Goal: Task Accomplishment & Management: Use online tool/utility

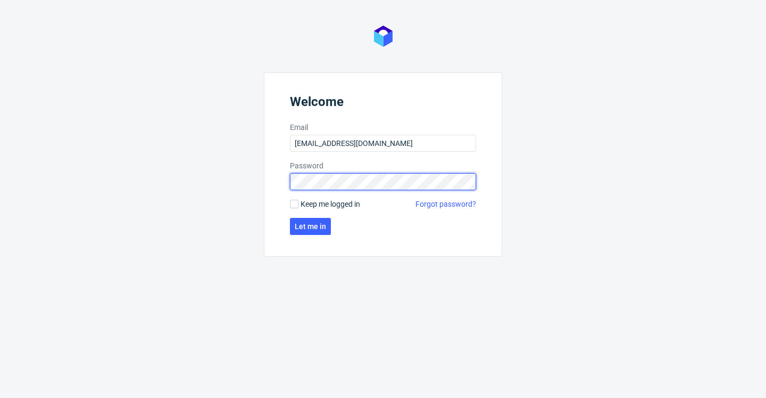
click at [311, 226] on button "Let me in" at bounding box center [310, 226] width 41 height 17
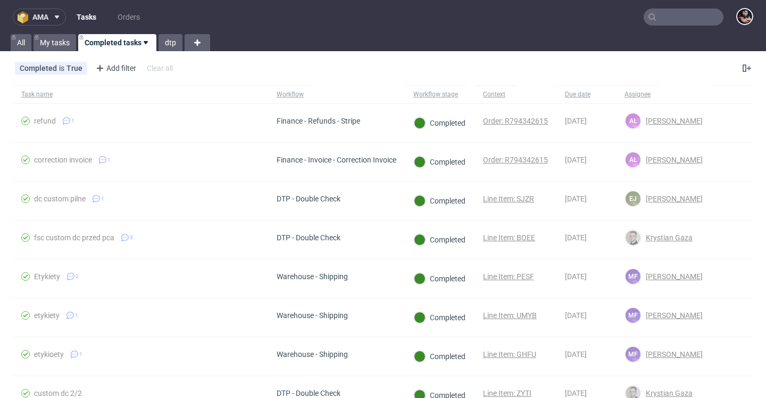
click at [48, 14] on span "ama" at bounding box center [40, 16] width 16 height 7
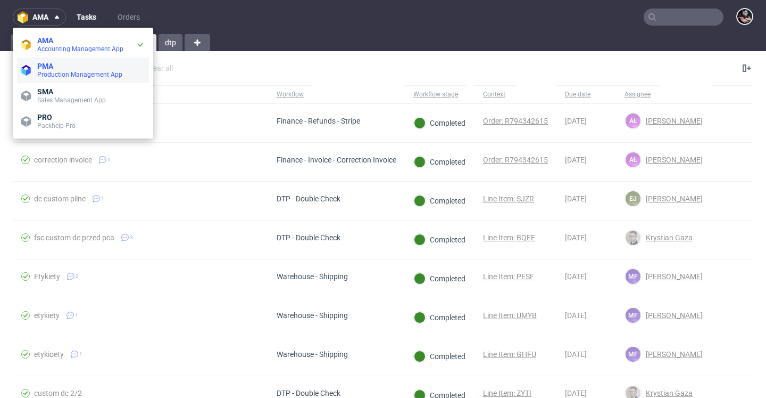
click at [54, 60] on li "PMA Production Management App" at bounding box center [83, 70] width 132 height 26
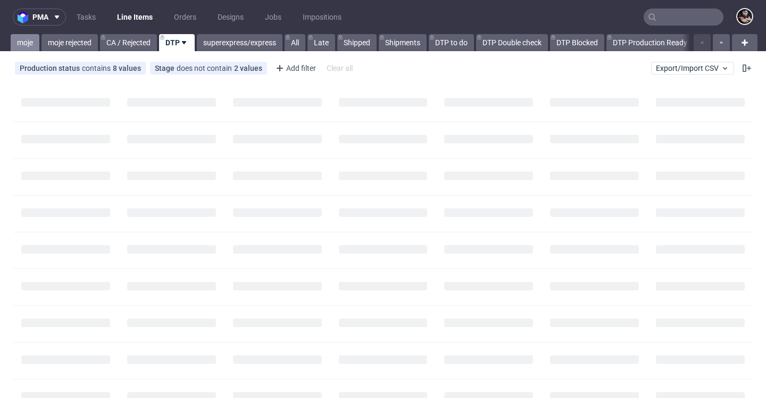
click at [24, 46] on link "moje" at bounding box center [25, 42] width 29 height 17
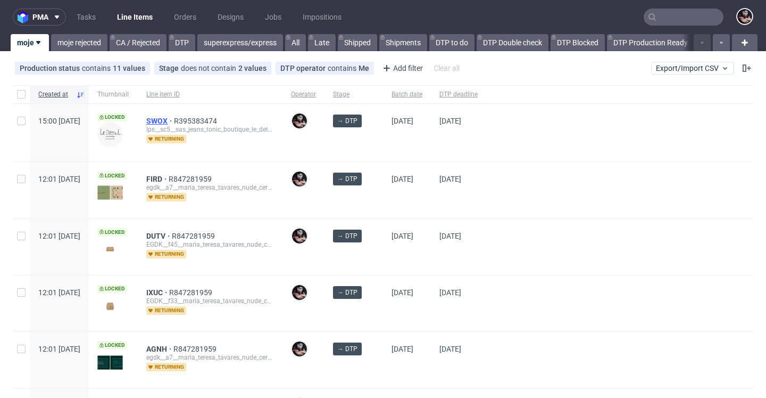
click at [174, 121] on span "SWOX" at bounding box center [160, 121] width 28 height 9
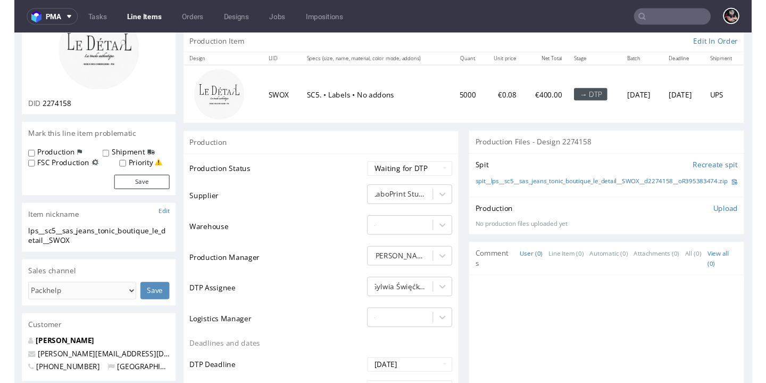
scroll to position [23, 0]
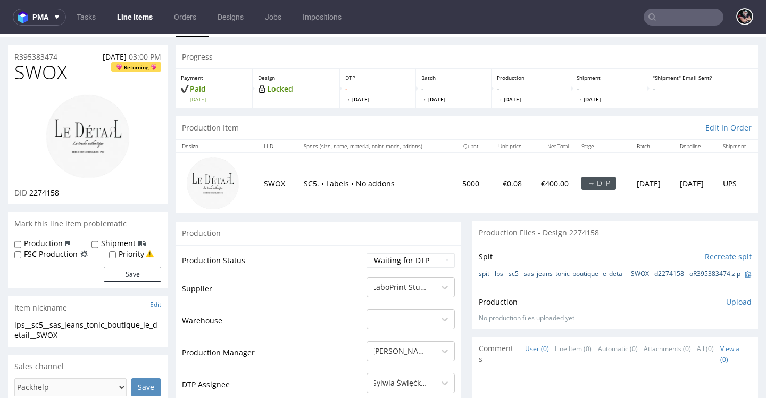
click at [487, 269] on link "spit__lps__sc5__sas_jeans_tonic_boutique_le_detail__SWOX__d2274158__oR395383474…" at bounding box center [610, 273] width 262 height 9
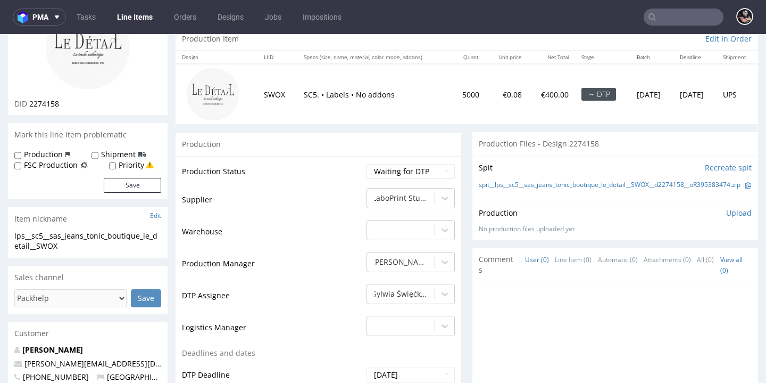
scroll to position [0, 0]
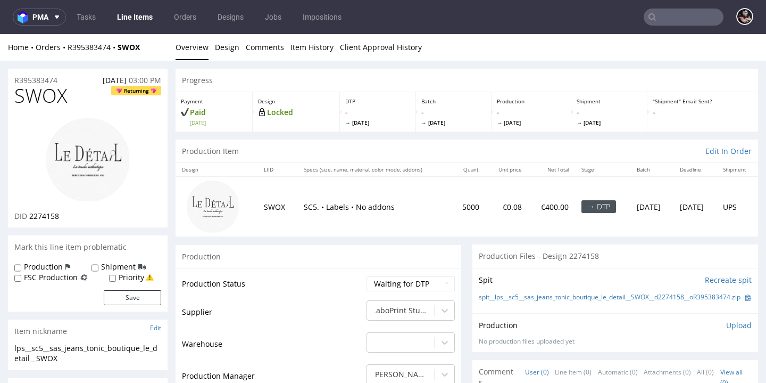
click at [238, 43] on li "Design" at bounding box center [230, 47] width 31 height 11
click at [226, 50] on link "Design" at bounding box center [227, 47] width 24 height 26
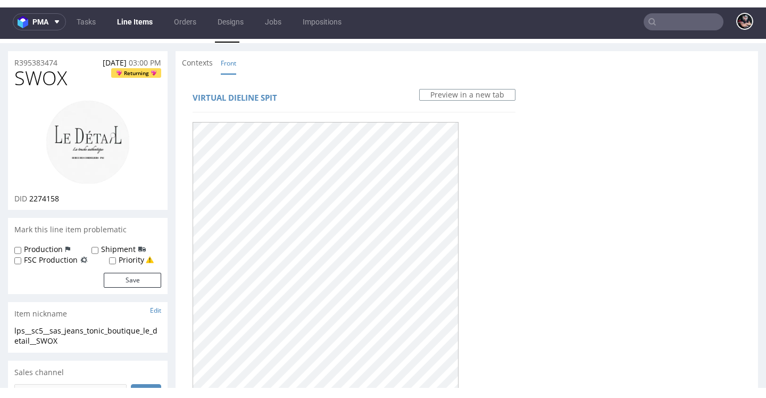
scroll to position [405, 0]
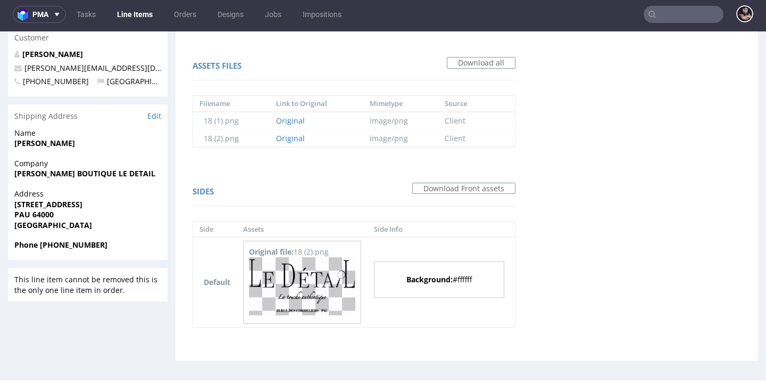
click at [314, 275] on img at bounding box center [302, 286] width 106 height 58
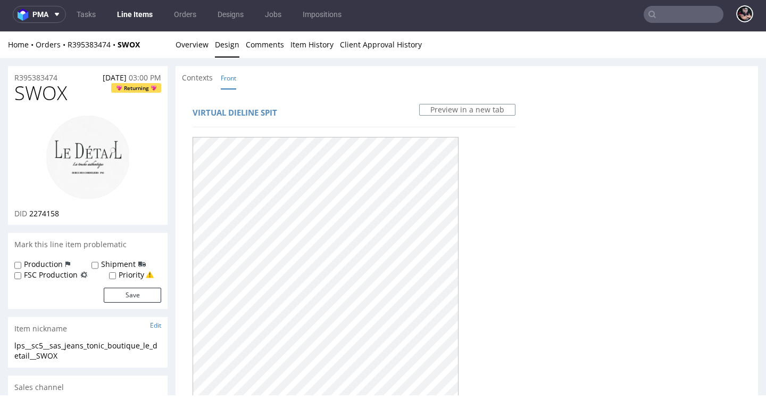
scroll to position [0, 0]
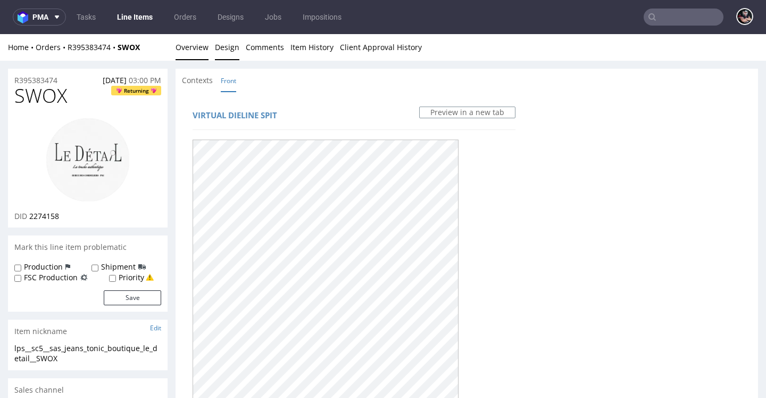
click at [197, 47] on link "Overview" at bounding box center [192, 47] width 33 height 26
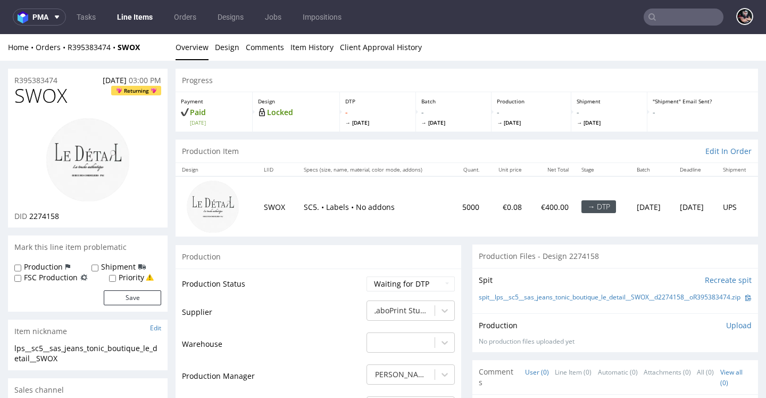
click at [197, 47] on link "Overview" at bounding box center [192, 47] width 33 height 26
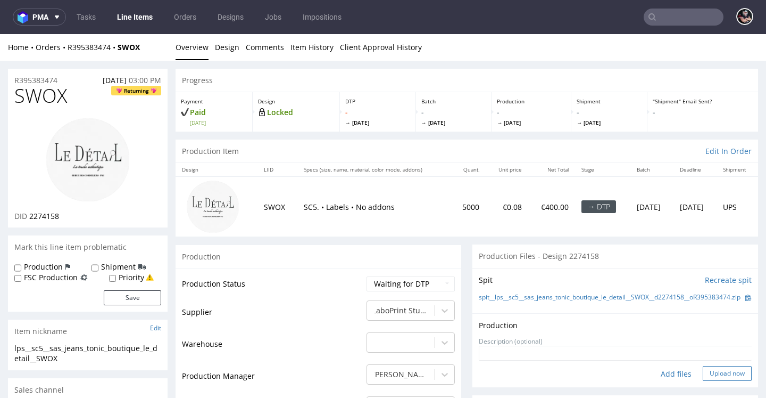
click at [703, 378] on button "Upload now" at bounding box center [727, 373] width 49 height 15
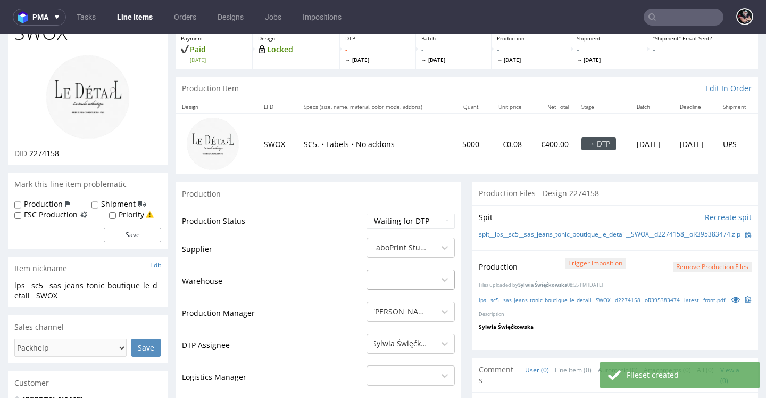
scroll to position [84, 0]
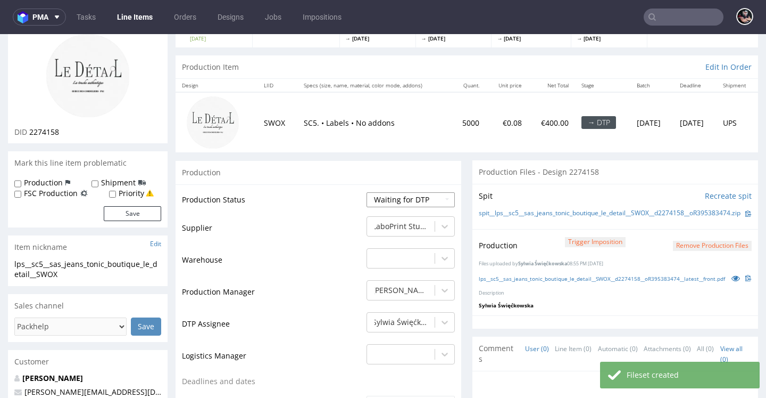
select select "dtp_production_ready"
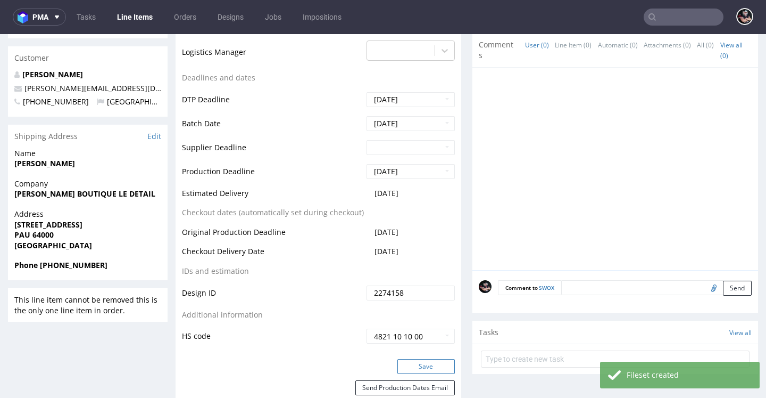
click at [416, 359] on button "Save" at bounding box center [426, 366] width 57 height 15
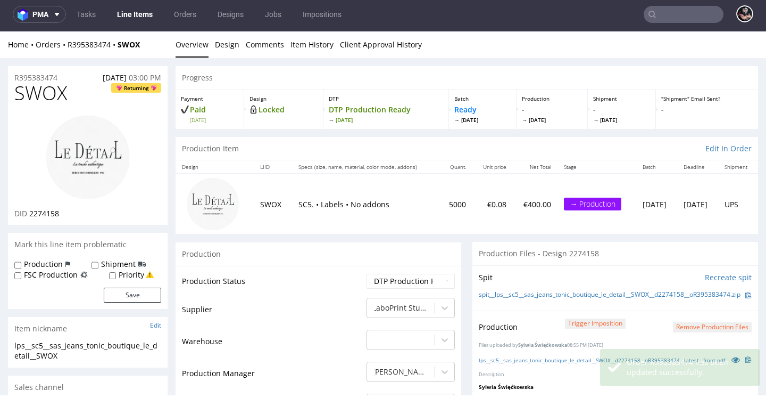
scroll to position [0, 0]
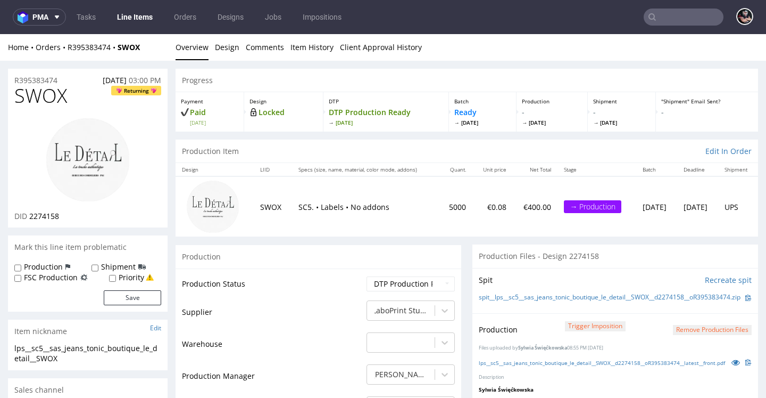
click at [141, 15] on link "Line Items" at bounding box center [135, 17] width 48 height 17
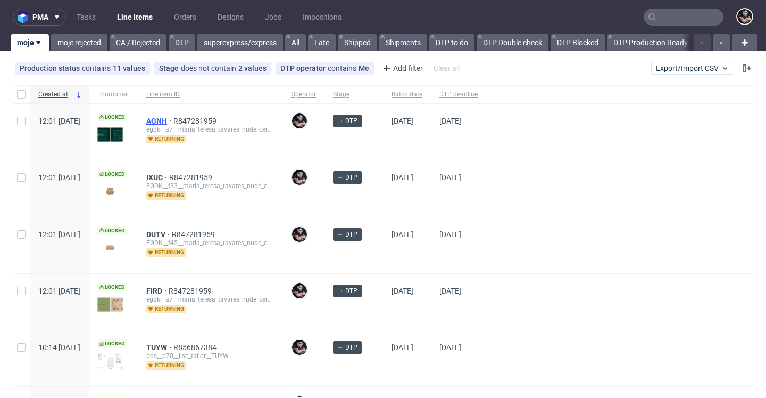
click at [174, 122] on span "AGNH" at bounding box center [159, 121] width 27 height 9
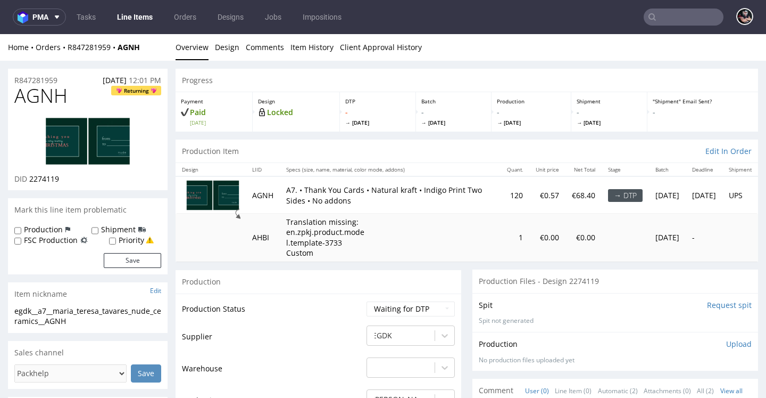
click at [44, 98] on span "AGNH" at bounding box center [40, 95] width 53 height 21
copy span "AGNH"
click at [47, 179] on span "2274119" at bounding box center [44, 179] width 30 height 10
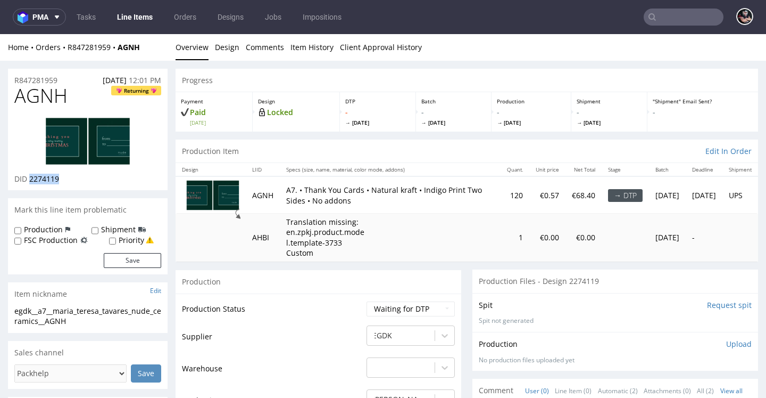
copy span "2274119"
click at [732, 303] on input "Request spit" at bounding box center [729, 305] width 45 height 11
click at [678, 303] on p "👉 Spit created, reload 👈" at bounding box center [706, 305] width 93 height 11
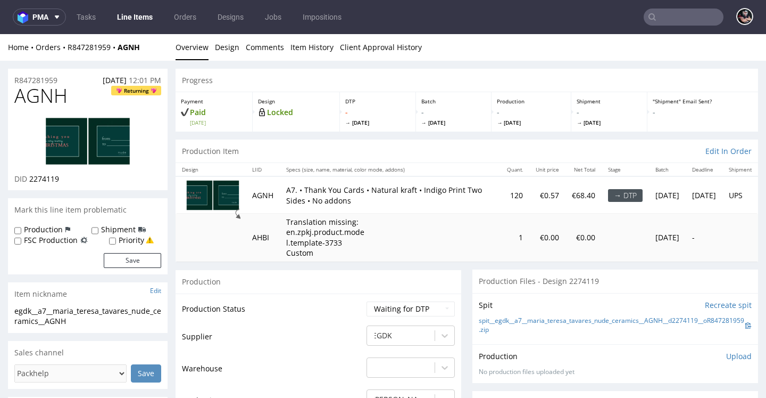
click at [556, 311] on div "Spit Recreate spit spit__egdk__a7__maria_teresa_tavares_nude_ceramics__AGNH__d2…" at bounding box center [616, 318] width 286 height 51
click at [558, 316] on link "spit__egdk__a7__maria_teresa_tavares_nude_ceramics__AGNH__d2274119__oR847281959…" at bounding box center [612, 325] width 267 height 18
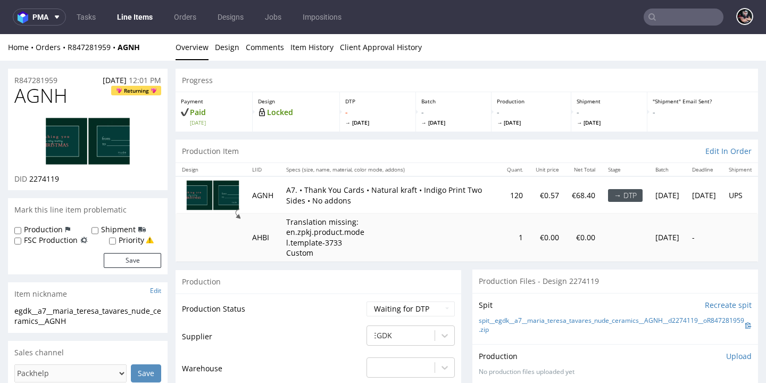
click at [242, 42] on div "Home Orders R847281959 AGNH Overview Design Comments Item History Client Approv…" at bounding box center [383, 47] width 766 height 27
click at [230, 48] on link "Design" at bounding box center [227, 47] width 24 height 26
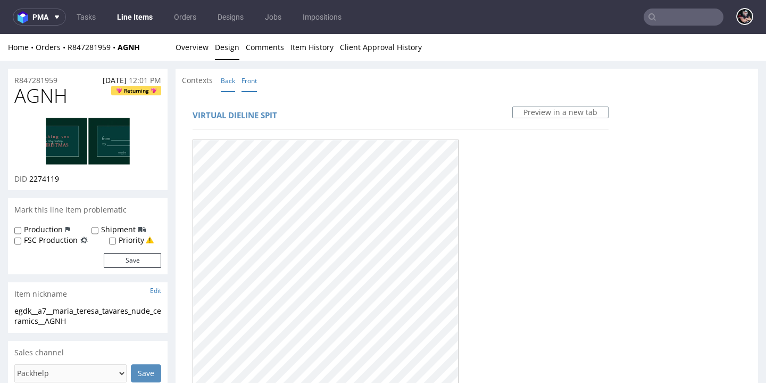
click at [231, 73] on link "Back" at bounding box center [228, 80] width 14 height 23
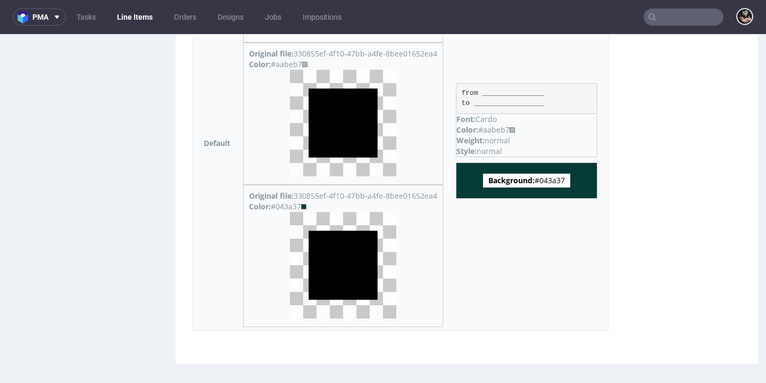
scroll to position [3, 0]
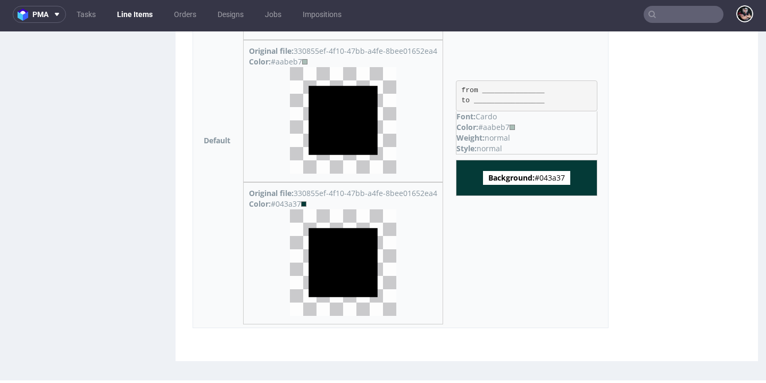
click at [558, 177] on span "Background: #043a37" at bounding box center [526, 178] width 87 height 14
copy span "043a37"
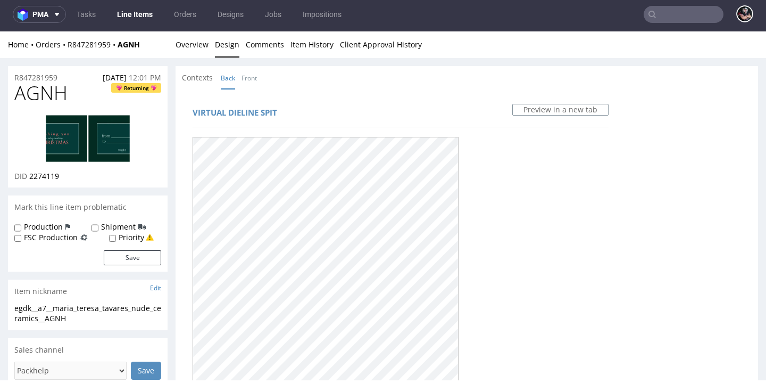
scroll to position [0, 0]
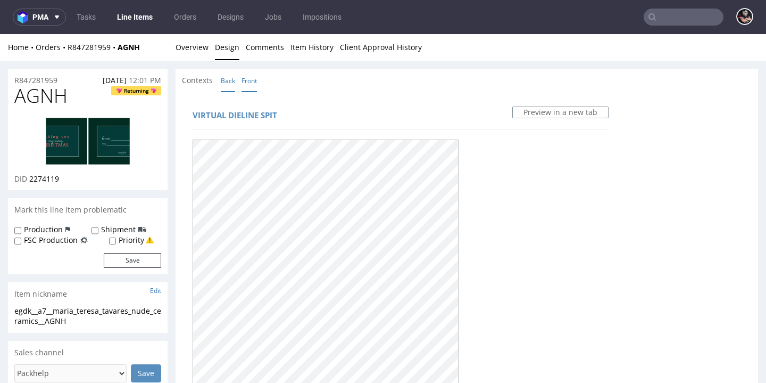
click at [245, 78] on link "Front" at bounding box center [249, 80] width 15 height 23
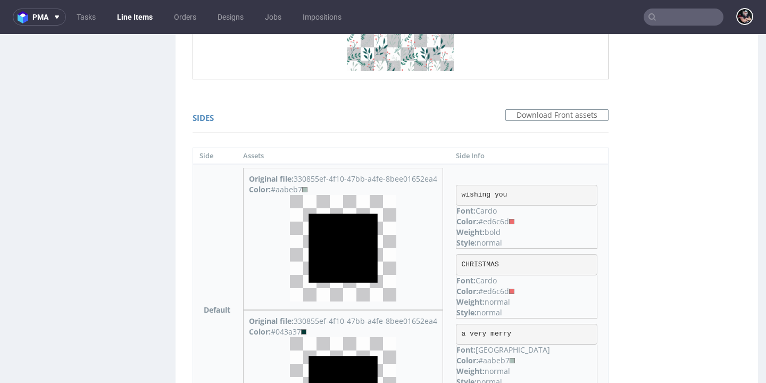
scroll to position [1648, 0]
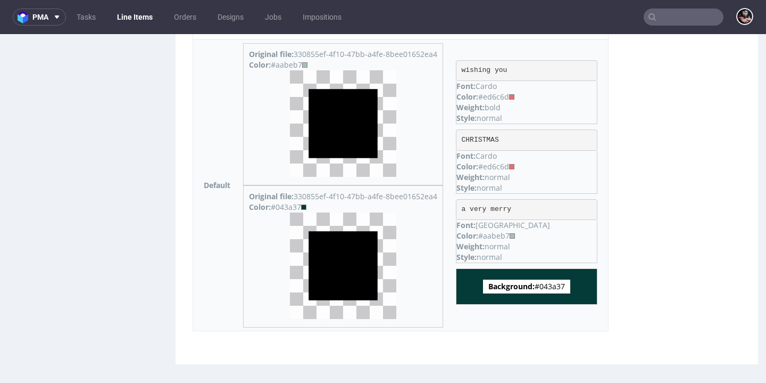
click at [539, 280] on span "Background: #043a37" at bounding box center [526, 286] width 87 height 14
click at [556, 285] on span "Background: #043a37" at bounding box center [526, 286] width 87 height 14
copy span "043a37"
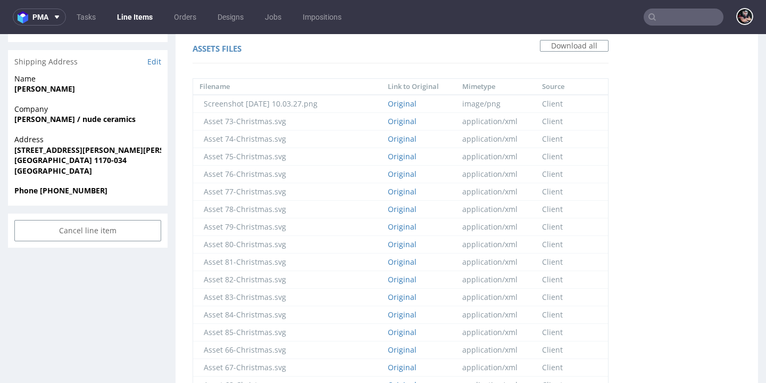
scroll to position [0, 0]
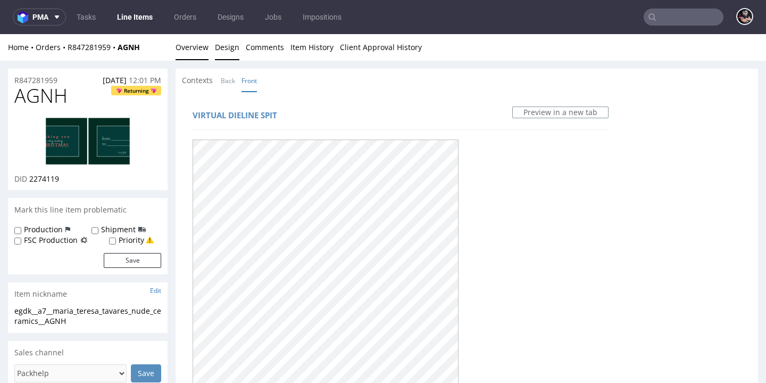
click at [200, 48] on link "Overview" at bounding box center [192, 47] width 33 height 26
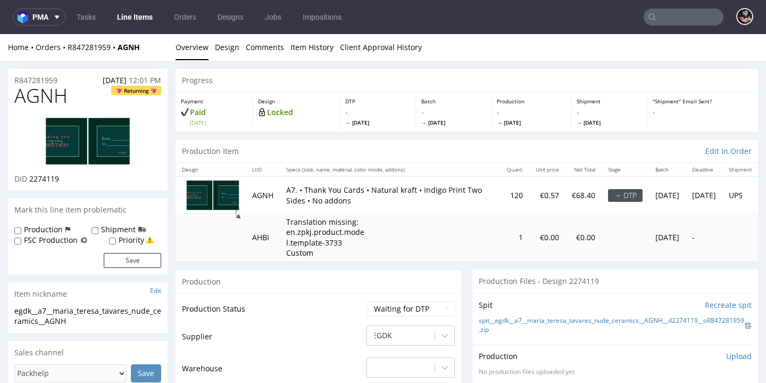
scroll to position [202, 0]
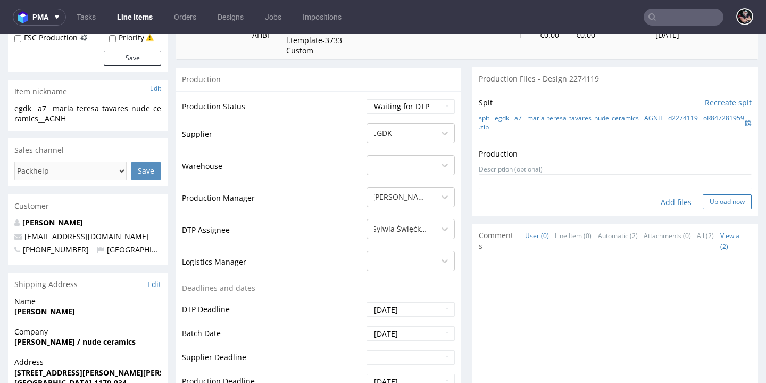
click at [708, 194] on button "Upload now" at bounding box center [727, 201] width 49 height 15
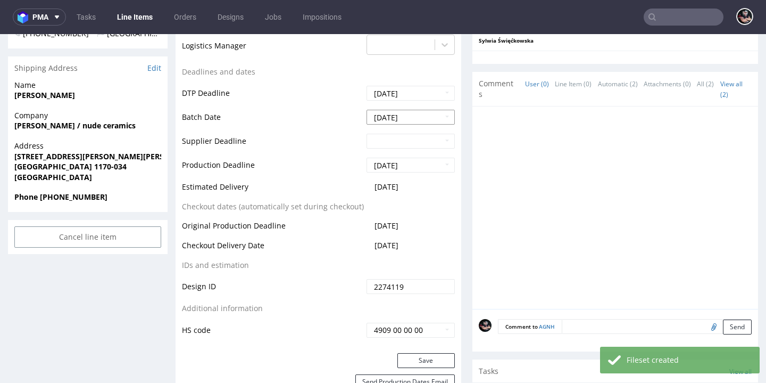
scroll to position [66, 0]
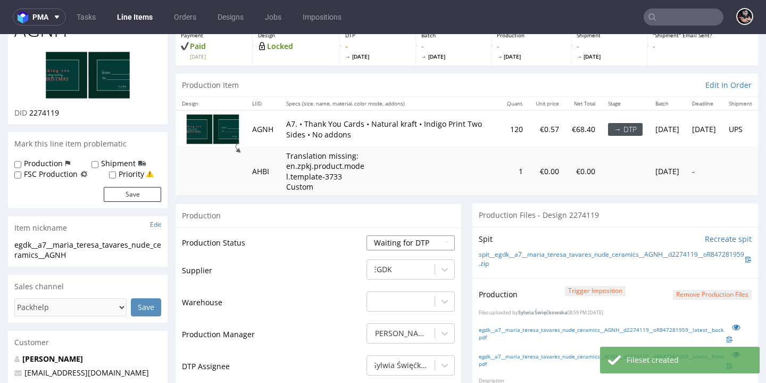
select select "dtp_production_ready"
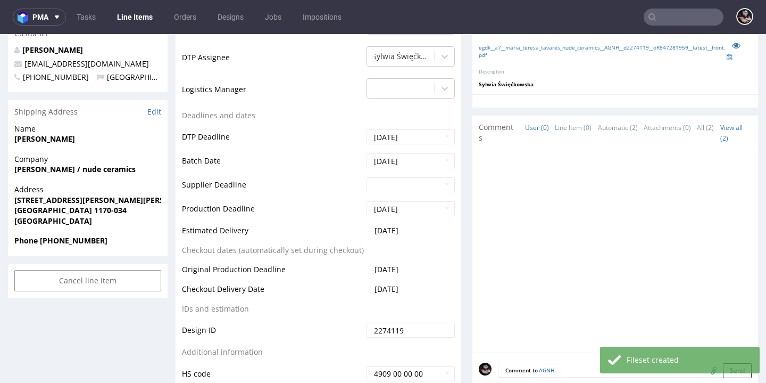
scroll to position [588, 0]
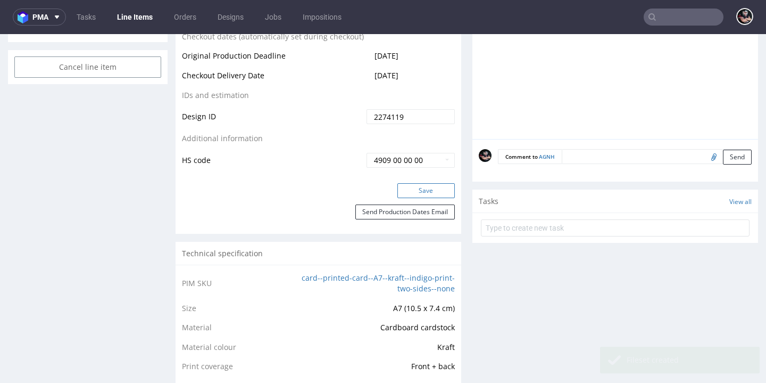
click at [426, 183] on button "Save" at bounding box center [426, 190] width 57 height 15
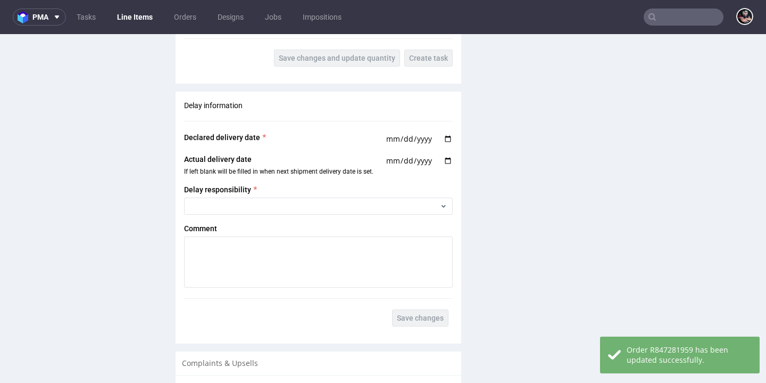
scroll to position [1740, 0]
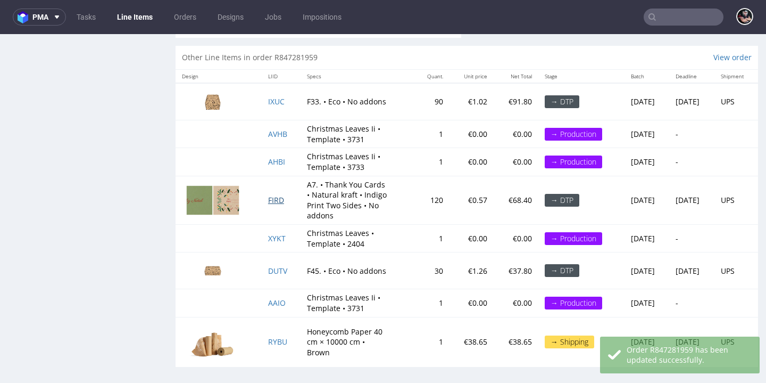
click at [273, 195] on span "FIRD" at bounding box center [276, 200] width 16 height 10
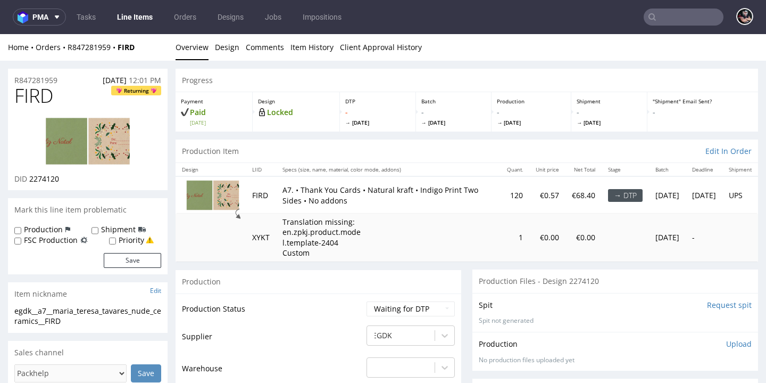
click at [708, 308] on div "Spit Request spit Spit not generated" at bounding box center [616, 312] width 286 height 39
click at [708, 306] on input "Request spit" at bounding box center [729, 305] width 45 height 11
click at [708, 306] on p "👉 Spit created, reload 👈" at bounding box center [706, 305] width 93 height 11
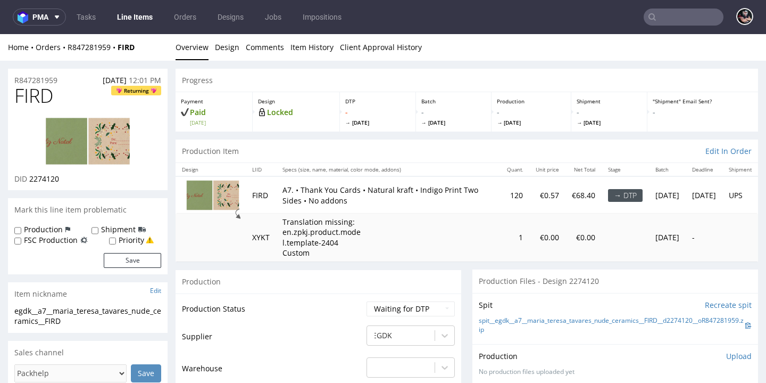
click at [51, 179] on span "2274120" at bounding box center [44, 179] width 30 height 10
copy span "2274120"
click at [509, 311] on div "Spit Recreate spit spit__egdk__a7__maria_teresa_tavares_nude_ceramics__FIRD__d2…" at bounding box center [616, 318] width 286 height 51
click at [509, 316] on link "spit__egdk__a7__maria_teresa_tavares_nude_ceramics__FIRD__d2274120__oR847281959…" at bounding box center [612, 325] width 267 height 18
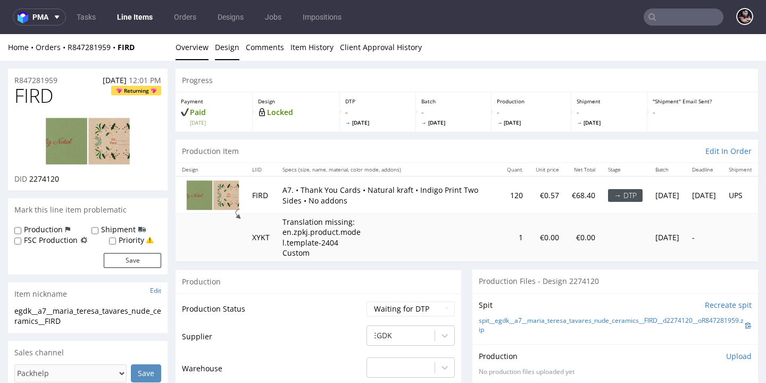
click at [233, 50] on link "Design" at bounding box center [227, 47] width 24 height 26
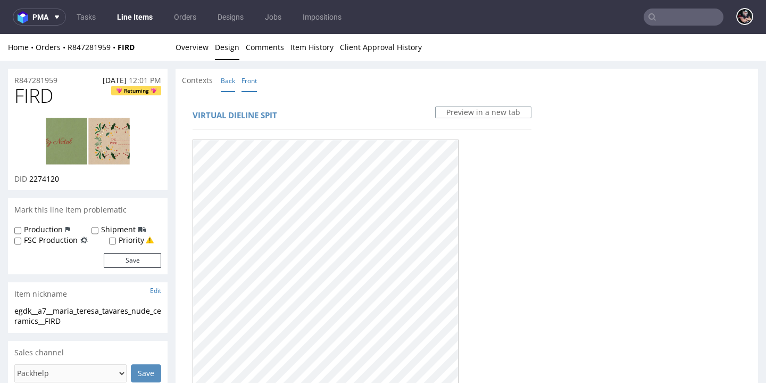
click at [237, 83] on li "Back" at bounding box center [231, 80] width 21 height 11
click at [233, 81] on link "Back" at bounding box center [228, 80] width 14 height 23
click at [242, 83] on link "Front" at bounding box center [249, 80] width 15 height 23
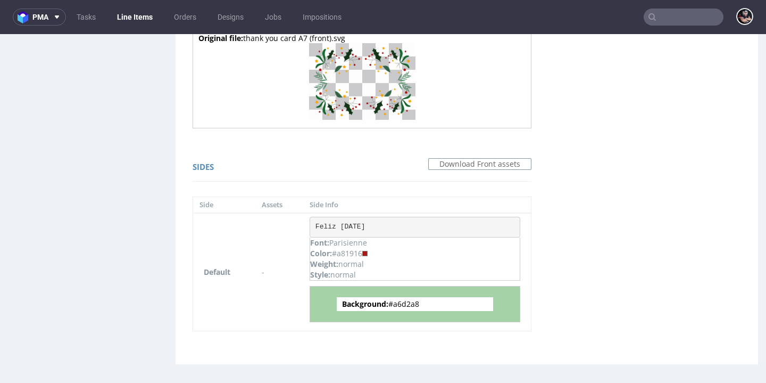
scroll to position [3, 0]
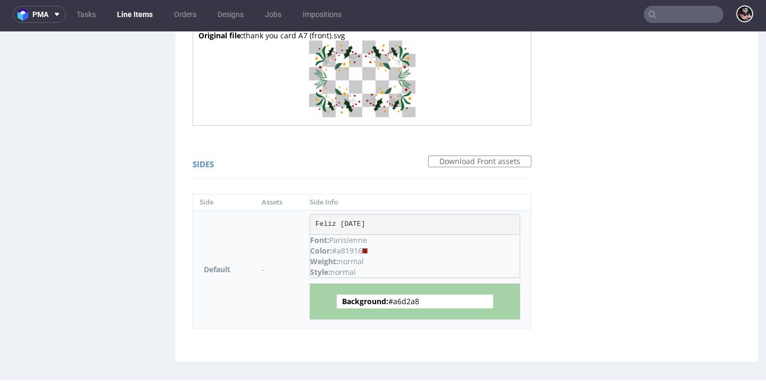
click at [406, 299] on span "Background: #a6d2a8" at bounding box center [415, 301] width 156 height 14
copy span "a6d2a8"
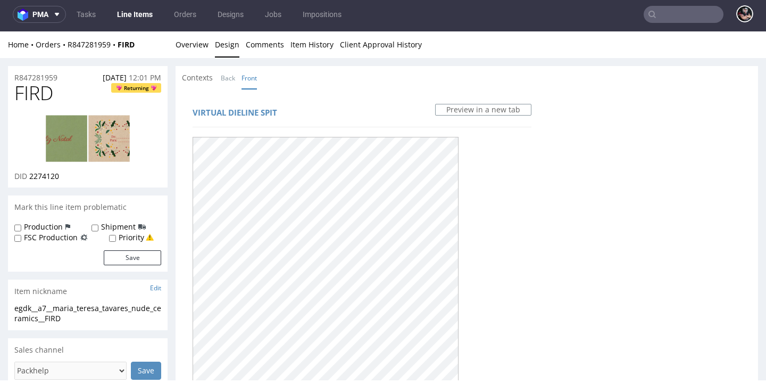
scroll to position [0, 0]
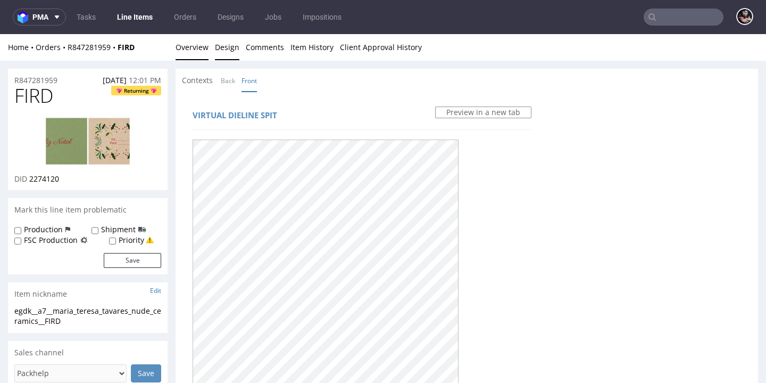
click at [194, 54] on link "Overview" at bounding box center [192, 47] width 33 height 26
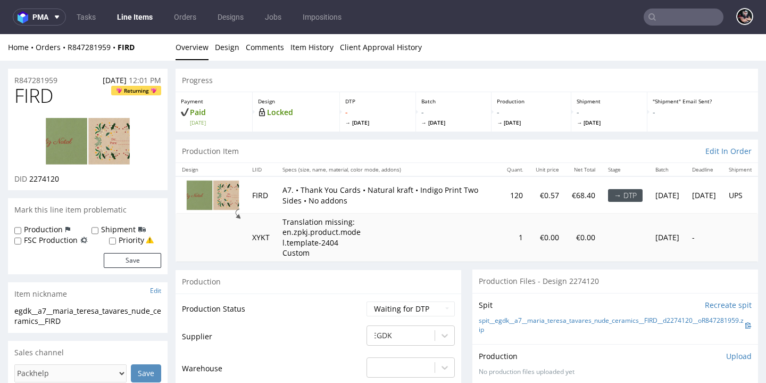
scroll to position [197, 0]
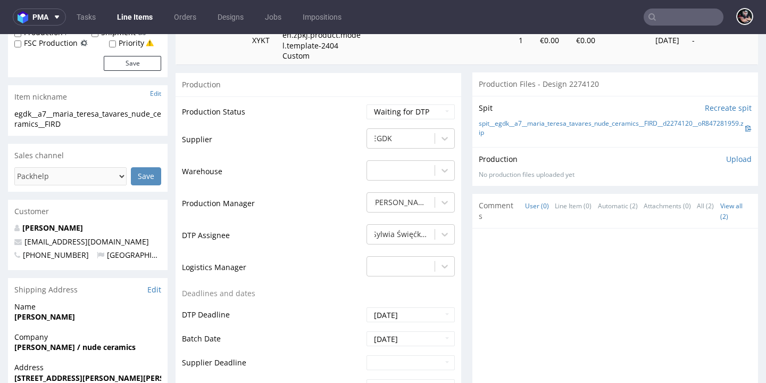
click at [727, 155] on p "Upload" at bounding box center [740, 159] width 26 height 11
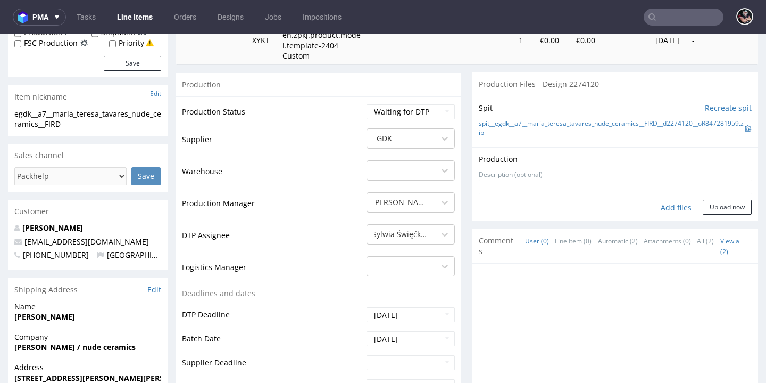
click at [663, 200] on div "Add files" at bounding box center [676, 208] width 53 height 16
click at [703, 202] on button "Upload now" at bounding box center [727, 207] width 49 height 15
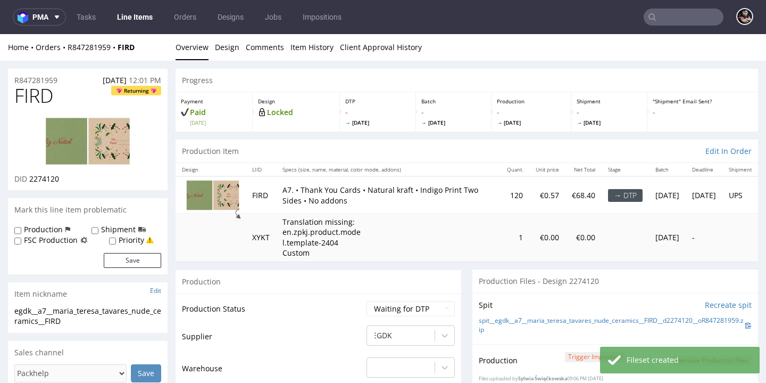
scroll to position [150, 0]
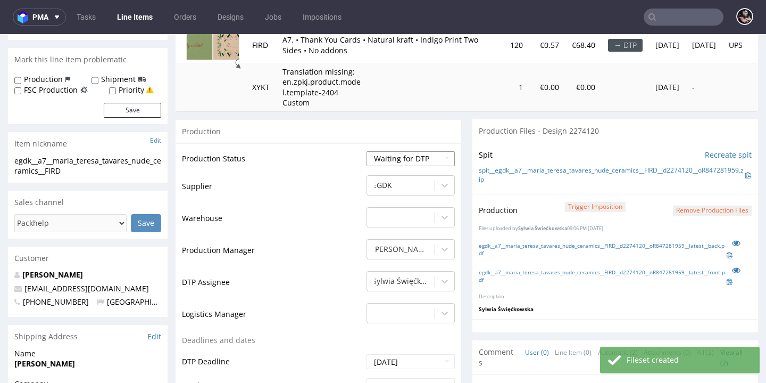
select select "dtp_production_ready"
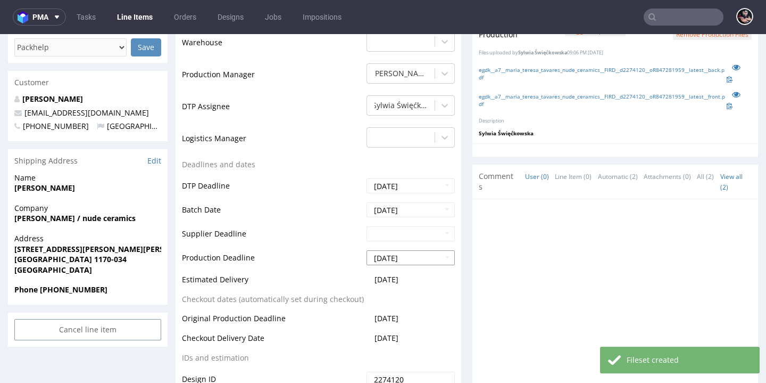
scroll to position [527, 0]
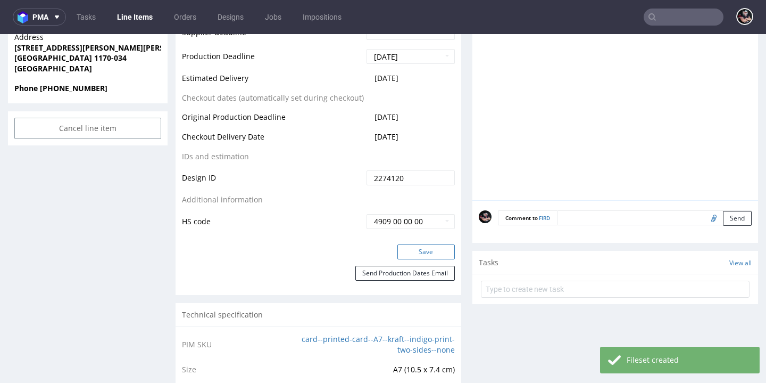
click at [409, 245] on button "Save" at bounding box center [426, 251] width 57 height 15
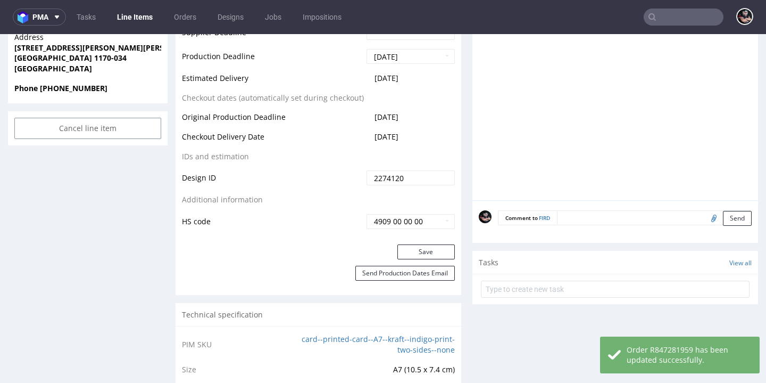
scroll to position [0, 0]
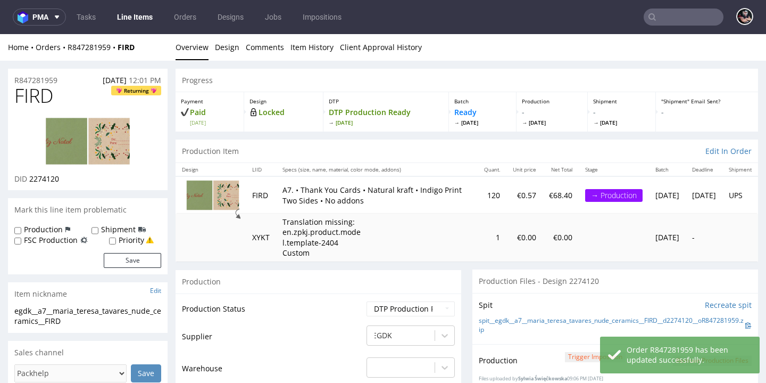
click at [129, 18] on link "Line Items" at bounding box center [135, 17] width 48 height 17
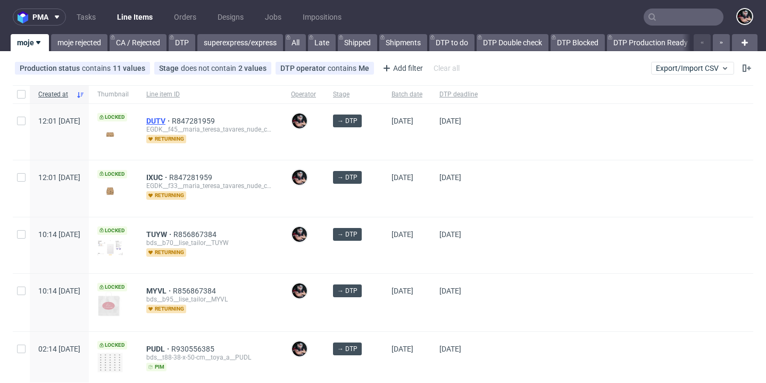
click at [172, 122] on span "DUTV" at bounding box center [159, 121] width 26 height 9
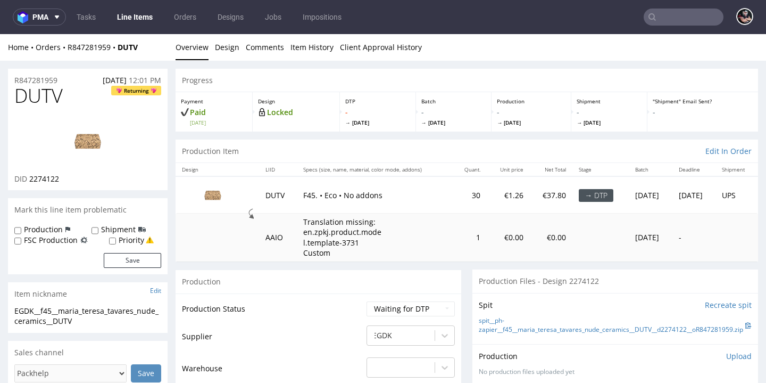
click at [47, 171] on link at bounding box center [87, 141] width 85 height 65
click at [45, 178] on span "2274122" at bounding box center [44, 179] width 30 height 10
copy span "2274122"
click at [513, 327] on link "spit__ph-zapier__f45__maria_teresa_tavares_nude_ceramics__DUTV__d2274122__oR847…" at bounding box center [612, 325] width 267 height 18
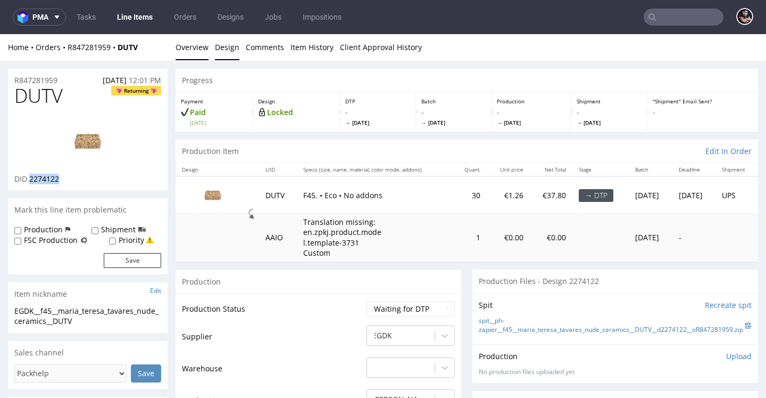
click at [235, 46] on link "Design" at bounding box center [227, 47] width 24 height 26
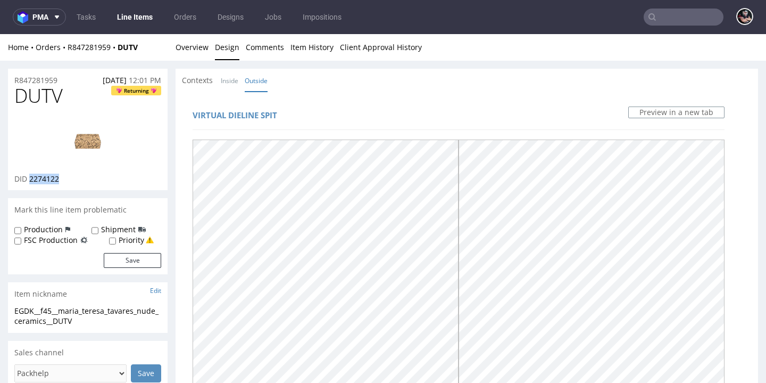
click at [208, 44] on li "Overview" at bounding box center [195, 47] width 39 height 11
click at [200, 46] on link "Overview" at bounding box center [192, 47] width 33 height 26
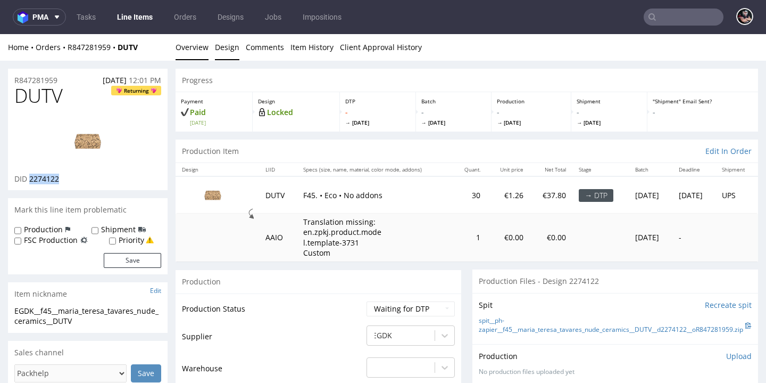
click at [222, 42] on link "Design" at bounding box center [227, 47] width 24 height 26
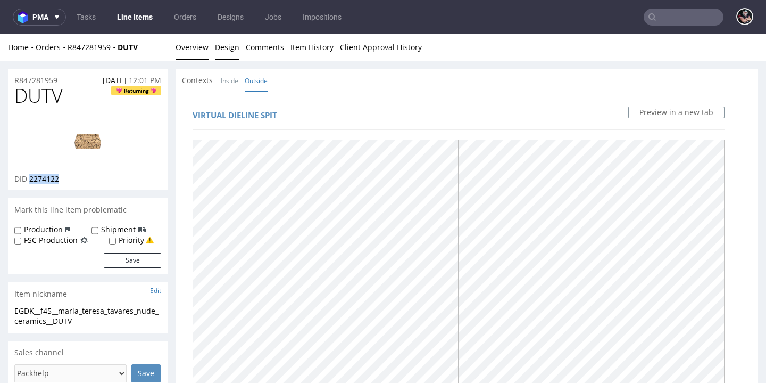
click at [187, 57] on link "Overview" at bounding box center [192, 47] width 33 height 26
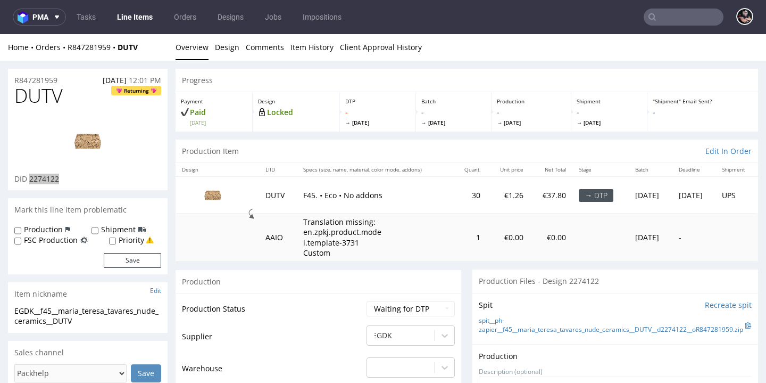
scroll to position [75, 0]
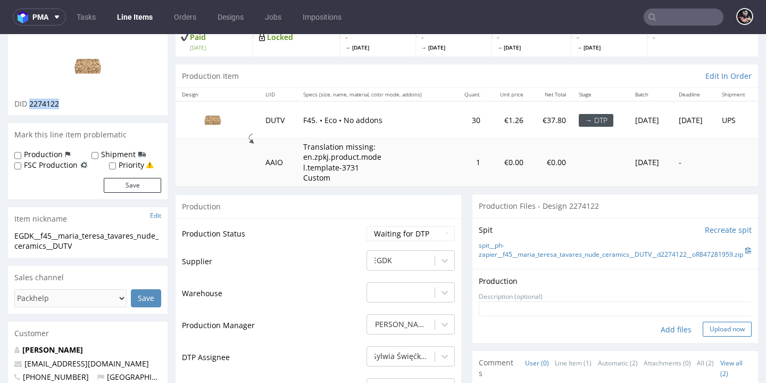
click at [719, 332] on button "Upload now" at bounding box center [727, 329] width 49 height 15
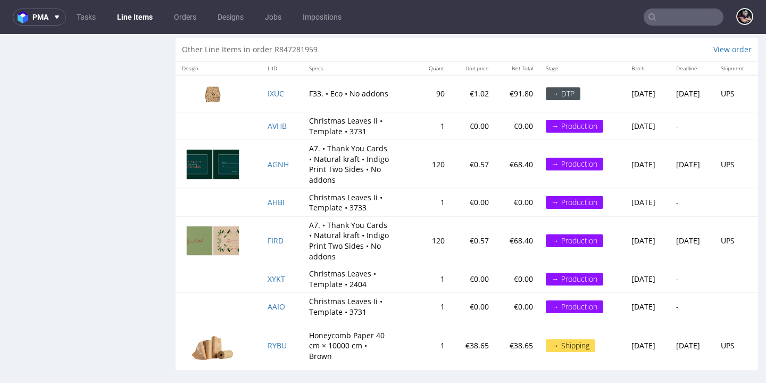
scroll to position [1816, 0]
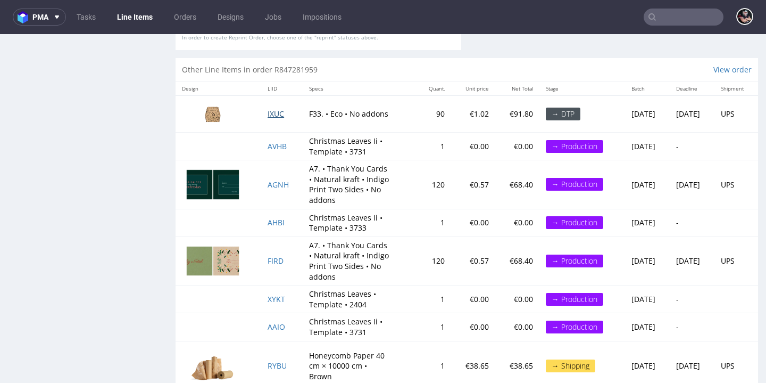
click at [271, 109] on span "IXUC" at bounding box center [276, 114] width 17 height 10
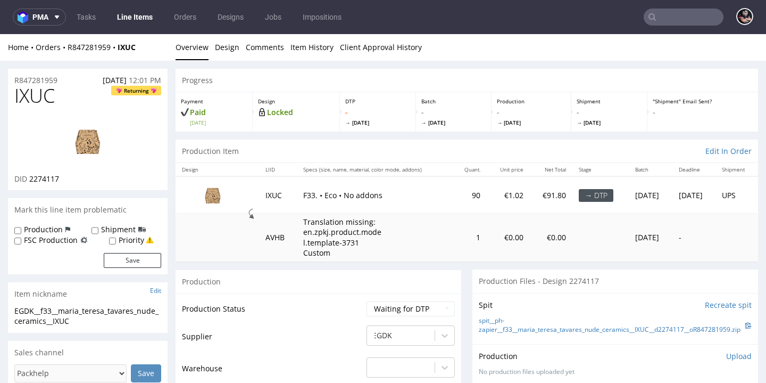
click at [48, 179] on span "2274117" at bounding box center [44, 179] width 30 height 10
copy span "2274117"
click at [563, 324] on link "spit__ph-zapier__f33__maria_teresa_tavares_nude_ceramics__IXUC__d2274117__oR847…" at bounding box center [612, 325] width 267 height 18
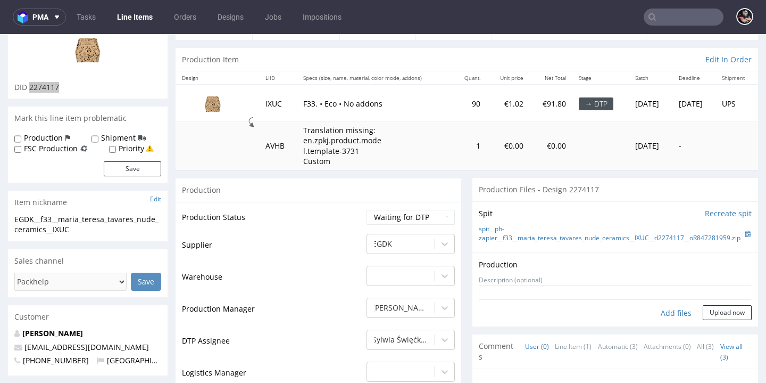
scroll to position [1, 0]
click at [712, 316] on button "Upload now" at bounding box center [727, 312] width 49 height 15
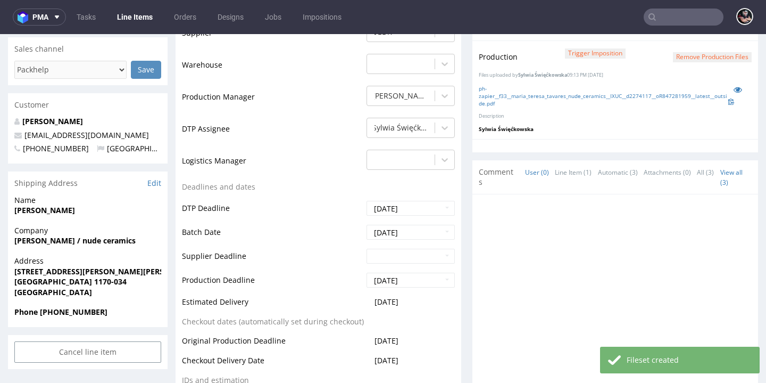
scroll to position [121, 0]
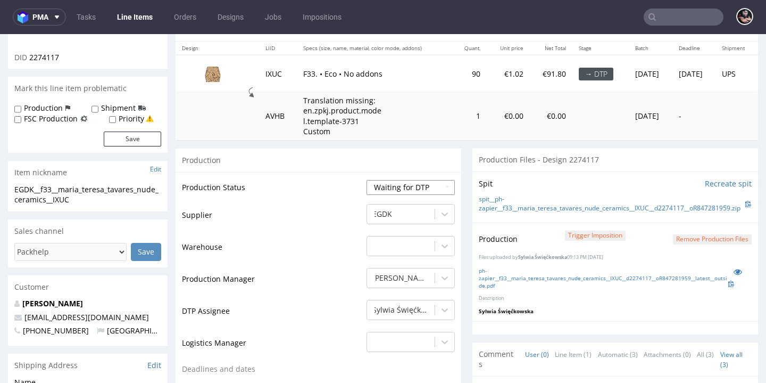
select select "dtp_production_ready"
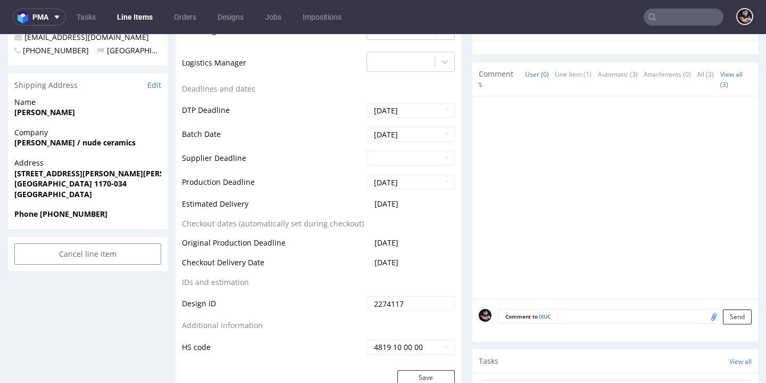
scroll to position [494, 0]
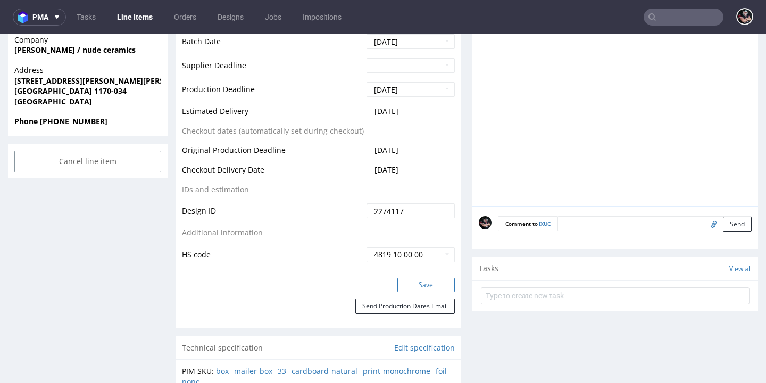
click at [408, 279] on button "Save" at bounding box center [426, 284] width 57 height 15
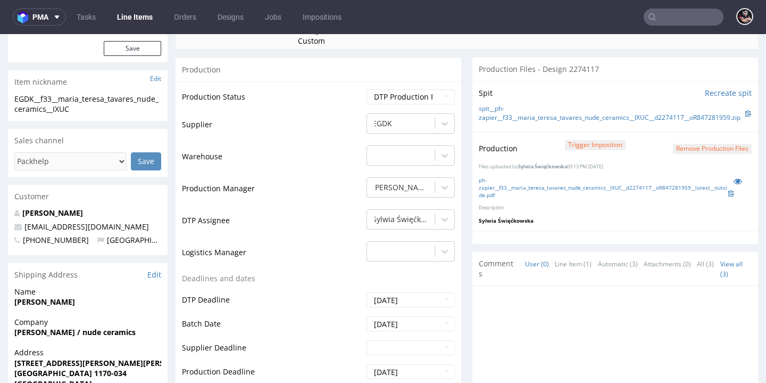
scroll to position [0, 0]
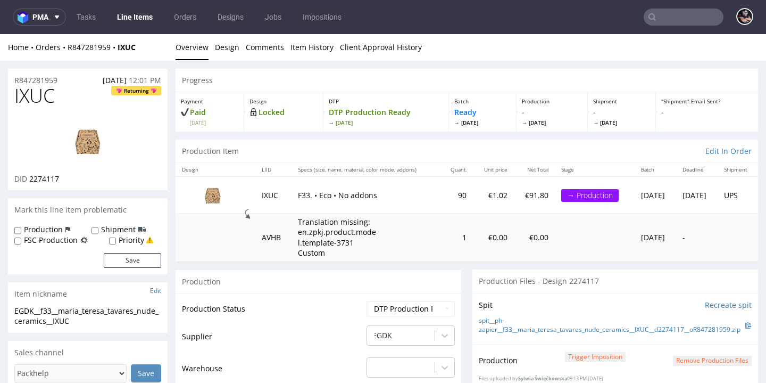
click at [130, 17] on link "Line Items" at bounding box center [135, 17] width 48 height 17
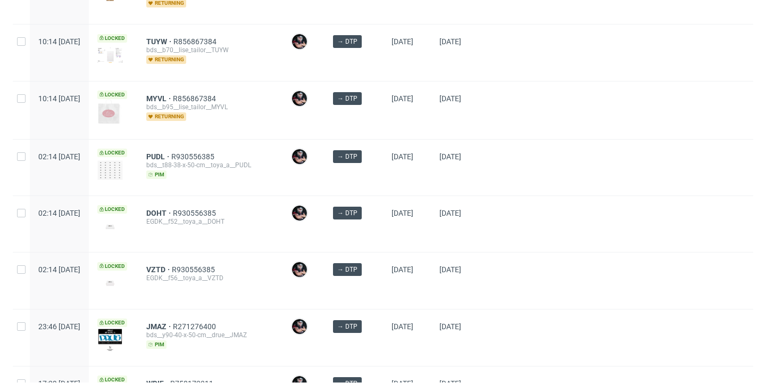
scroll to position [197, 0]
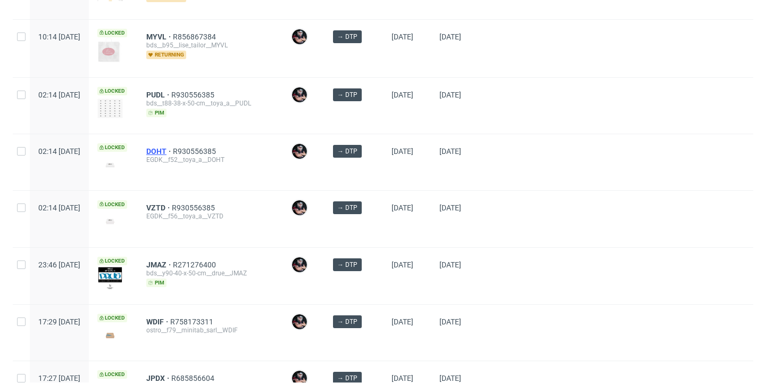
click at [173, 152] on span "DOHT" at bounding box center [159, 151] width 27 height 9
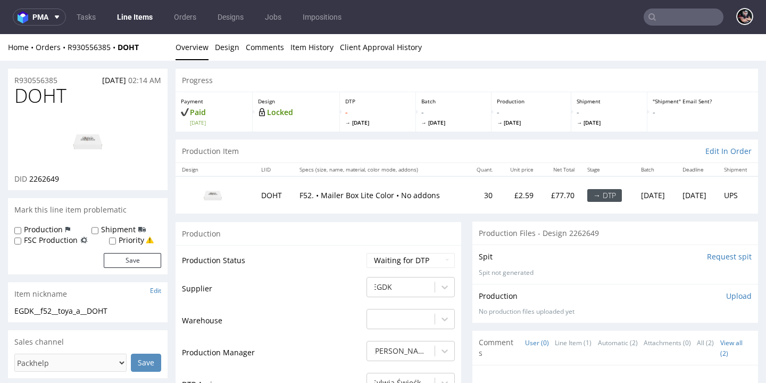
click at [44, 178] on span "2262649" at bounding box center [44, 179] width 30 height 10
copy span "2262649"
click at [228, 48] on link "Design" at bounding box center [227, 47] width 24 height 26
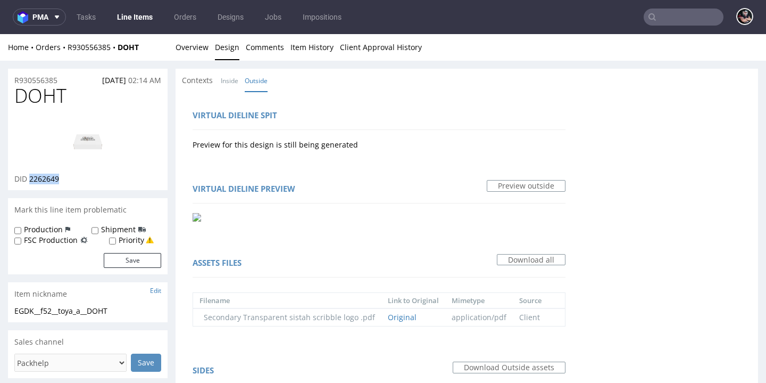
click at [91, 131] on img at bounding box center [87, 141] width 85 height 48
click at [182, 42] on link "Overview" at bounding box center [192, 47] width 33 height 26
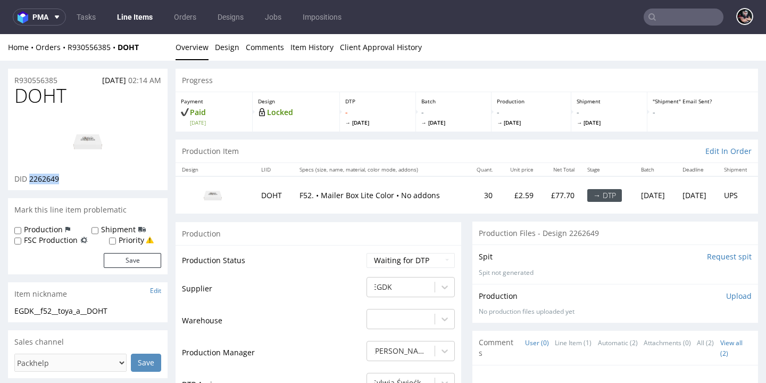
scroll to position [14, 0]
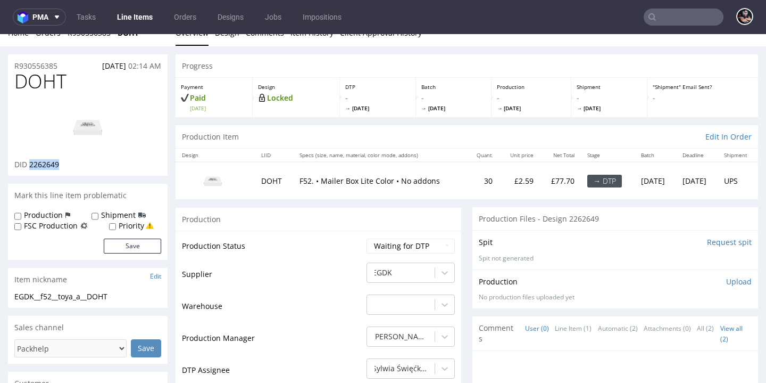
click at [707, 241] on input "Request spit" at bounding box center [729, 242] width 45 height 11
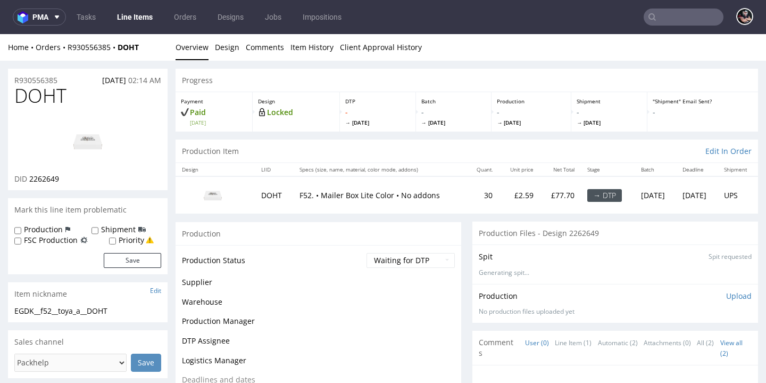
scroll to position [0, 0]
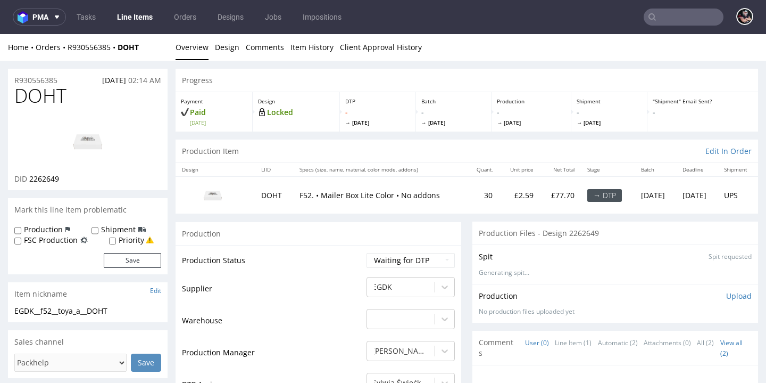
click at [71, 316] on div "EGDK__f52__toya_a__DOHT" at bounding box center [87, 311] width 147 height 11
copy div "EGDK__f52__toya_a__DOHT"
click at [50, 184] on span "2262649" at bounding box center [44, 179] width 30 height 10
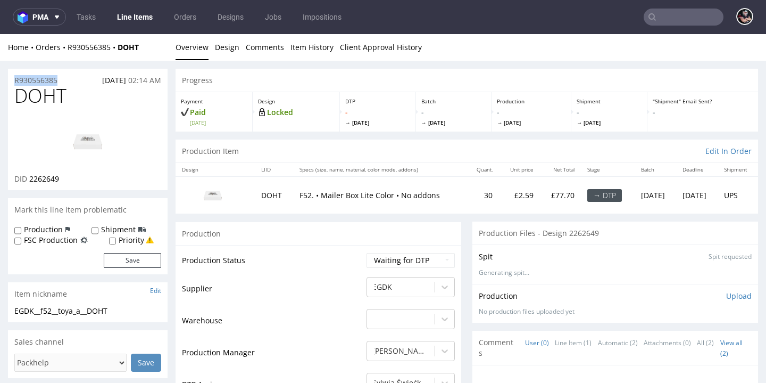
drag, startPoint x: 58, startPoint y: 81, endPoint x: 12, endPoint y: 79, distance: 45.8
click at [12, 79] on div "R930556385 11.10.2025 02:14 AM" at bounding box center [88, 77] width 160 height 17
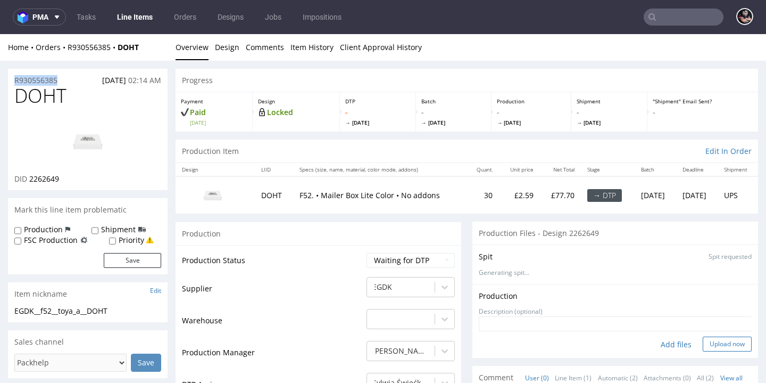
click at [708, 351] on button "Upload now" at bounding box center [727, 343] width 49 height 15
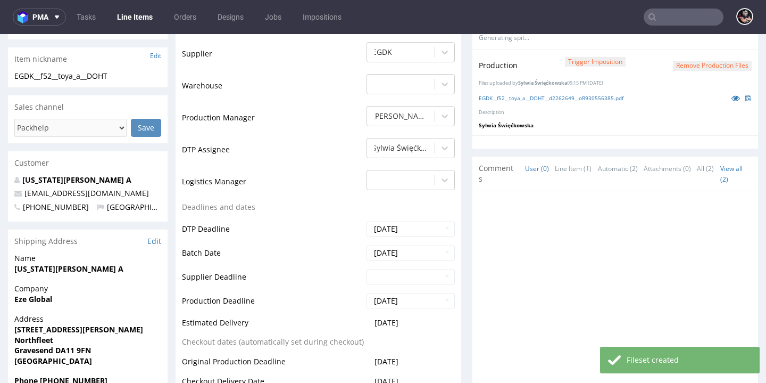
scroll to position [440, 0]
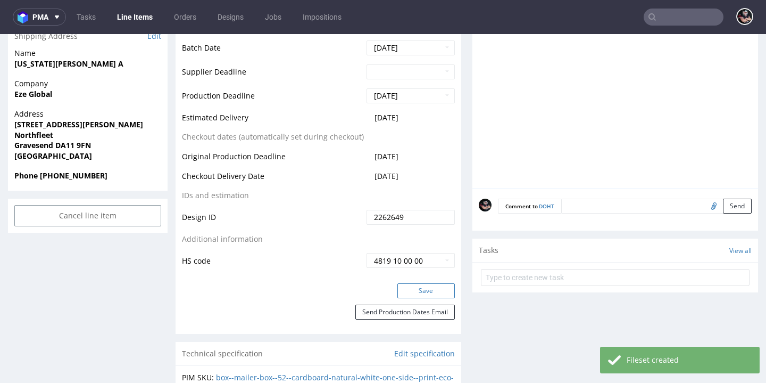
click at [407, 298] on button "Save" at bounding box center [426, 290] width 57 height 15
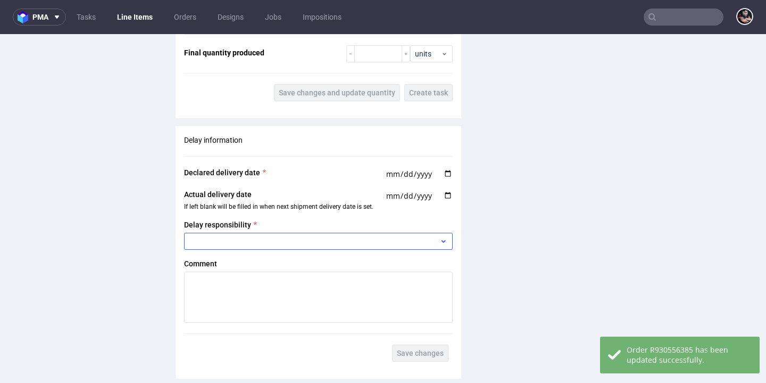
scroll to position [1609, 0]
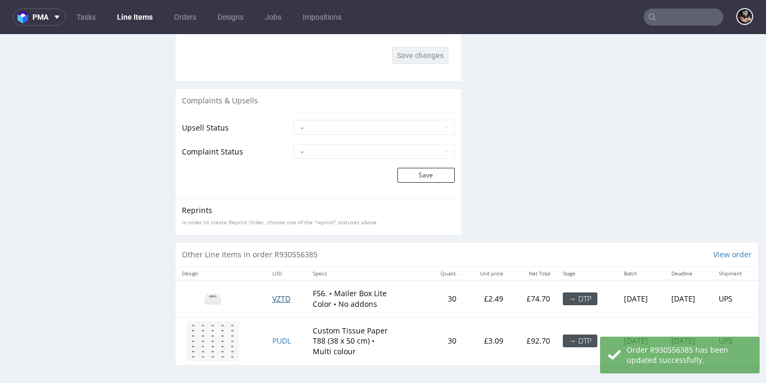
click at [277, 293] on span "VZTD" at bounding box center [282, 298] width 18 height 10
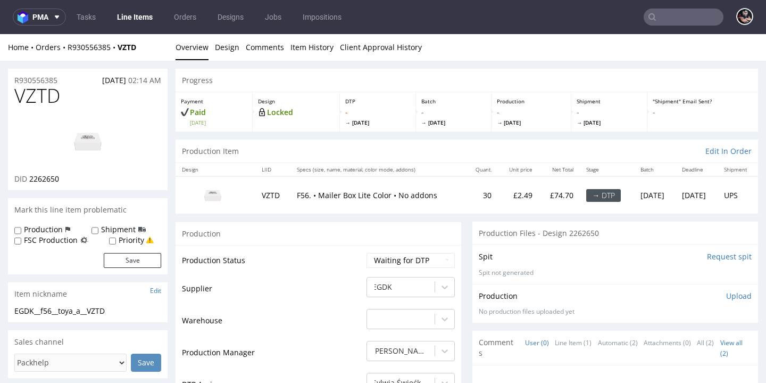
click at [44, 172] on div at bounding box center [87, 141] width 147 height 65
click at [45, 175] on span "2262650" at bounding box center [44, 179] width 30 height 10
click at [55, 309] on div "EGDK__f56__toya_a__VZTD" at bounding box center [87, 311] width 147 height 11
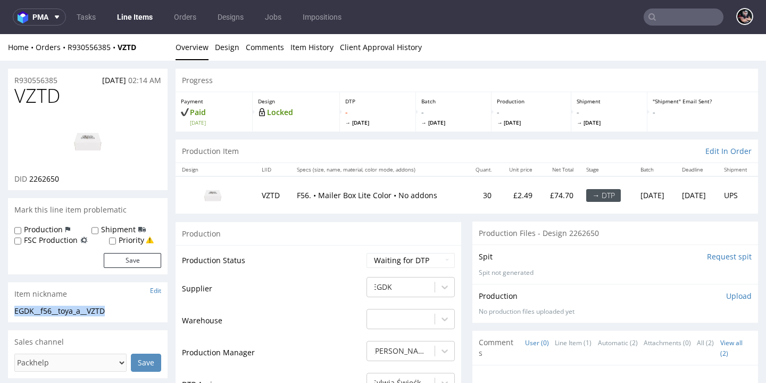
click at [45, 174] on span "2262650" at bounding box center [44, 179] width 30 height 10
drag, startPoint x: 61, startPoint y: 80, endPoint x: 1, endPoint y: 81, distance: 59.6
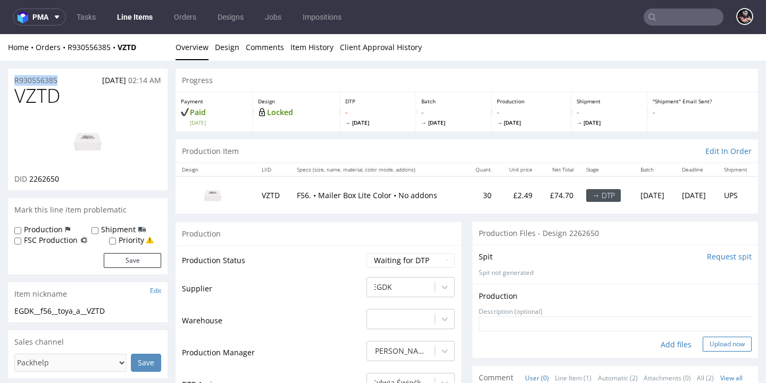
click at [713, 338] on button "Upload now" at bounding box center [727, 343] width 49 height 15
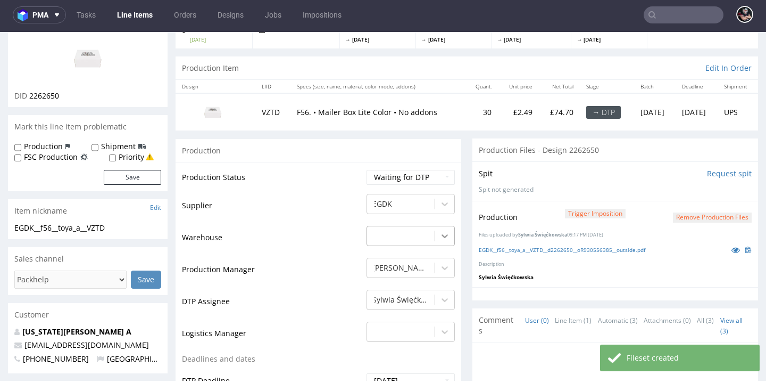
scroll to position [136, 0]
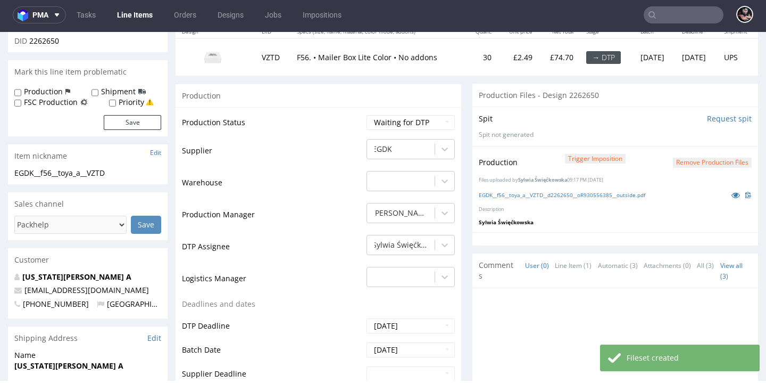
click at [421, 131] on td "Waiting for Artwork Waiting for Diecut Waiting for Mockup Waiting for DTP Waiti…" at bounding box center [409, 126] width 91 height 24
select select "dtp_production_ready"
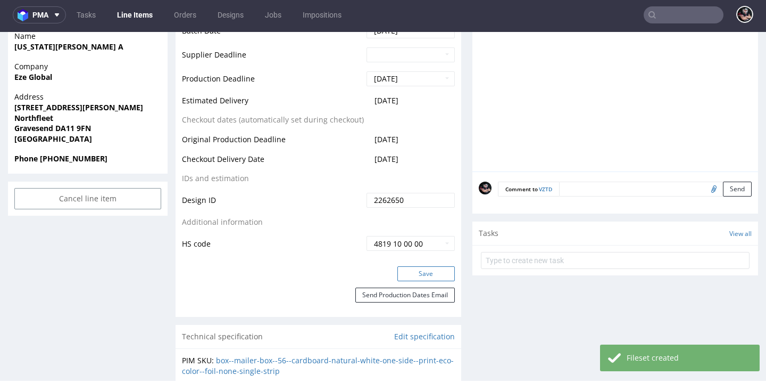
click at [423, 266] on button "Save" at bounding box center [426, 273] width 57 height 15
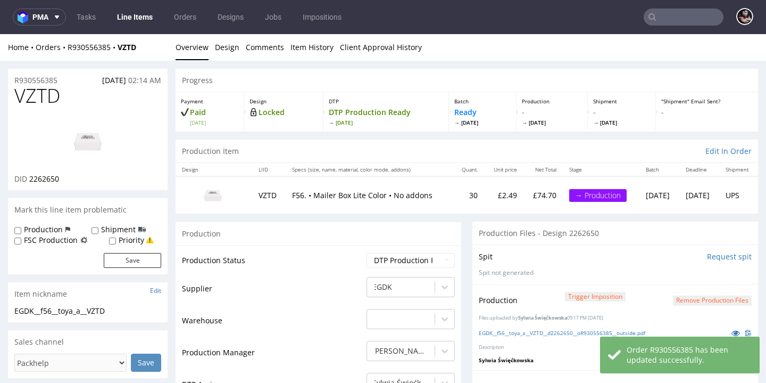
click at [134, 23] on link "Line Items" at bounding box center [135, 17] width 48 height 17
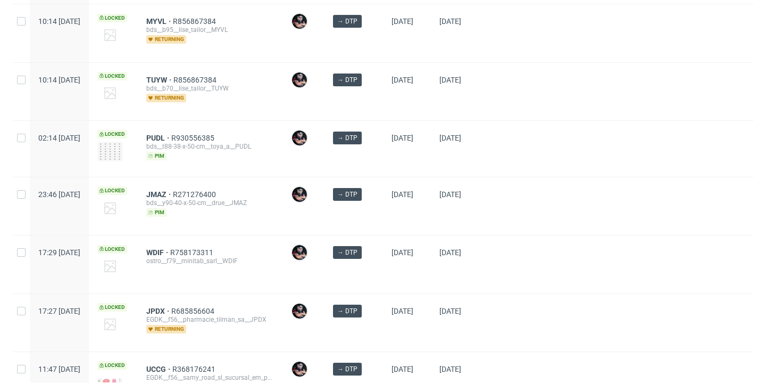
scroll to position [170, 0]
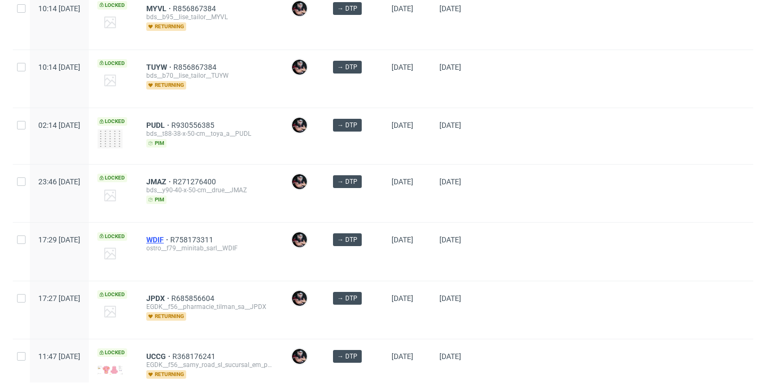
click at [170, 239] on span "WDIF" at bounding box center [158, 239] width 24 height 9
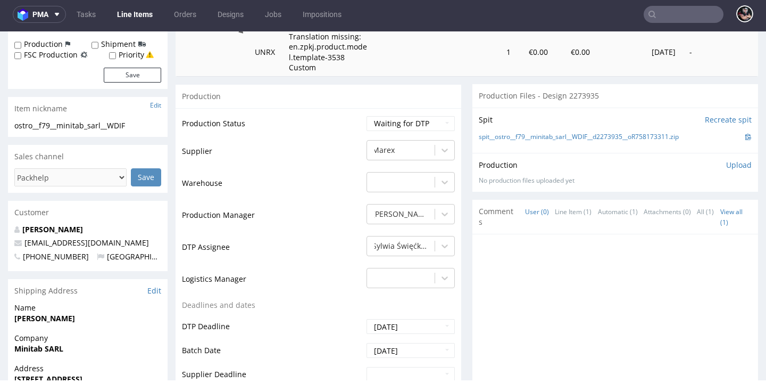
scroll to position [180, 0]
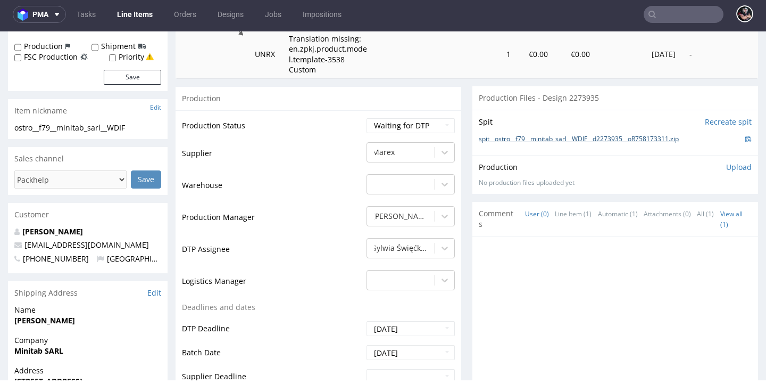
click at [523, 144] on link "spit__ostro__f79__minitab_sarl__WDIF__d2273935__oR758173311.zip" at bounding box center [579, 139] width 200 height 9
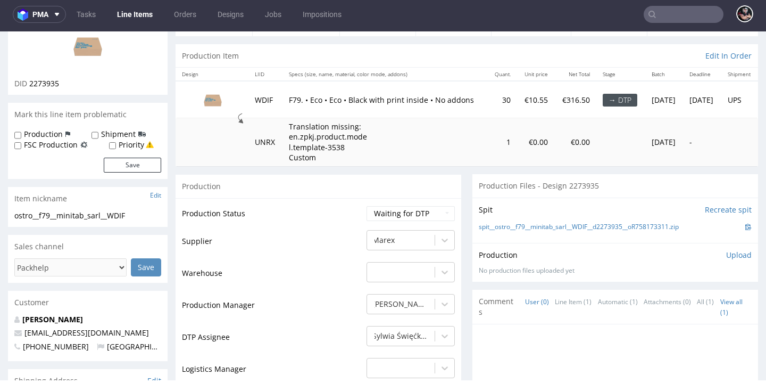
scroll to position [27, 0]
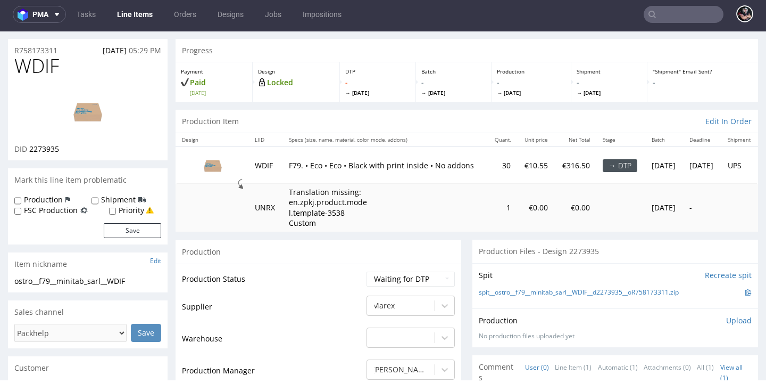
click at [45, 62] on span "WDIF" at bounding box center [36, 65] width 45 height 21
copy span "WDIF"
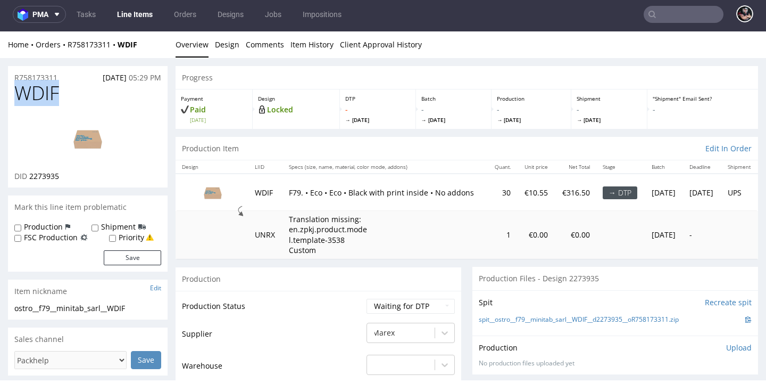
scroll to position [0, 0]
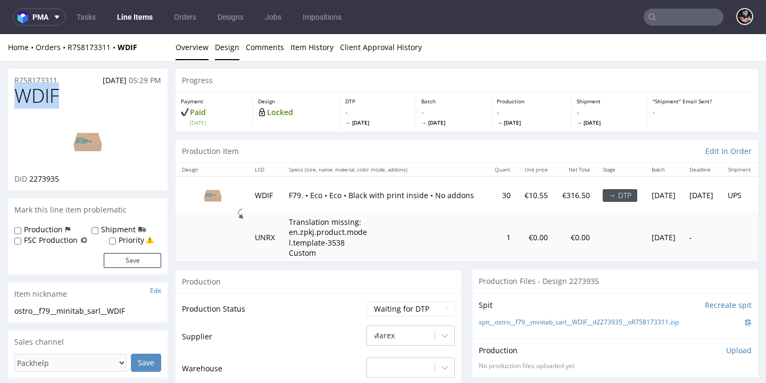
click at [230, 48] on link "Design" at bounding box center [227, 47] width 24 height 26
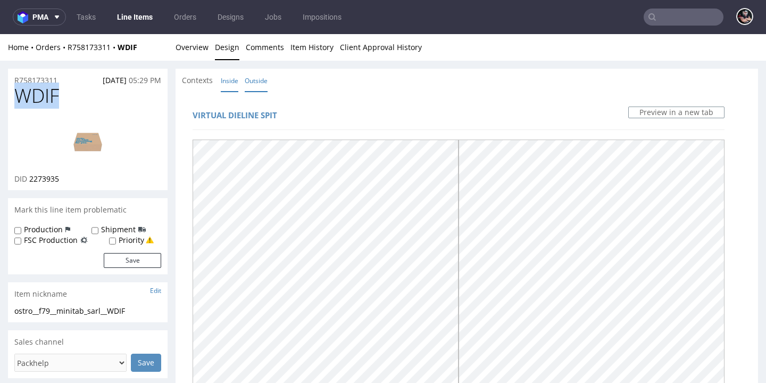
click at [236, 81] on link "Inside" at bounding box center [230, 80] width 18 height 23
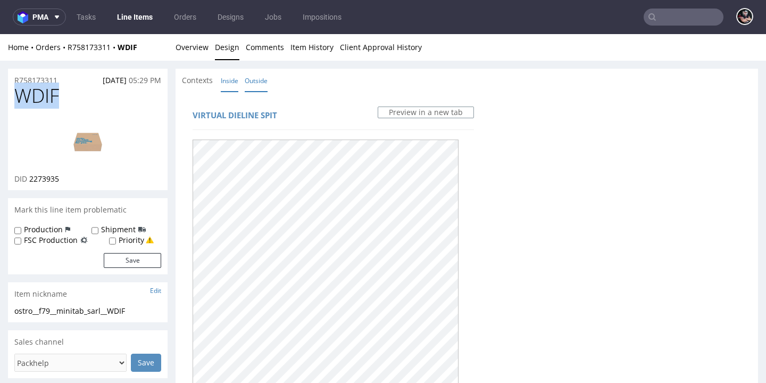
click at [263, 73] on link "Outside" at bounding box center [256, 80] width 23 height 23
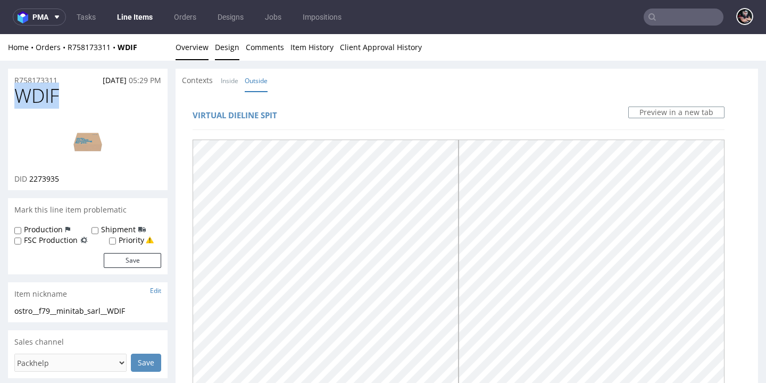
click at [193, 47] on link "Overview" at bounding box center [192, 47] width 33 height 26
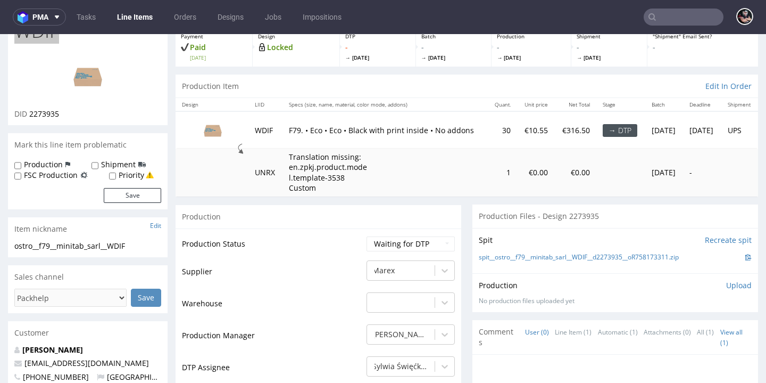
scroll to position [134, 0]
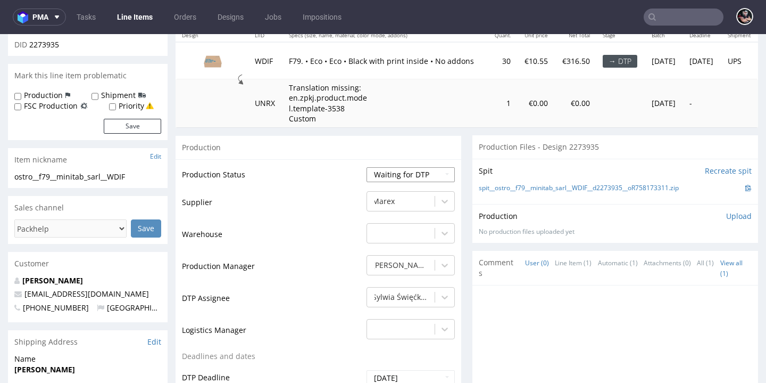
select select "dtp_ca_needed"
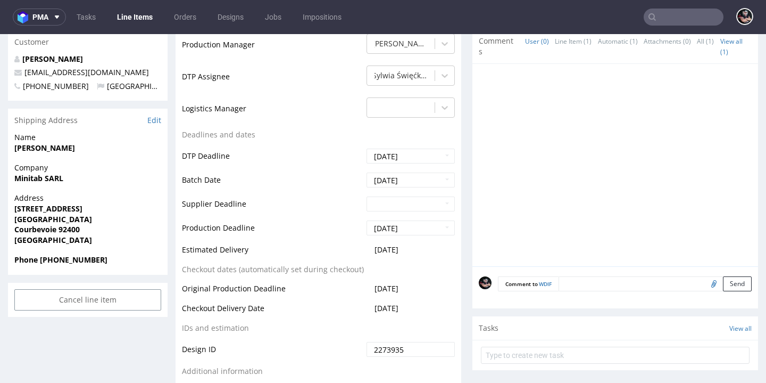
scroll to position [448, 0]
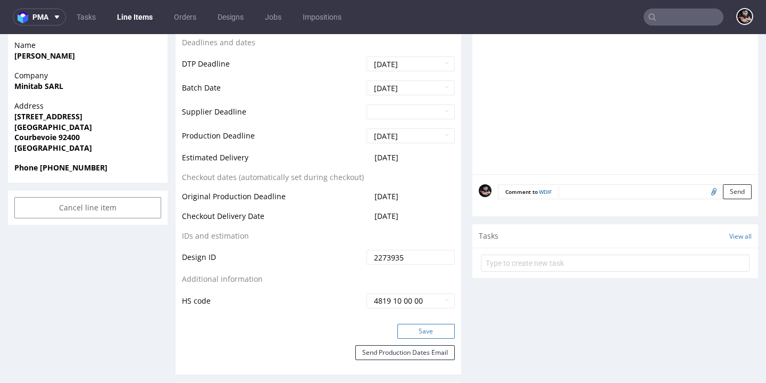
click at [425, 339] on button "Save" at bounding box center [426, 331] width 57 height 15
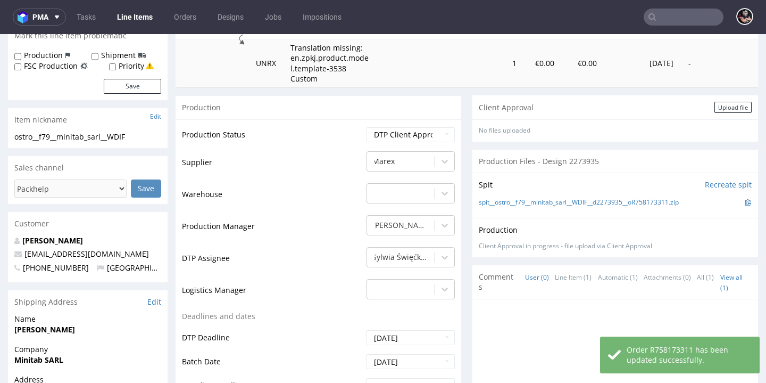
scroll to position [156, 0]
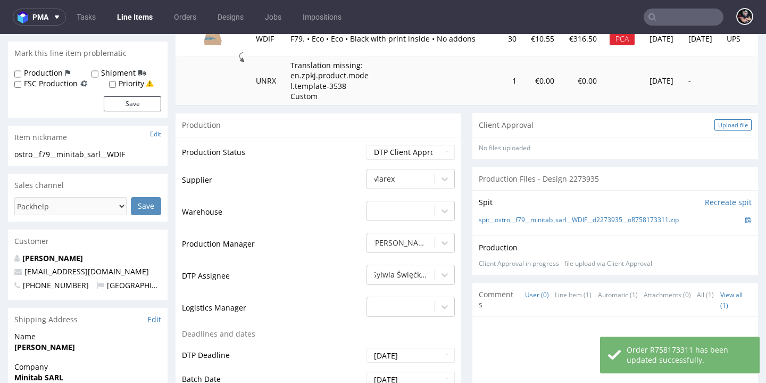
click at [715, 120] on div "Upload file" at bounding box center [733, 124] width 37 height 11
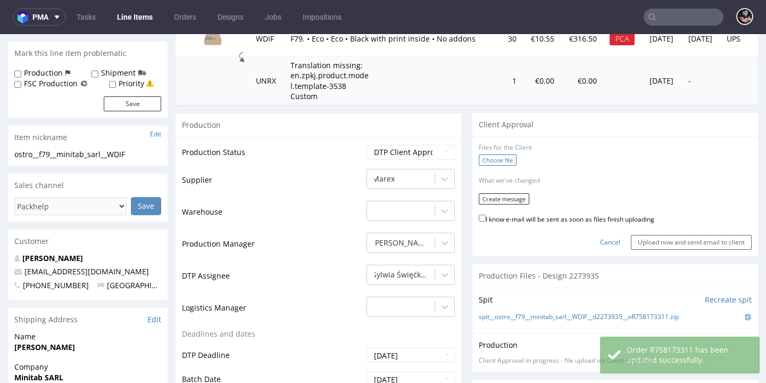
click at [479, 158] on label "Choose file" at bounding box center [498, 159] width 38 height 11
click at [0, 34] on input "Choose file" at bounding box center [0, 34] width 0 height 0
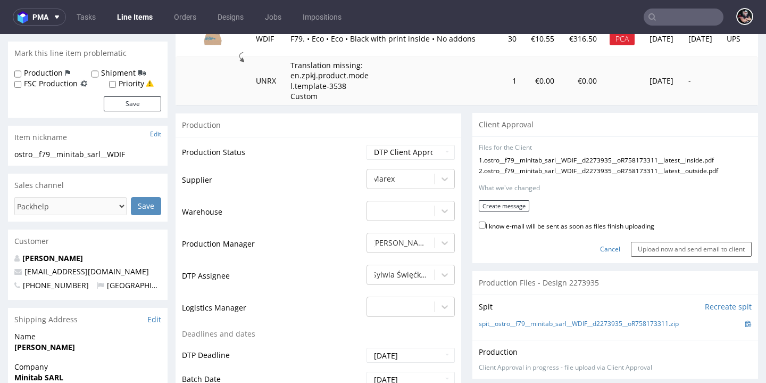
click at [504, 219] on label "I know e-mail will be sent as soon as files finish uploading" at bounding box center [567, 225] width 176 height 12
click at [486, 221] on input "I know e-mail will be sent as soon as files finish uploading" at bounding box center [482, 224] width 7 height 7
checkbox input "true"
click at [501, 202] on button "Create message" at bounding box center [504, 205] width 51 height 11
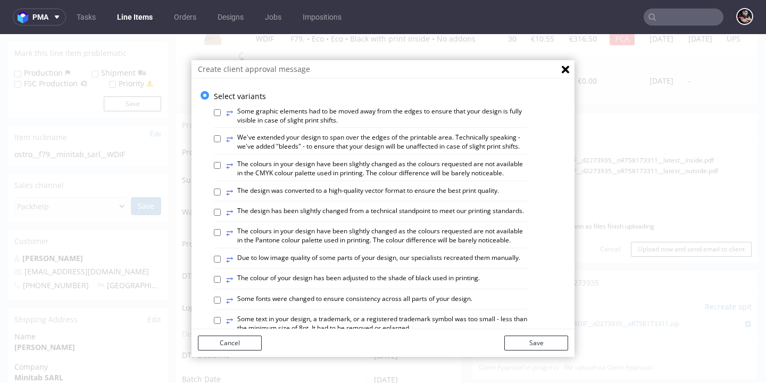
click at [359, 213] on label "⥂ The design has been slightly changed from a technical standpoint to meet our …" at bounding box center [375, 213] width 298 height 12
click at [221, 213] on input "⥂ The design has been slightly changed from a technical standpoint to meet our …" at bounding box center [217, 212] width 7 height 7
checkbox input "true"
click at [524, 343] on button "Save" at bounding box center [537, 342] width 64 height 15
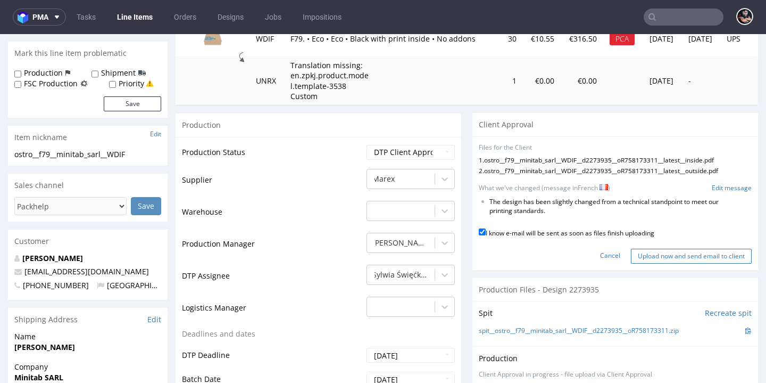
click at [661, 249] on input "Upload now and send email to client" at bounding box center [691, 256] width 121 height 15
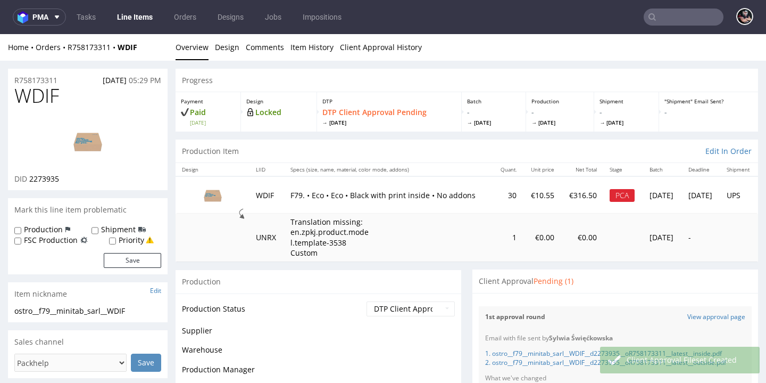
scroll to position [0, 0]
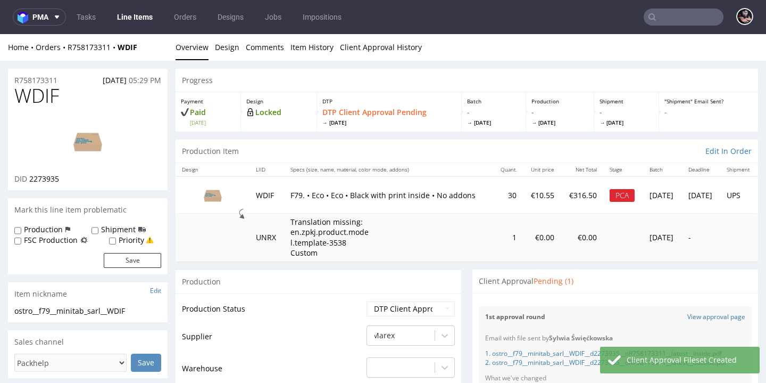
click at [138, 21] on link "Line Items" at bounding box center [135, 17] width 48 height 17
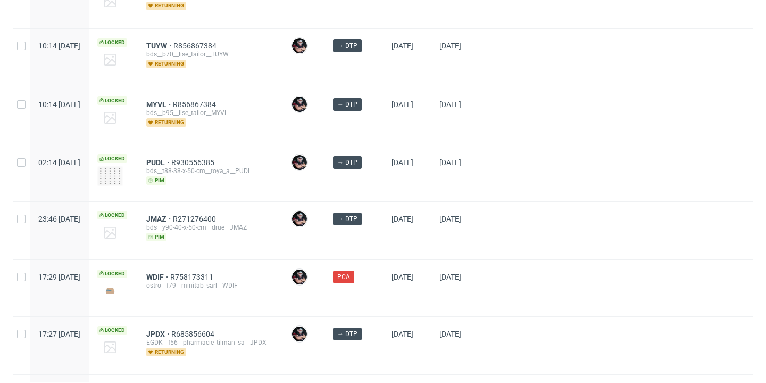
scroll to position [150, 0]
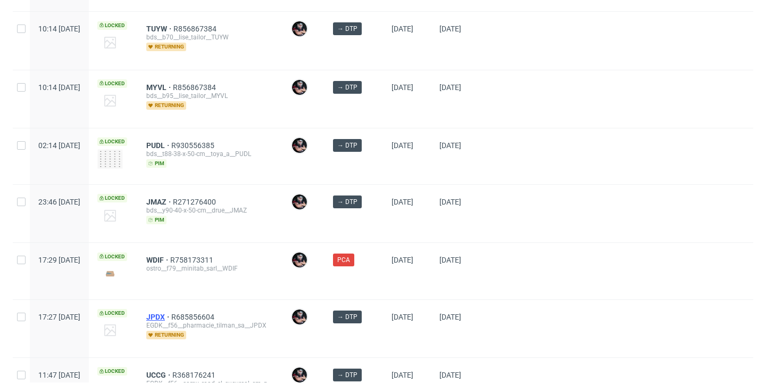
click at [171, 316] on span "JPDX" at bounding box center [158, 316] width 25 height 9
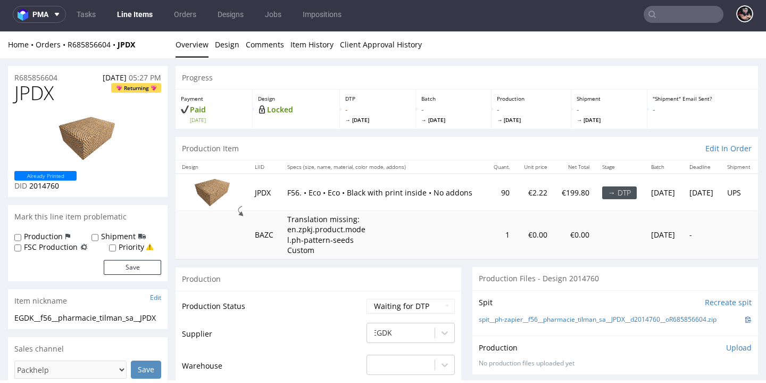
click at [148, 5] on nav "pma Tasks Line Items Orders Designs Jobs Impositions" at bounding box center [383, 14] width 766 height 34
click at [149, 10] on link "Line Items" at bounding box center [135, 14] width 48 height 17
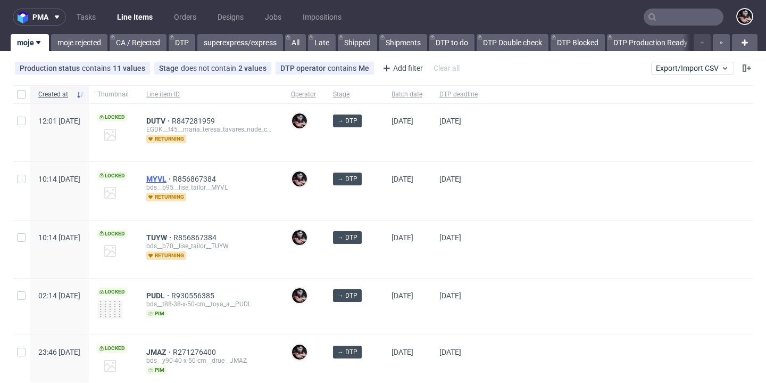
click at [173, 178] on span "MYVL" at bounding box center [159, 179] width 27 height 9
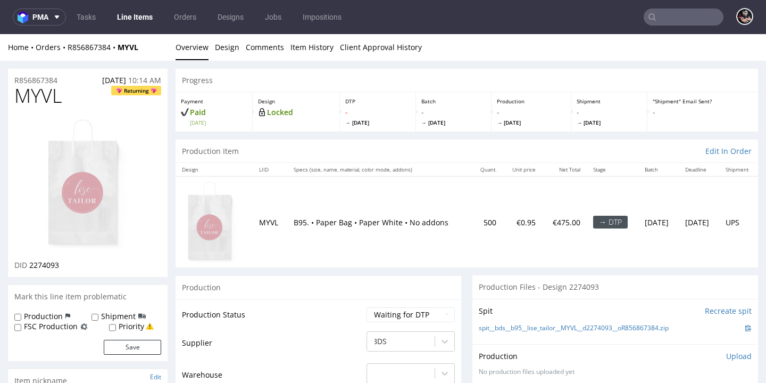
click at [33, 97] on span "MYVL" at bounding box center [37, 95] width 47 height 21
copy span "MYVL"
click at [224, 50] on link "Design" at bounding box center [227, 47] width 24 height 26
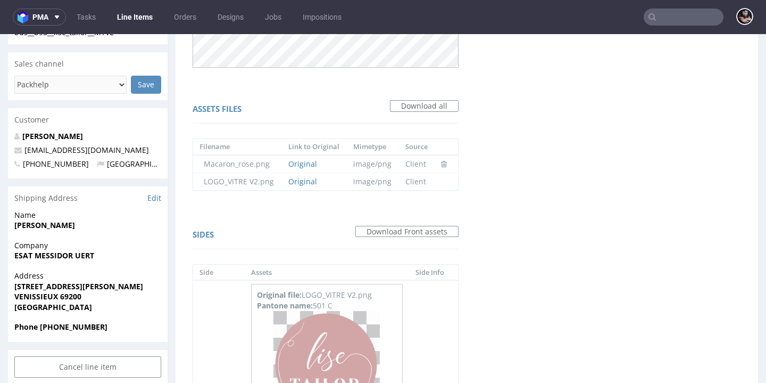
scroll to position [464, 0]
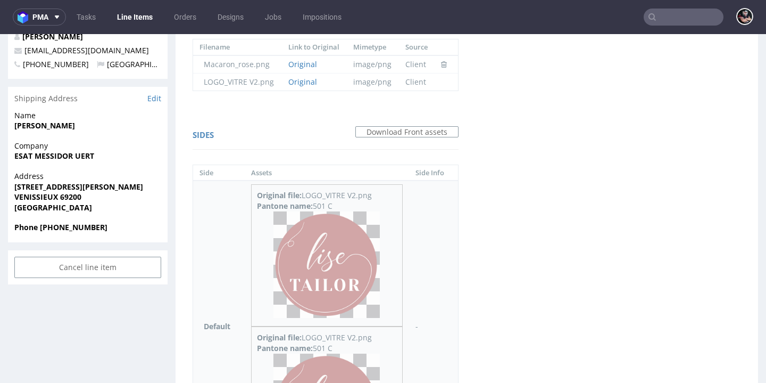
click at [328, 344] on div "Pantone name: 501 C" at bounding box center [327, 348] width 140 height 11
click at [332, 345] on div "Pantone name: 501 C" at bounding box center [327, 348] width 140 height 11
drag, startPoint x: 334, startPoint y: 345, endPoint x: 316, endPoint y: 345, distance: 18.1
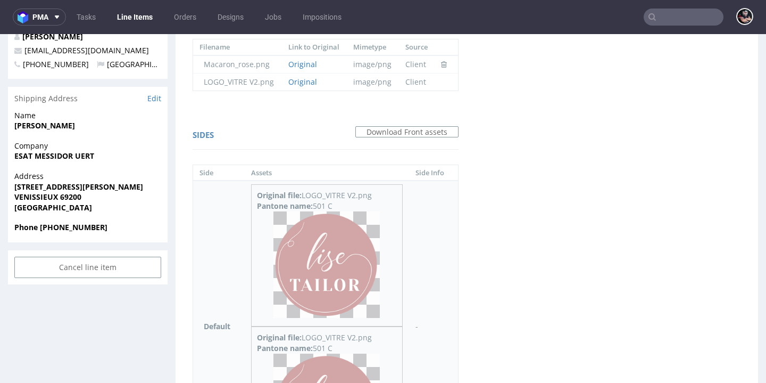
click at [316, 345] on div "Pantone name: 501 C" at bounding box center [327, 348] width 140 height 11
copy div "501 C"
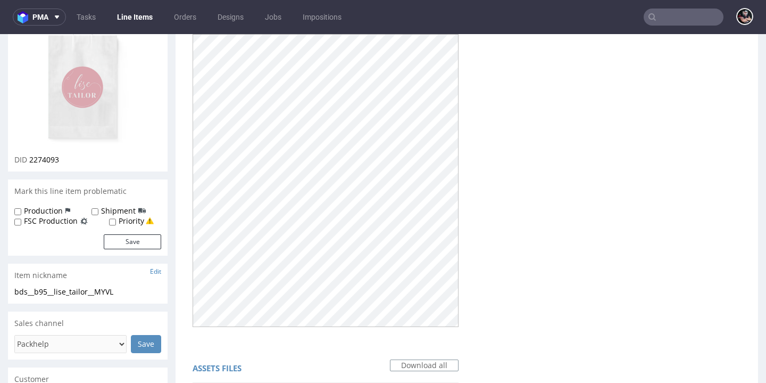
scroll to position [0, 0]
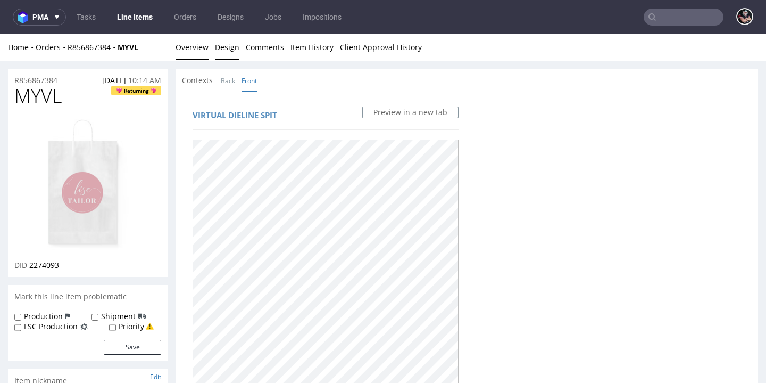
click at [193, 45] on link "Overview" at bounding box center [192, 47] width 33 height 26
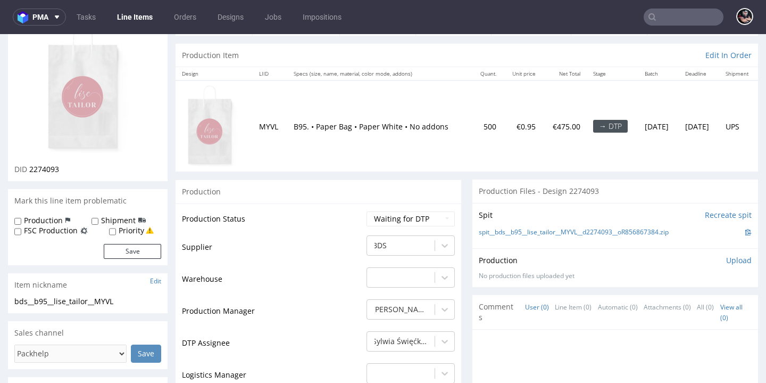
scroll to position [189, 0]
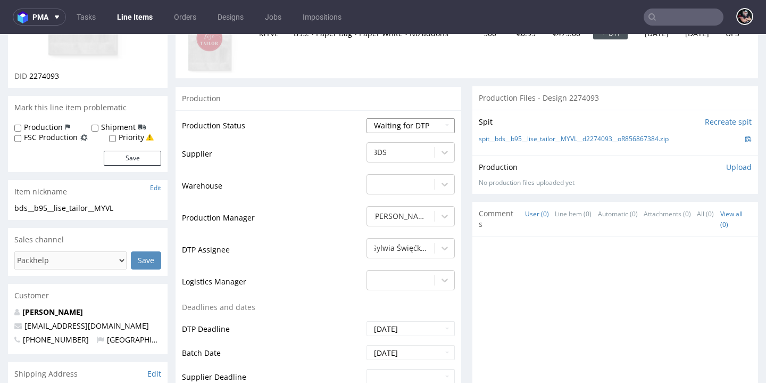
select select "dtp_production_ready"
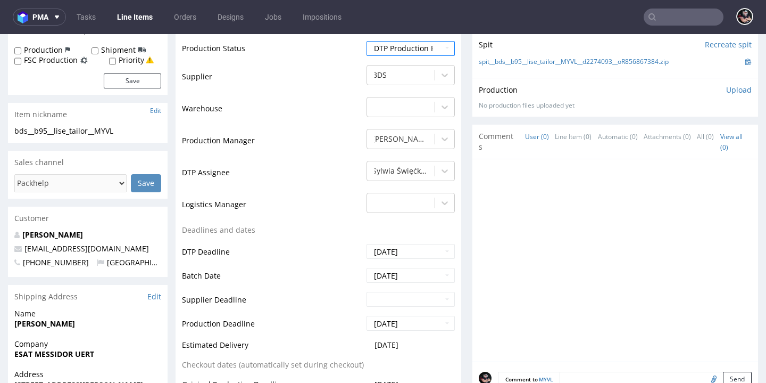
scroll to position [456, 0]
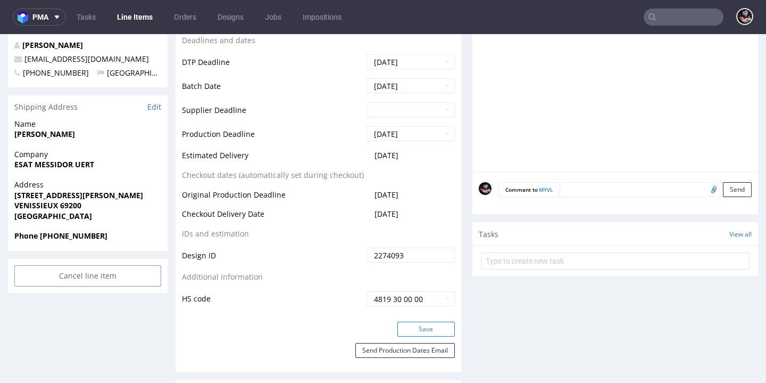
click at [414, 322] on button "Save" at bounding box center [426, 329] width 57 height 15
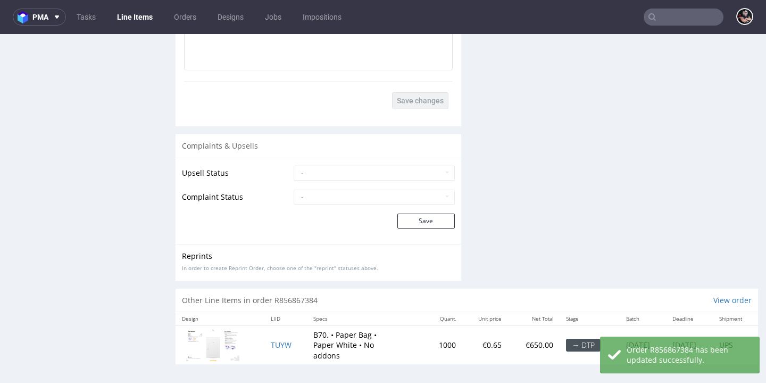
scroll to position [3, 0]
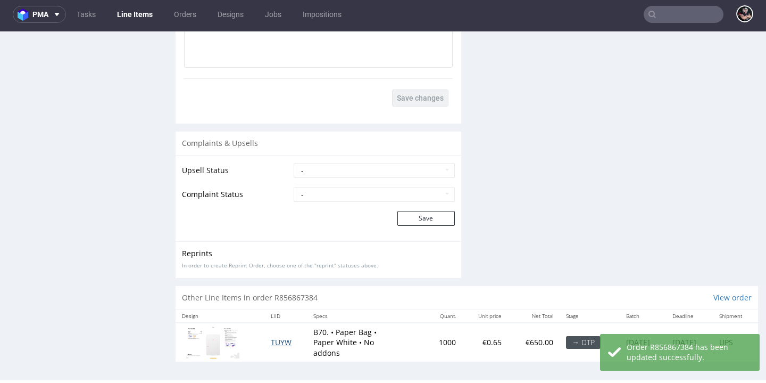
click at [271, 337] on span "TUYW" at bounding box center [281, 342] width 21 height 10
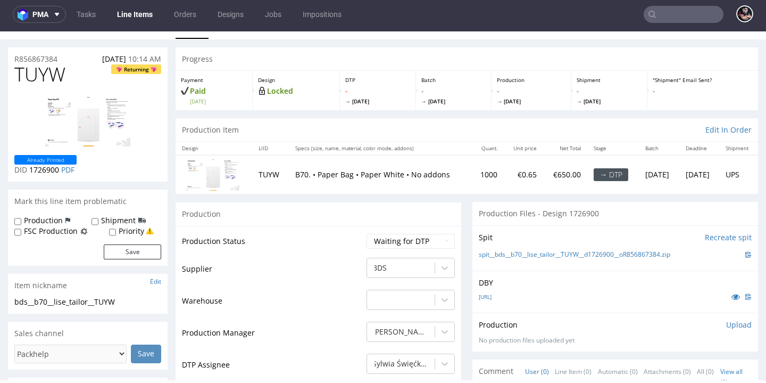
scroll to position [21, 0]
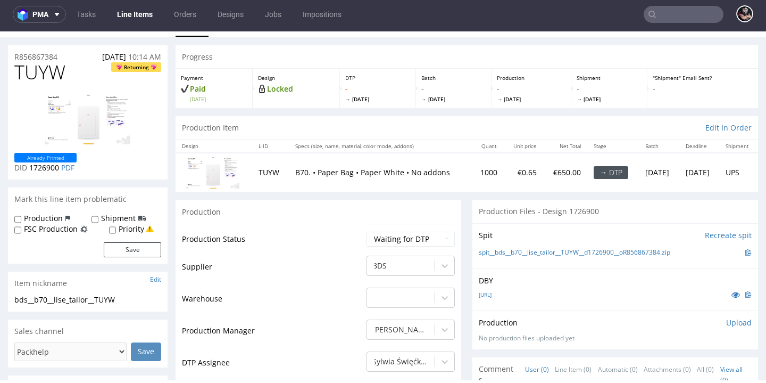
click at [38, 69] on span "TUYW" at bounding box center [39, 72] width 51 height 21
copy span "TUYW"
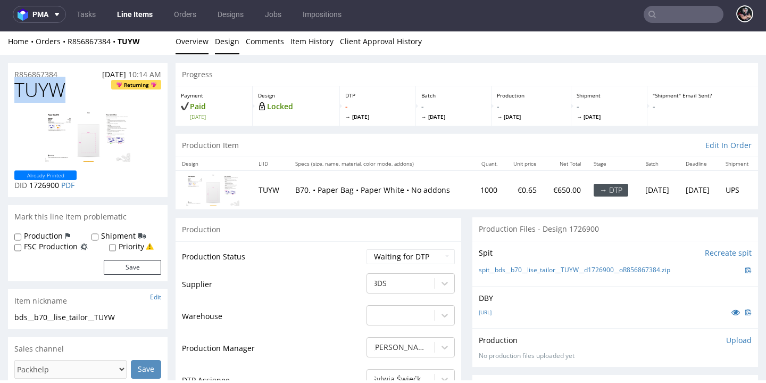
click at [232, 40] on link "Design" at bounding box center [227, 41] width 24 height 26
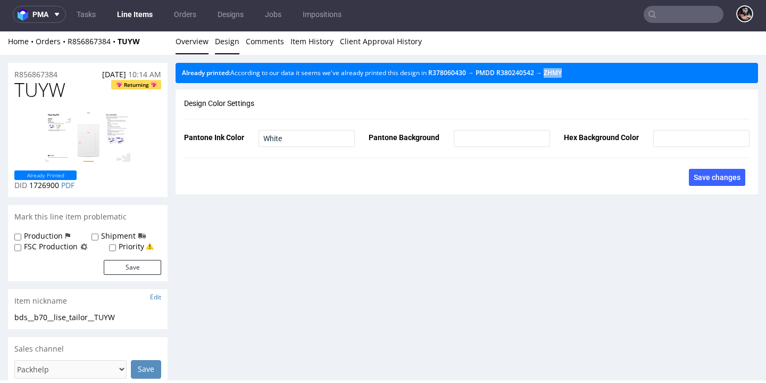
click at [206, 43] on link "Overview" at bounding box center [192, 41] width 33 height 26
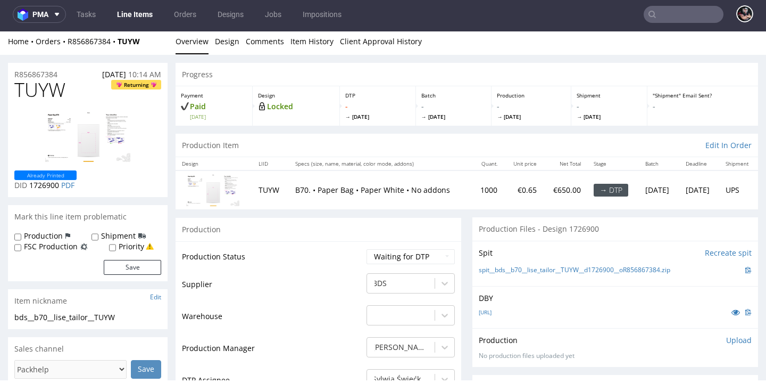
click at [53, 95] on span "TUYW" at bounding box center [39, 89] width 51 height 21
copy span "TUYW"
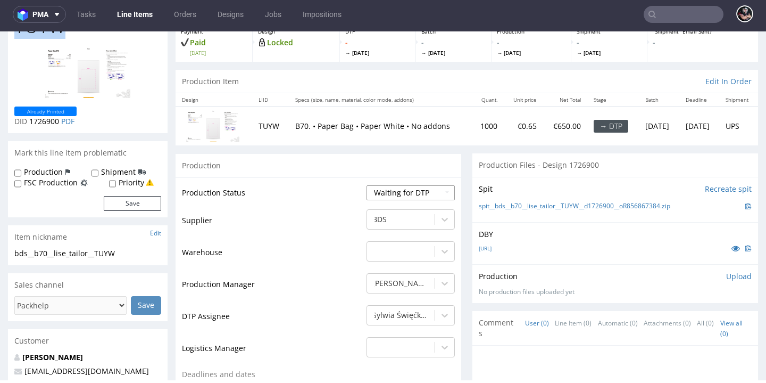
select select "dtp_production_ready"
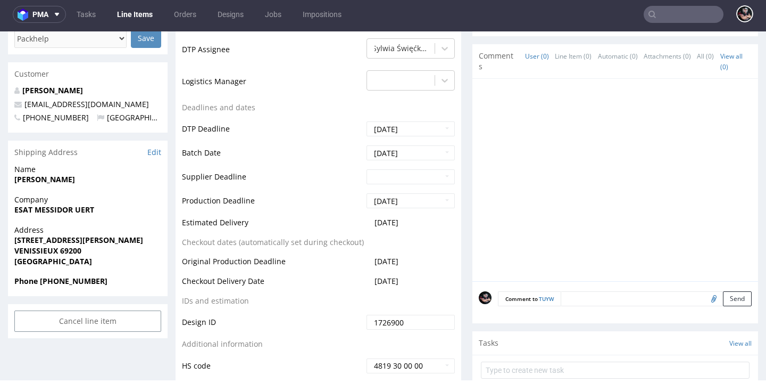
scroll to position [430, 0]
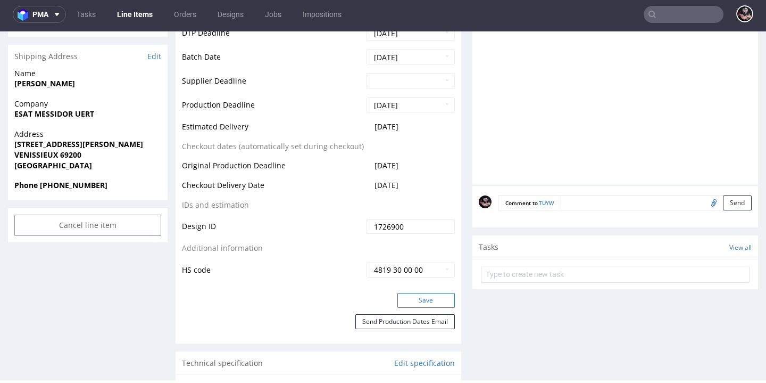
click at [419, 302] on button "Save" at bounding box center [426, 300] width 57 height 15
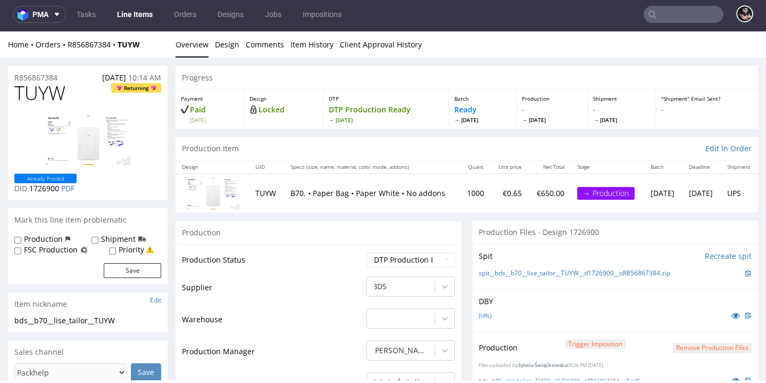
scroll to position [0, 0]
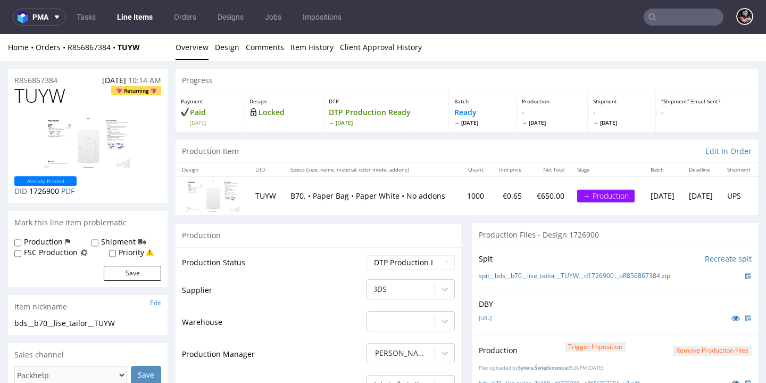
click at [127, 14] on link "Line Items" at bounding box center [135, 17] width 48 height 17
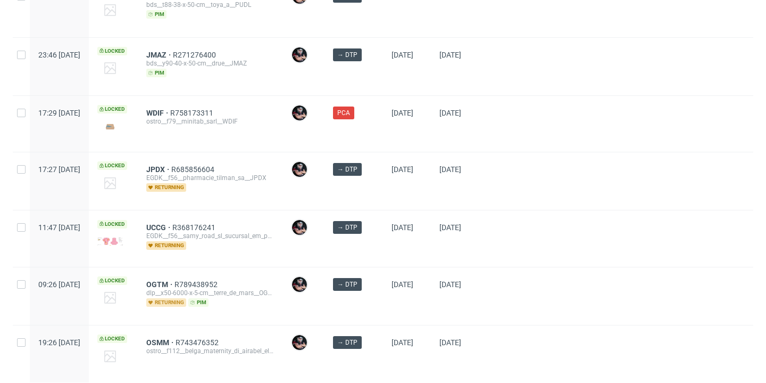
scroll to position [269, 0]
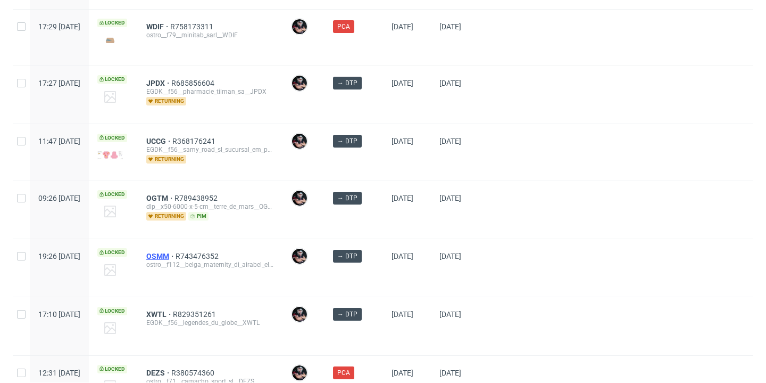
click at [176, 258] on span "OSMM" at bounding box center [160, 256] width 29 height 9
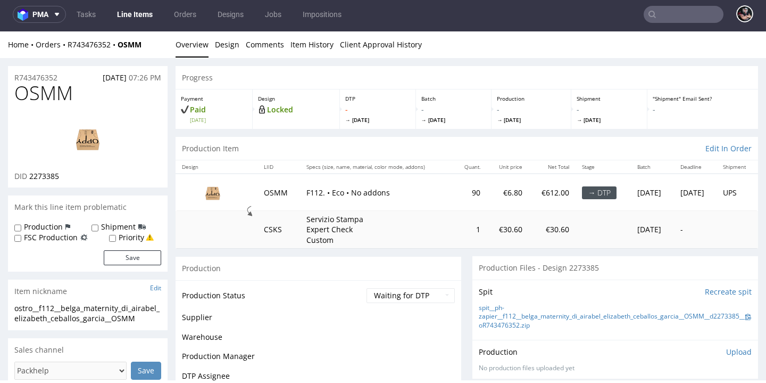
scroll to position [3, 0]
click at [40, 93] on span "OSMM" at bounding box center [43, 93] width 59 height 21
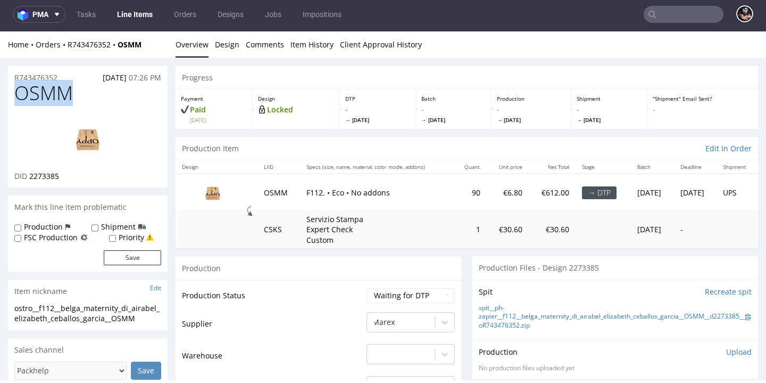
click at [40, 93] on span "OSMM" at bounding box center [43, 93] width 59 height 21
copy span "OSMM"
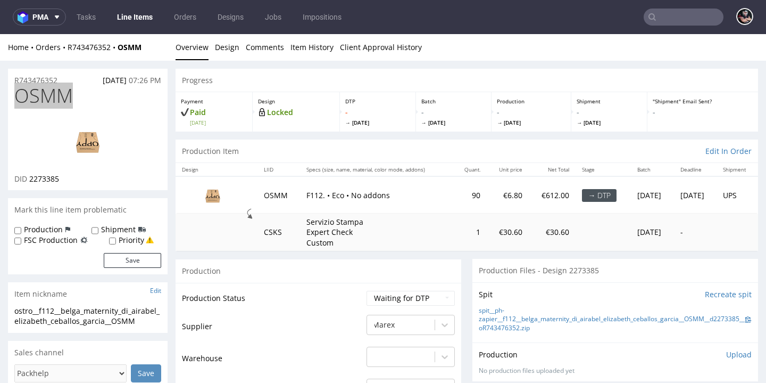
scroll to position [94, 0]
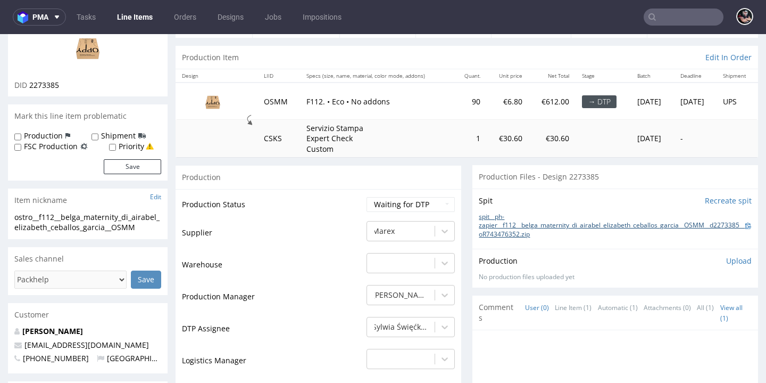
click at [487, 239] on link "spit__ph-zapier__f112__belga_maternity_di_airabel_elizabeth_ceballos_garcia__OS…" at bounding box center [612, 225] width 267 height 27
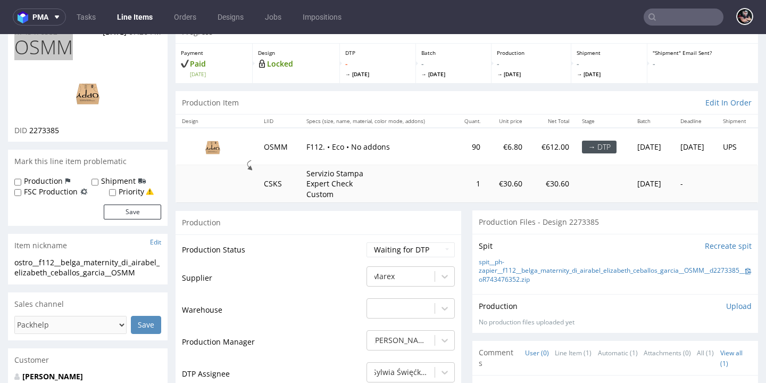
scroll to position [128, 0]
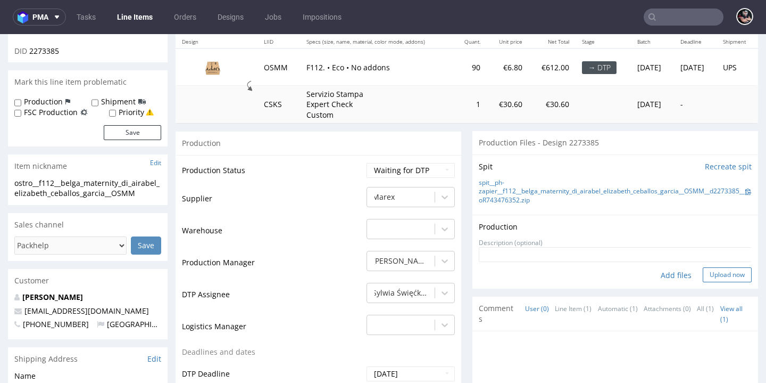
click at [708, 282] on button "Upload now" at bounding box center [727, 274] width 49 height 15
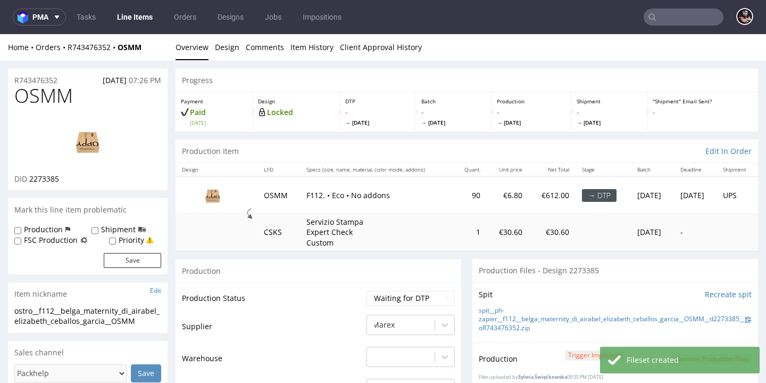
scroll to position [201, 0]
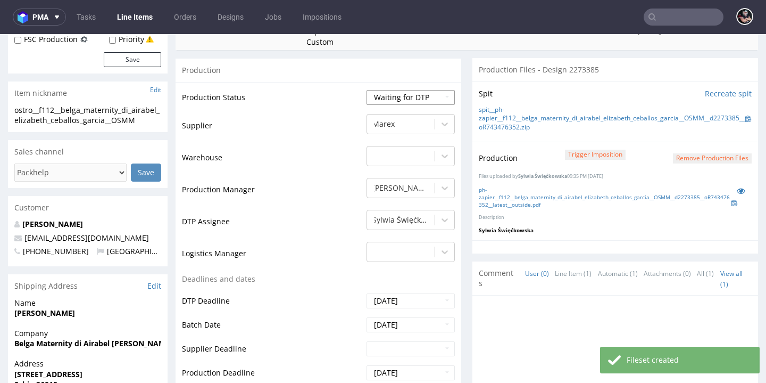
select select "dtp_production_ready"
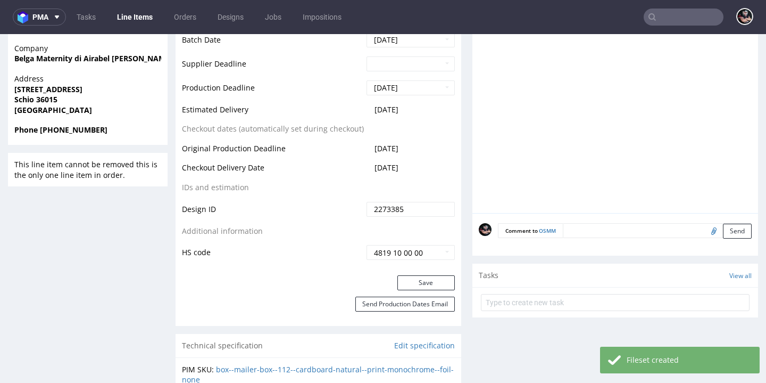
scroll to position [503, 0]
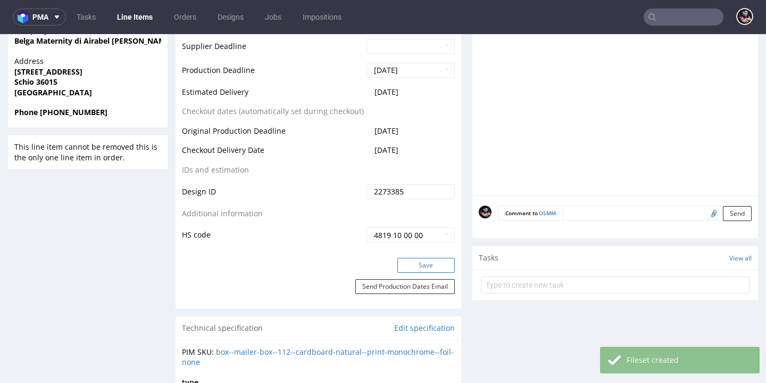
click at [408, 273] on button "Save" at bounding box center [426, 265] width 57 height 15
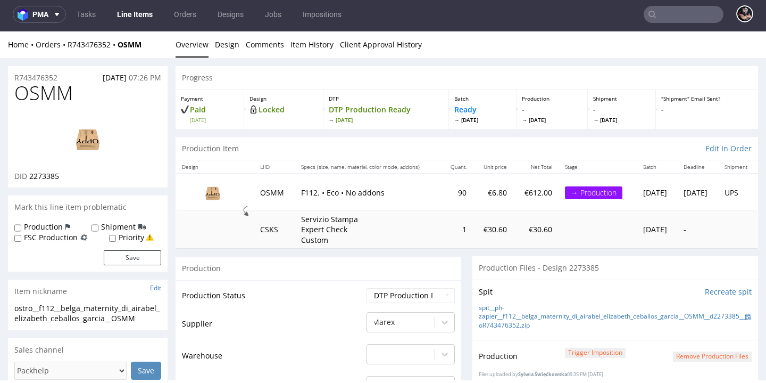
scroll to position [0, 0]
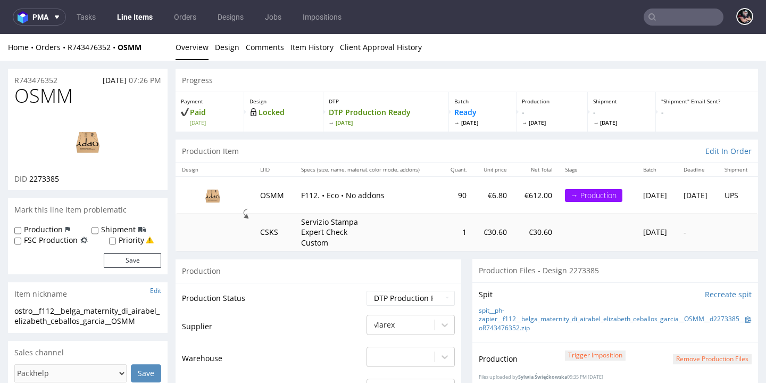
click at [147, 11] on link "Line Items" at bounding box center [135, 17] width 48 height 17
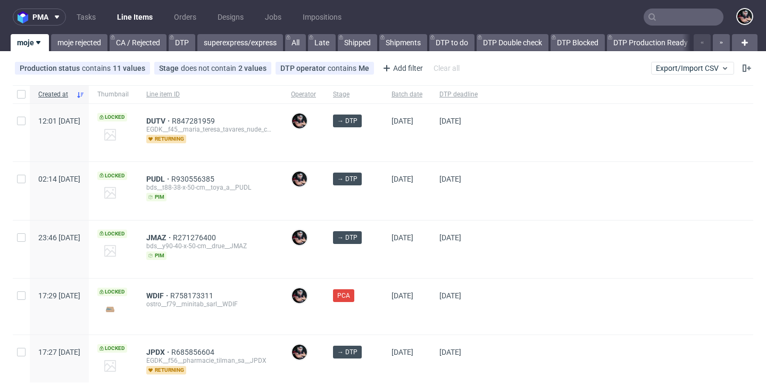
scroll to position [21, 0]
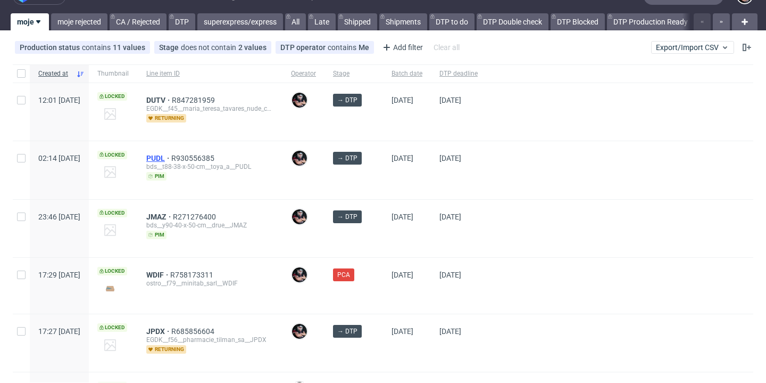
click at [171, 162] on span "PUDL" at bounding box center [158, 158] width 25 height 9
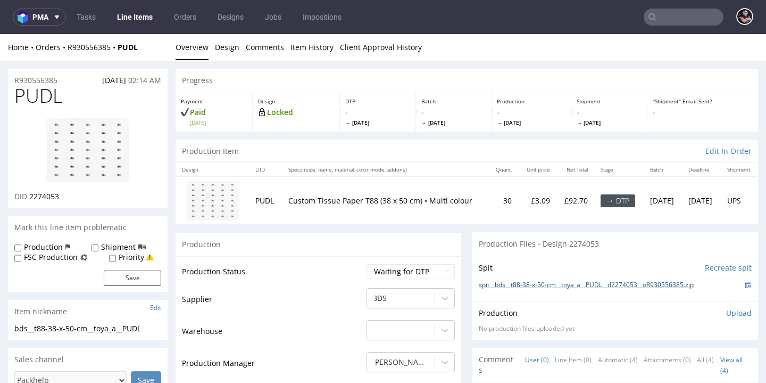
click at [549, 290] on link "spit__bds__t88-38-x-50-cm__toya_a__PUDL__d2274053__oR930556385.zip" at bounding box center [586, 285] width 215 height 9
click at [36, 98] on span "PUDL" at bounding box center [38, 95] width 48 height 21
copy span "PUDL"
click at [45, 201] on span "2274053" at bounding box center [44, 196] width 30 height 10
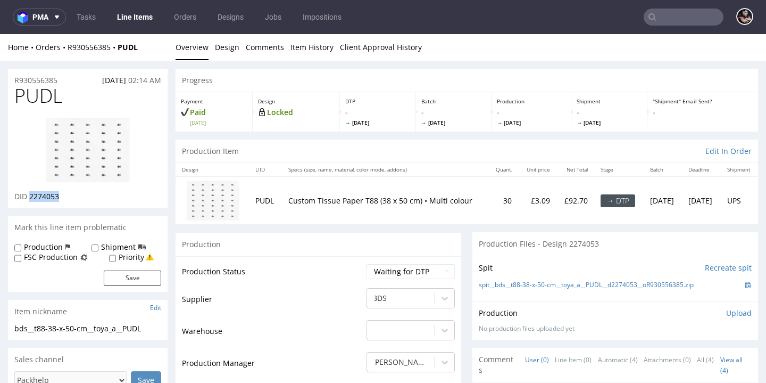
click at [45, 201] on span "2274053" at bounding box center [44, 196] width 30 height 10
copy span "2274053"
click at [246, 53] on link "Comments" at bounding box center [265, 47] width 38 height 26
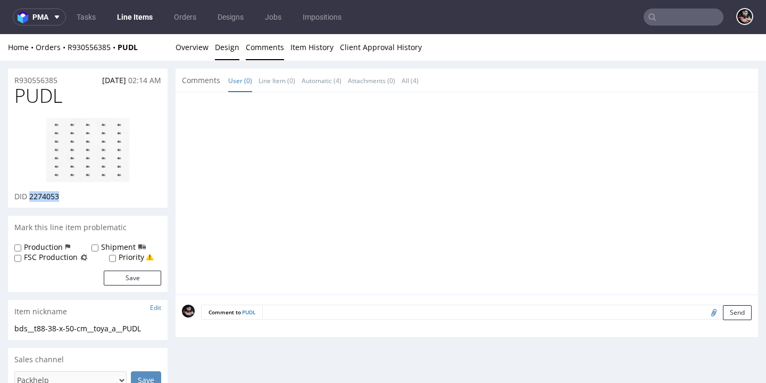
click at [225, 49] on link "Design" at bounding box center [227, 47] width 24 height 26
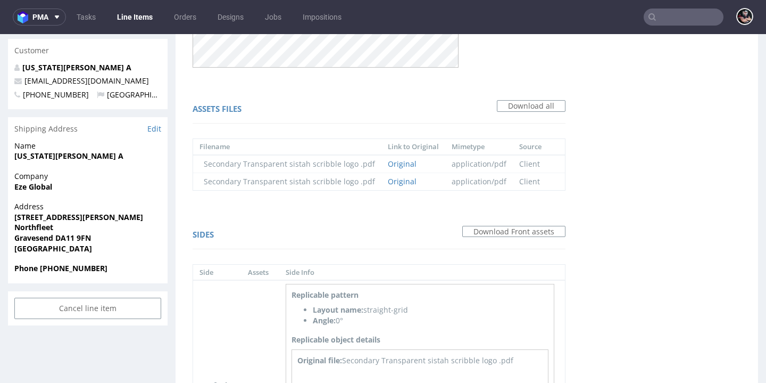
scroll to position [525, 0]
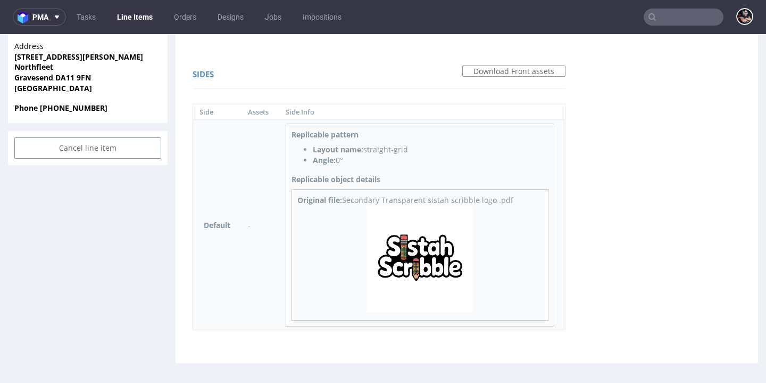
click at [405, 245] on img at bounding box center [420, 258] width 106 height 106
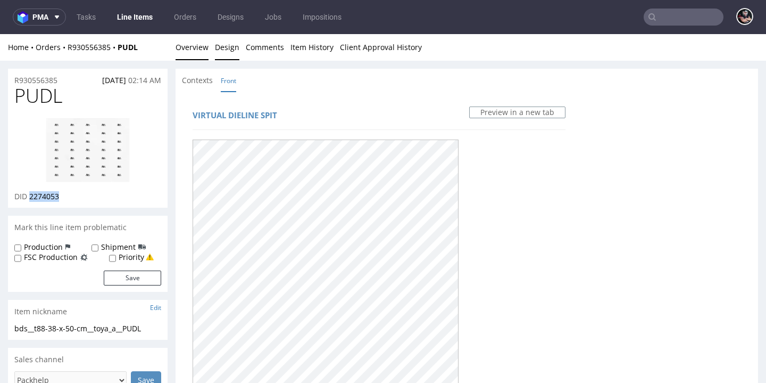
click at [203, 42] on link "Overview" at bounding box center [192, 47] width 33 height 26
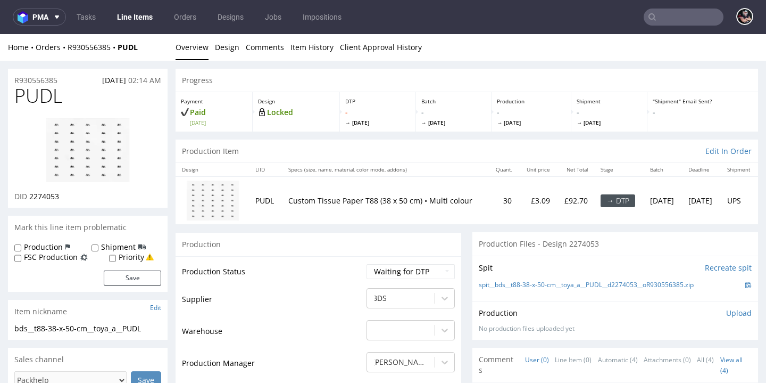
click at [40, 94] on span "PUDL" at bounding box center [38, 95] width 48 height 21
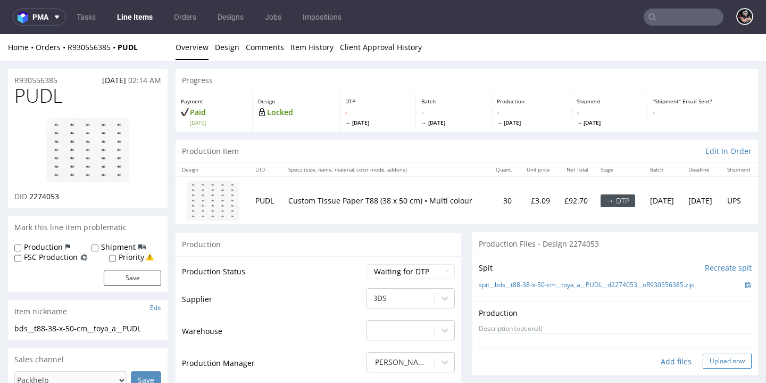
click at [703, 368] on button "Upload now" at bounding box center [727, 360] width 49 height 15
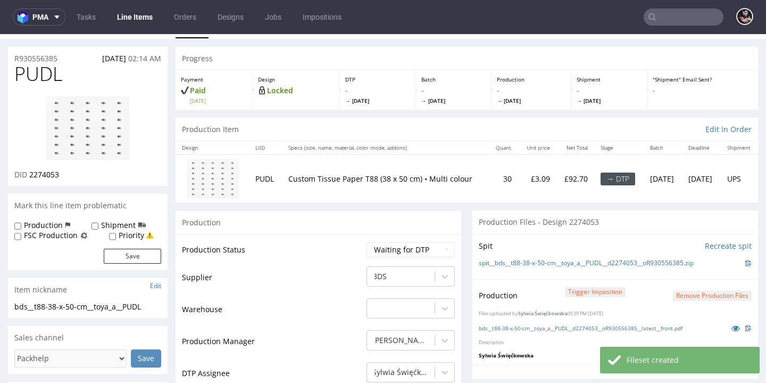
scroll to position [186, 0]
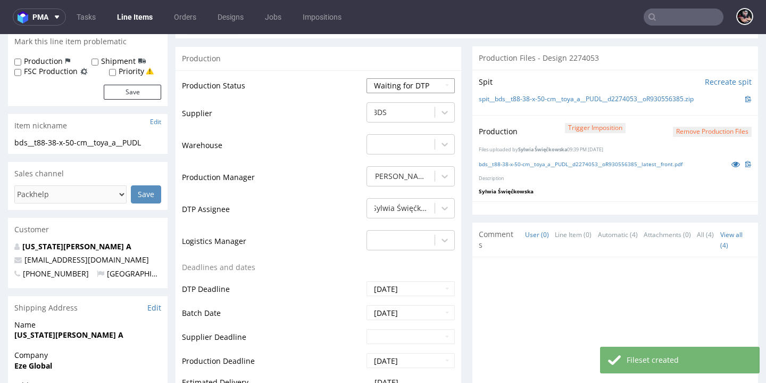
select select "dtp_production_ready"
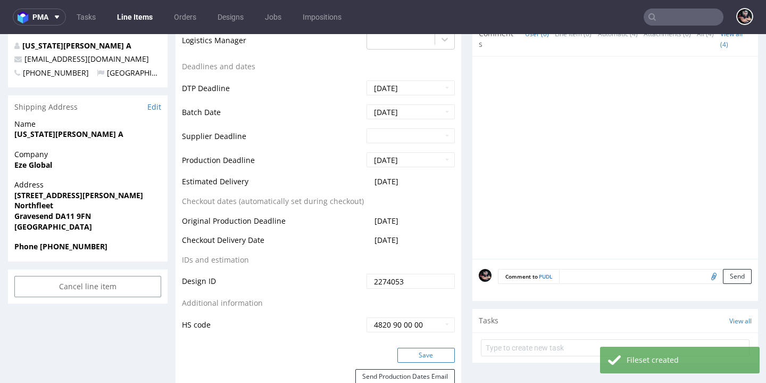
click at [408, 362] on button "Save" at bounding box center [426, 355] width 57 height 15
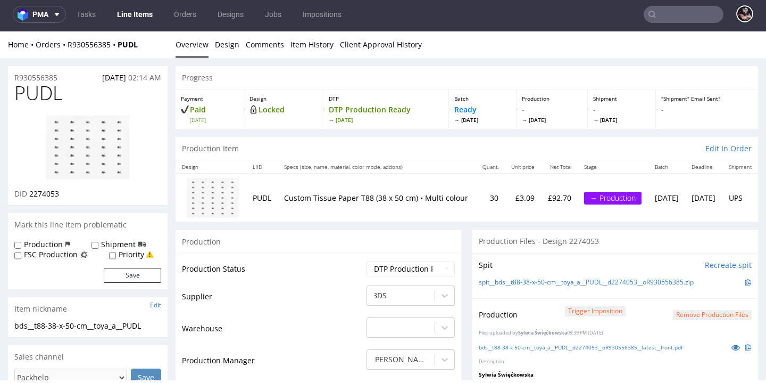
scroll to position [0, 0]
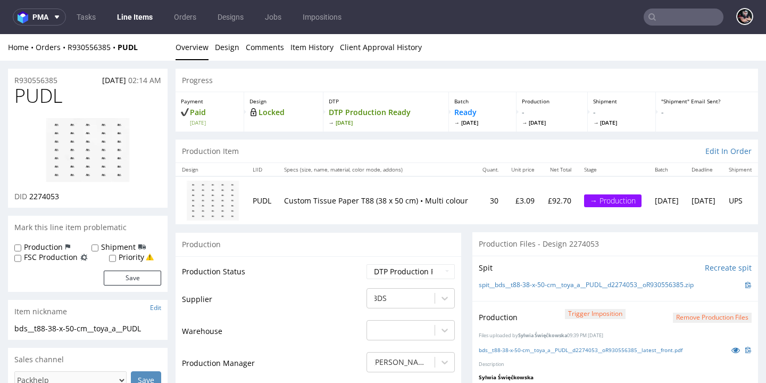
click at [137, 22] on link "Line Items" at bounding box center [135, 17] width 48 height 17
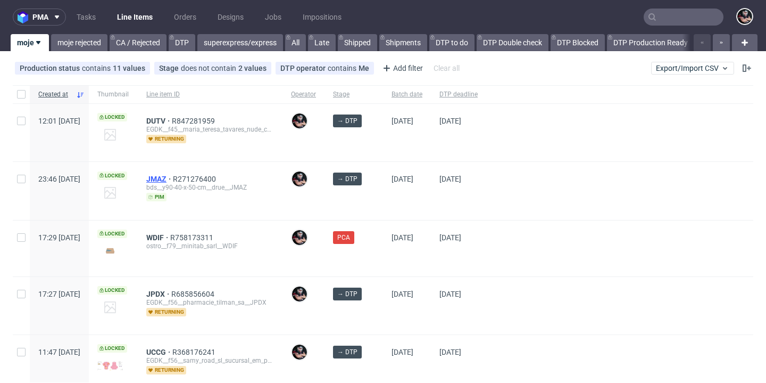
click at [173, 177] on span "JMAZ" at bounding box center [159, 179] width 27 height 9
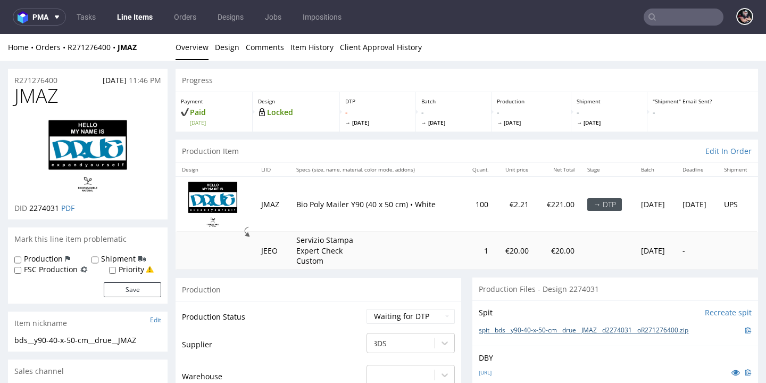
click at [553, 329] on link "spit__bds__y90-40-x-50-cm__drue__JMAZ__d2274031__oR271276400.zip" at bounding box center [584, 330] width 210 height 9
click at [485, 372] on link "Logo-1.ai" at bounding box center [485, 371] width 13 height 7
click at [45, 89] on span "JMAZ" at bounding box center [36, 95] width 44 height 21
copy span "JMAZ"
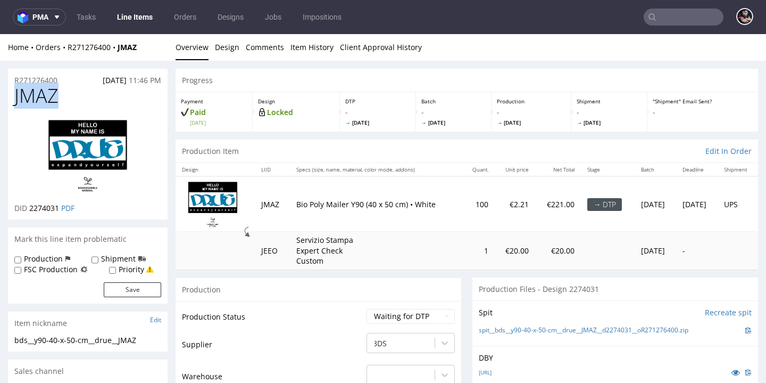
click at [46, 213] on span "2274031" at bounding box center [44, 208] width 30 height 10
copy span "2274031"
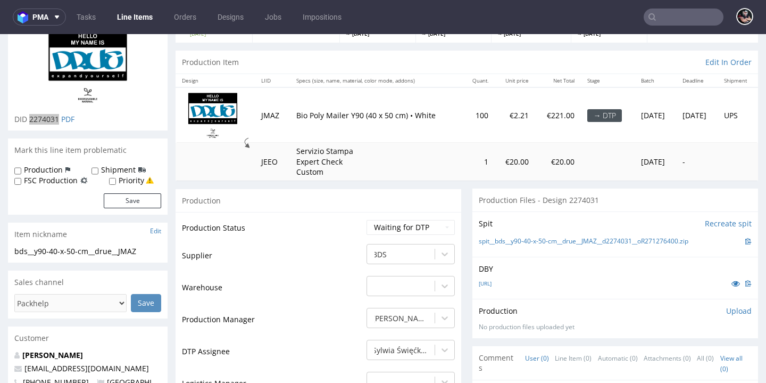
scroll to position [91, 0]
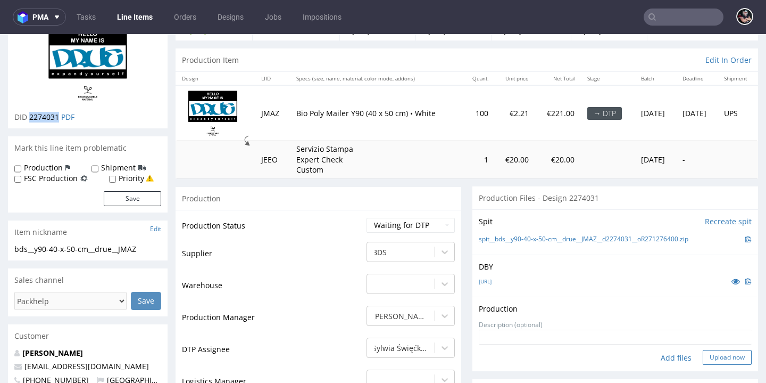
click at [703, 357] on button "Upload now" at bounding box center [727, 357] width 49 height 15
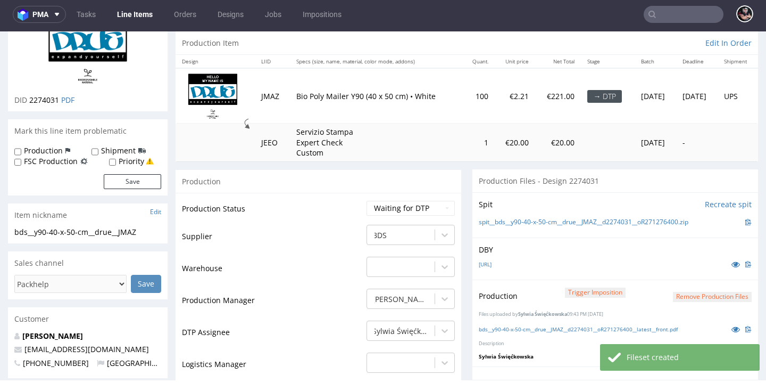
scroll to position [162, 0]
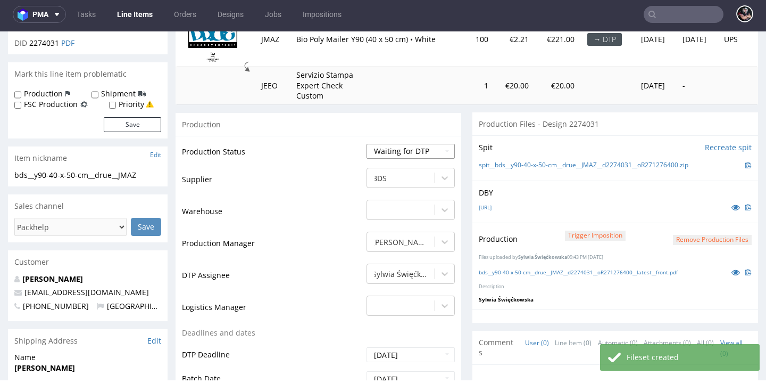
select select "dtp_production_ready"
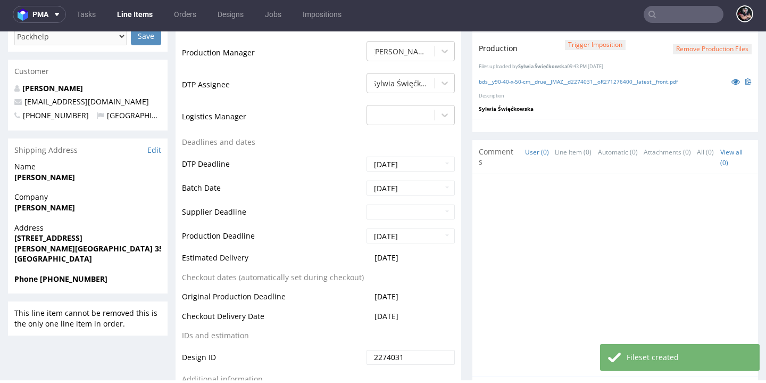
scroll to position [558, 0]
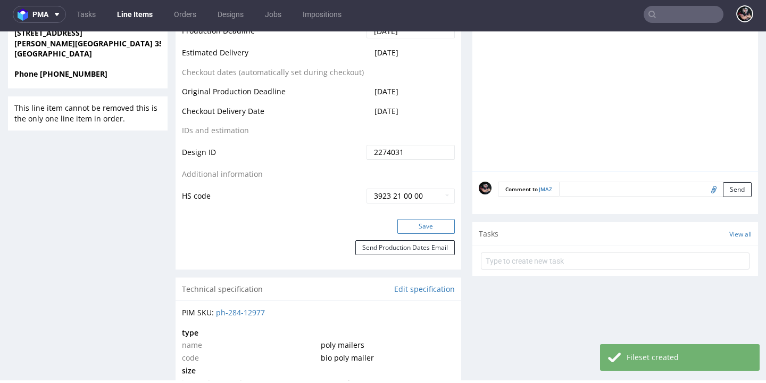
click at [421, 231] on button "Save" at bounding box center [426, 226] width 57 height 15
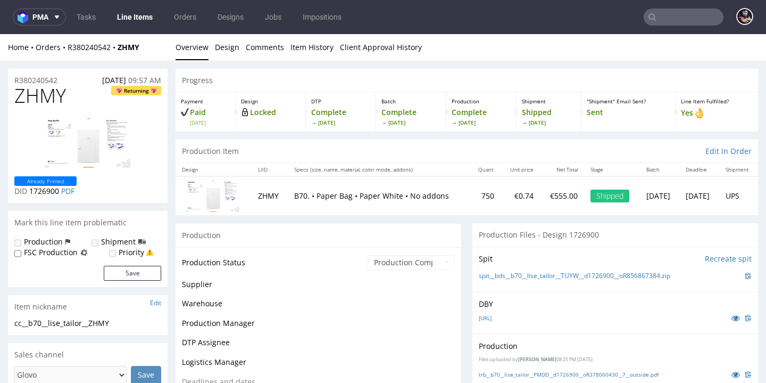
scroll to position [19, 0]
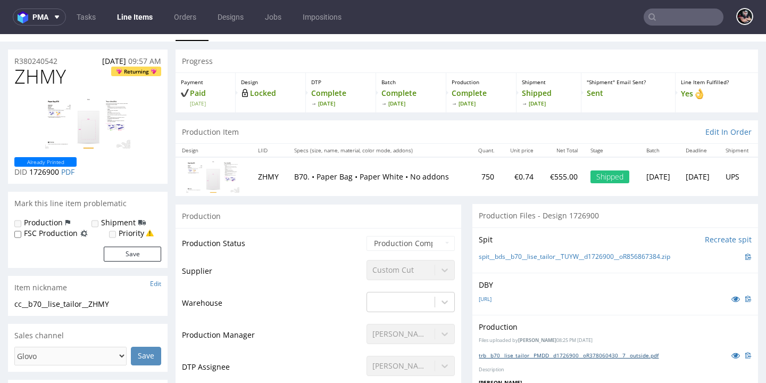
click at [538, 352] on link "trb__b70__lise_tailor__PMDD__d1726900__oR378060430__7__outside.pdf" at bounding box center [569, 354] width 180 height 7
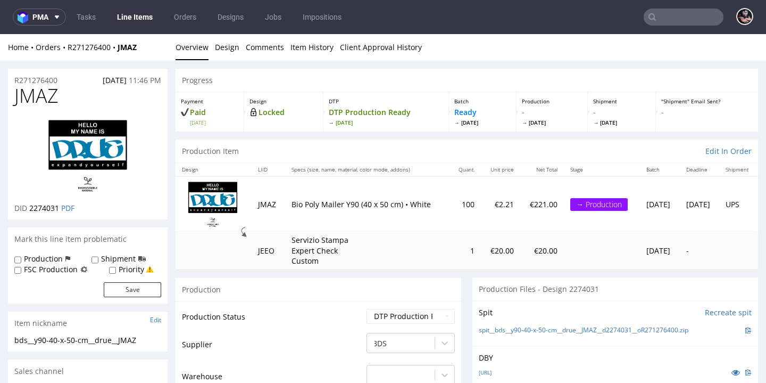
click at [139, 22] on link "Line Items" at bounding box center [135, 17] width 48 height 17
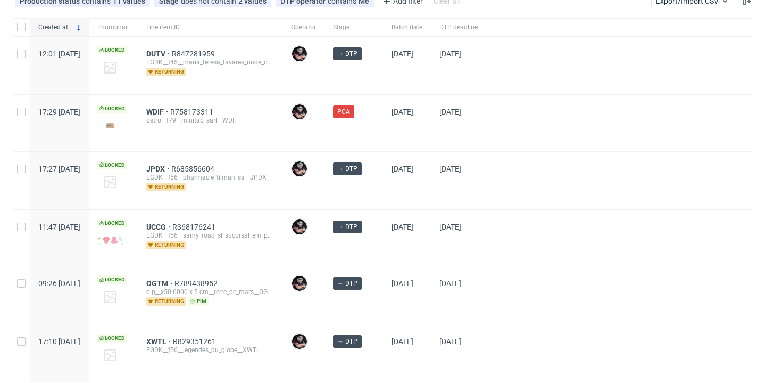
scroll to position [146, 0]
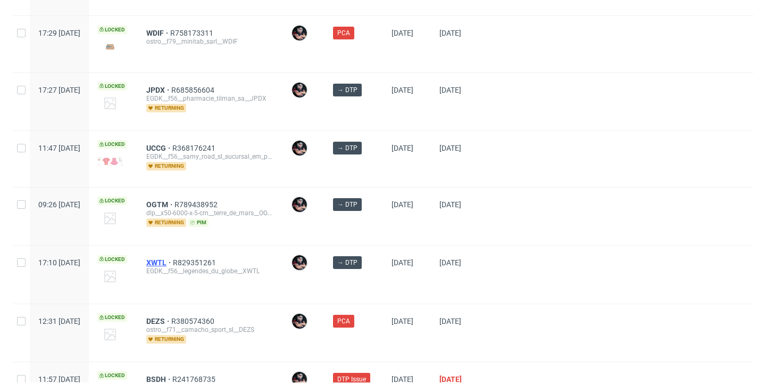
click at [173, 263] on span "XWTL" at bounding box center [159, 262] width 27 height 9
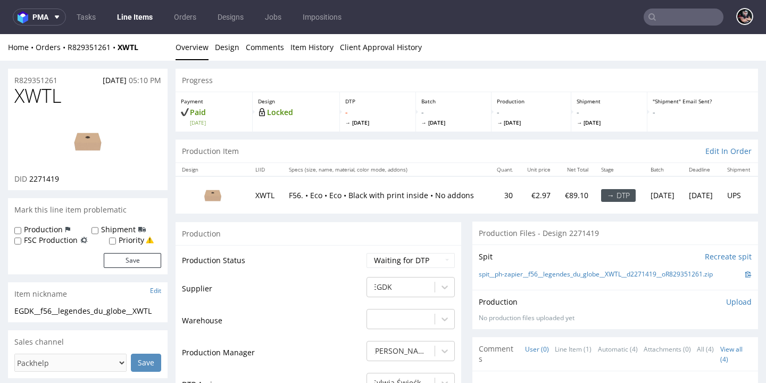
click at [45, 190] on div "XWTL DID 2271419" at bounding box center [88, 137] width 160 height 105
click at [45, 184] on span "2271419" at bounding box center [44, 179] width 30 height 10
copy span "2271419"
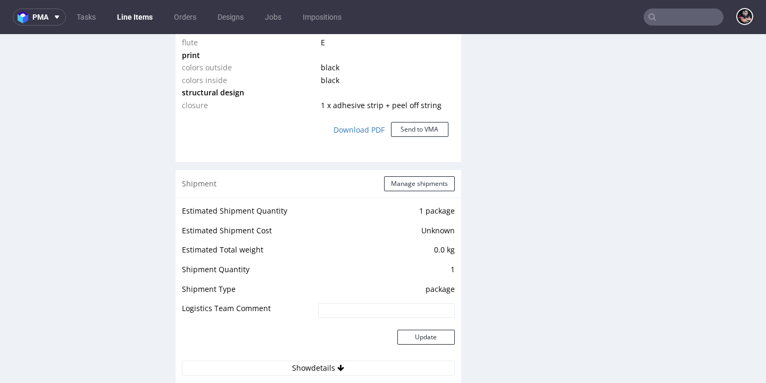
scroll to position [830, 0]
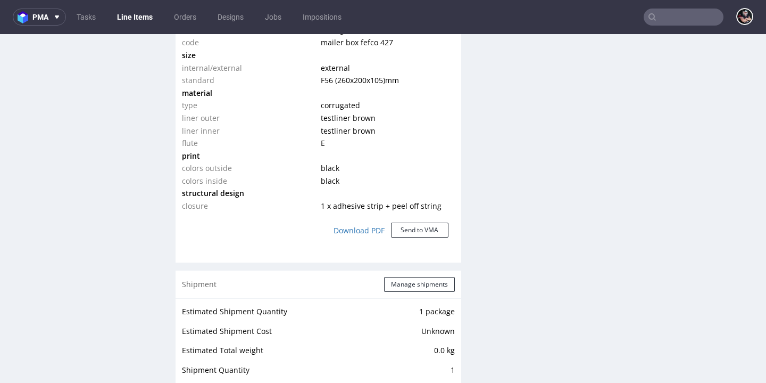
click at [548, 1] on nav "pma Tasks Line Items Orders Designs Jobs Impositions" at bounding box center [383, 17] width 766 height 34
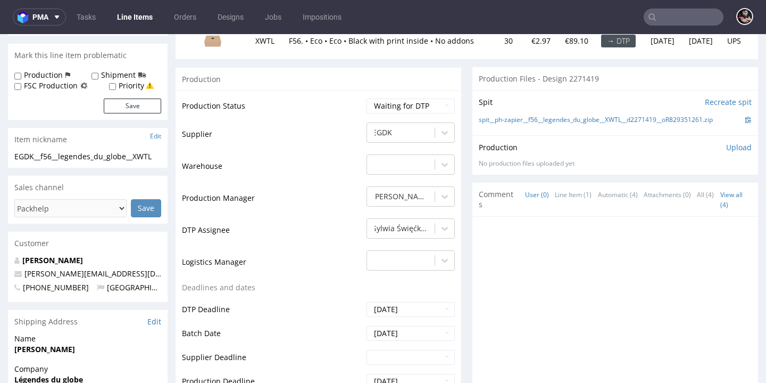
scroll to position [0, 0]
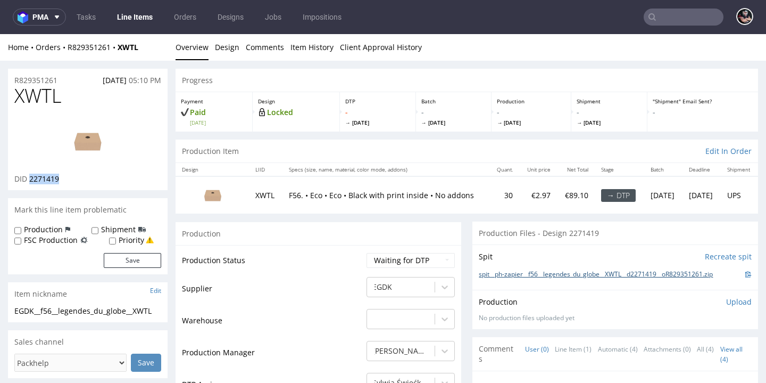
click at [509, 279] on link "spit__ph-zapier__f56__legendes_du_globe__XWTL__d2271419__oR829351261.zip" at bounding box center [596, 274] width 234 height 9
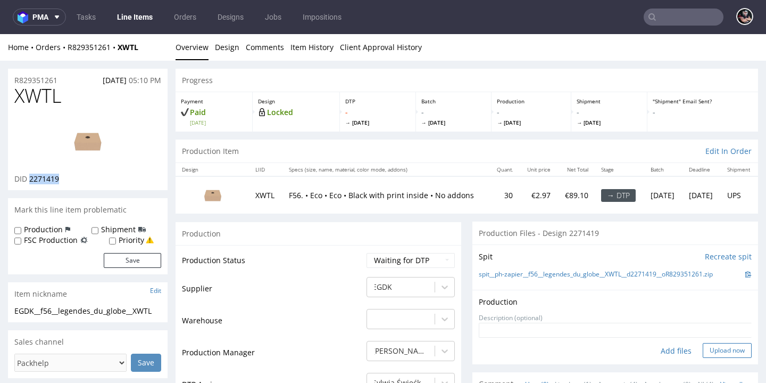
click at [703, 358] on button "Upload now" at bounding box center [727, 350] width 49 height 15
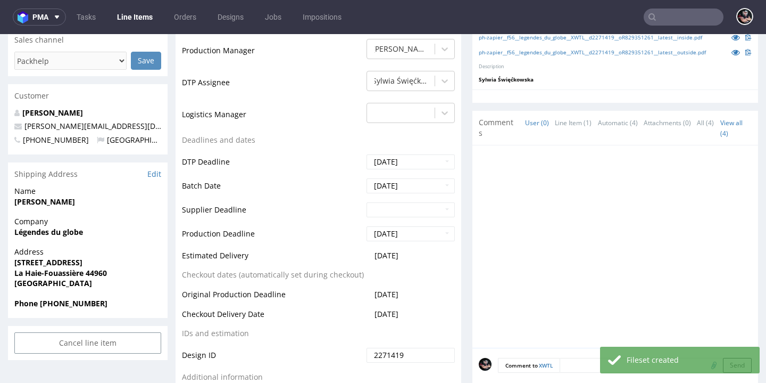
scroll to position [424, 0]
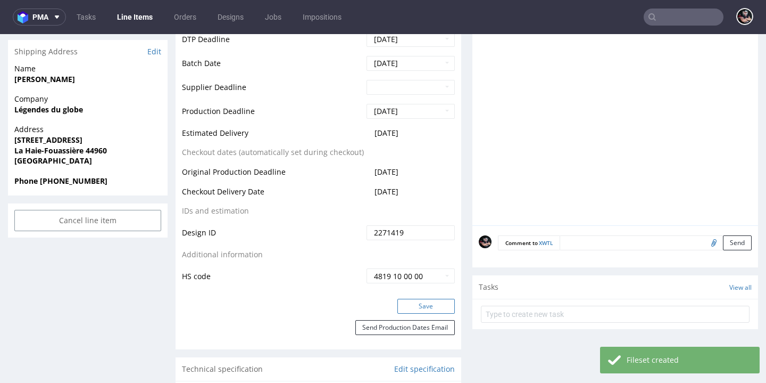
click at [420, 314] on button "Save" at bounding box center [426, 306] width 57 height 15
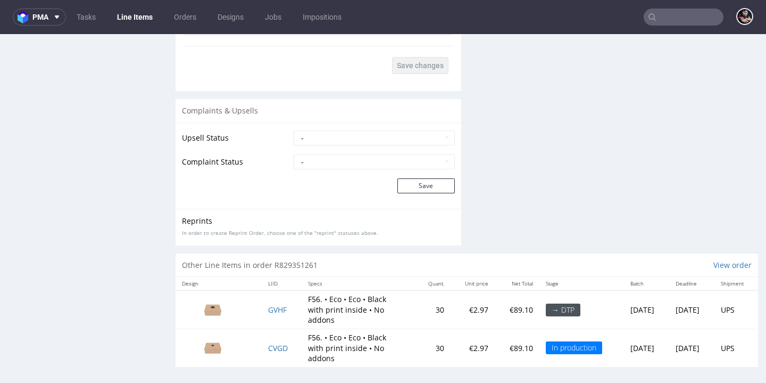
scroll to position [3, 0]
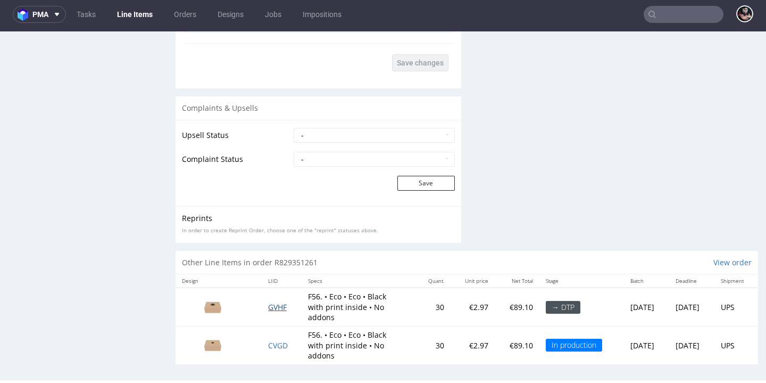
click at [279, 302] on span "GVHF" at bounding box center [277, 307] width 19 height 10
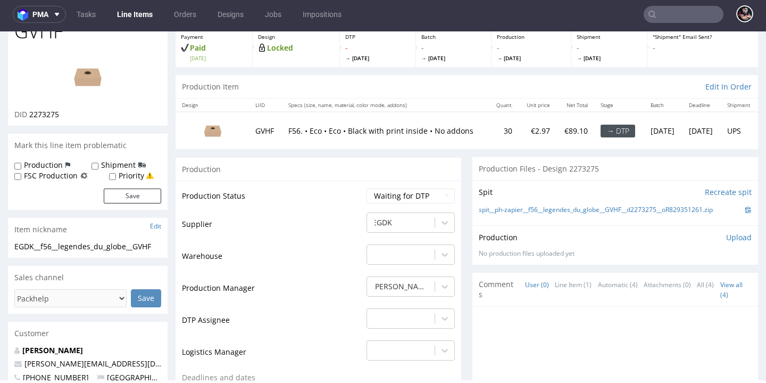
scroll to position [116, 0]
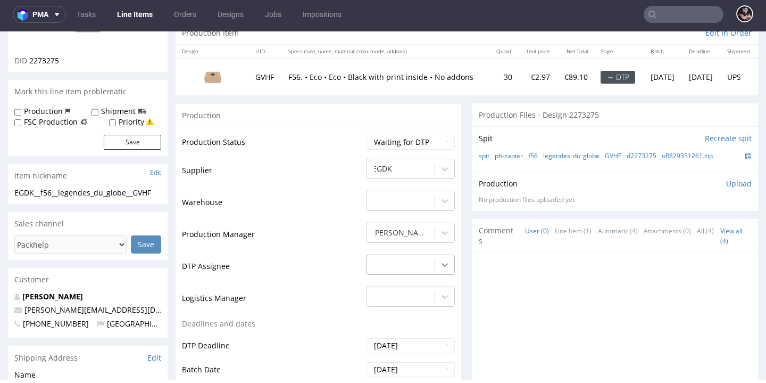
click at [430, 264] on div "-" at bounding box center [411, 261] width 88 height 15
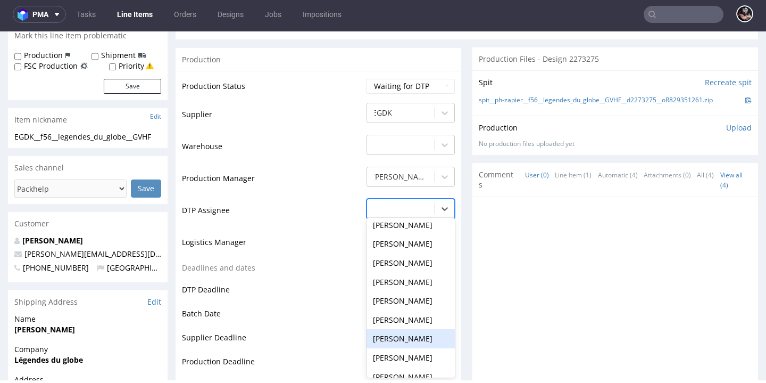
scroll to position [381, 0]
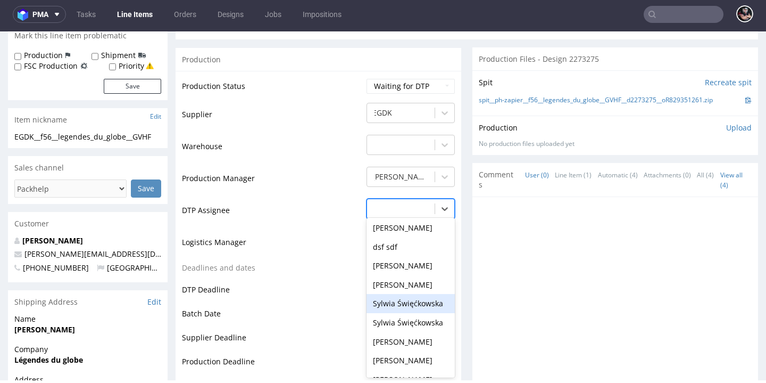
click at [405, 300] on div "Sylwia Święćkowska" at bounding box center [411, 303] width 88 height 19
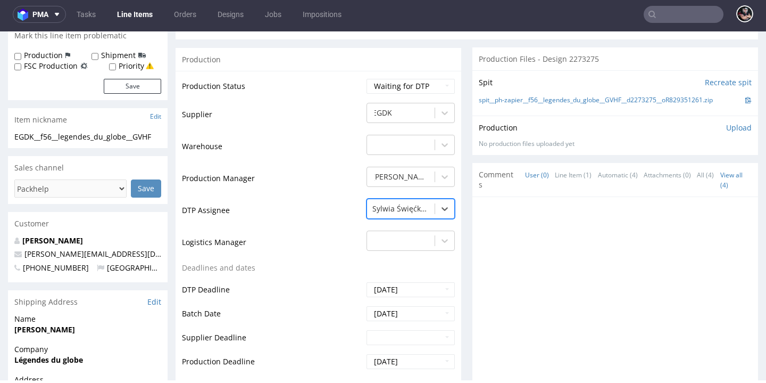
scroll to position [505, 0]
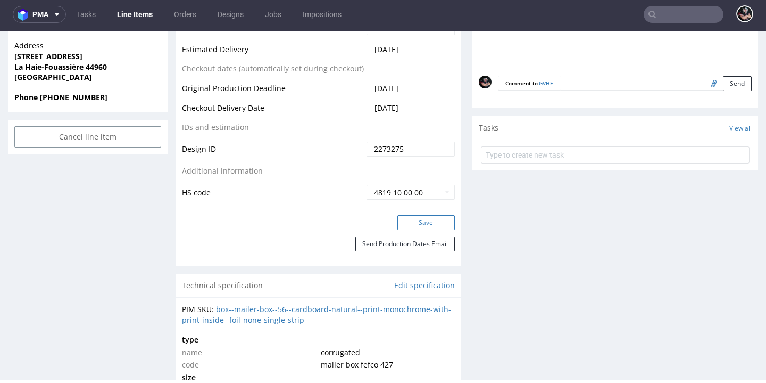
click at [421, 221] on button "Save" at bounding box center [426, 222] width 57 height 15
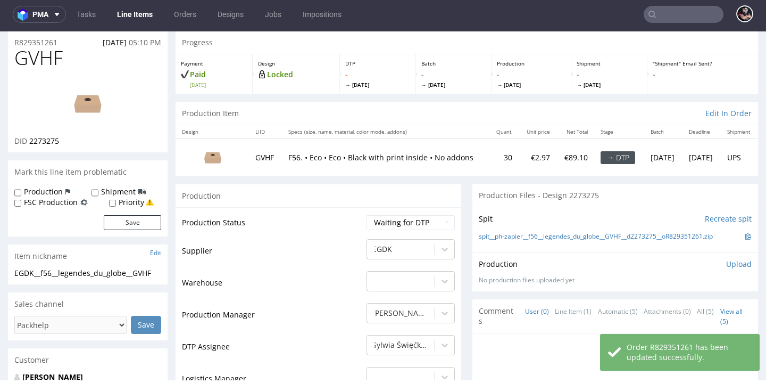
scroll to position [33, 0]
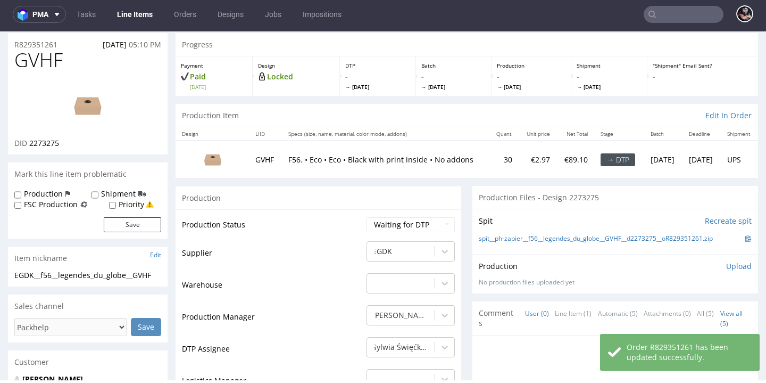
click at [50, 144] on span "2273275" at bounding box center [44, 143] width 30 height 10
copy span "2273275"
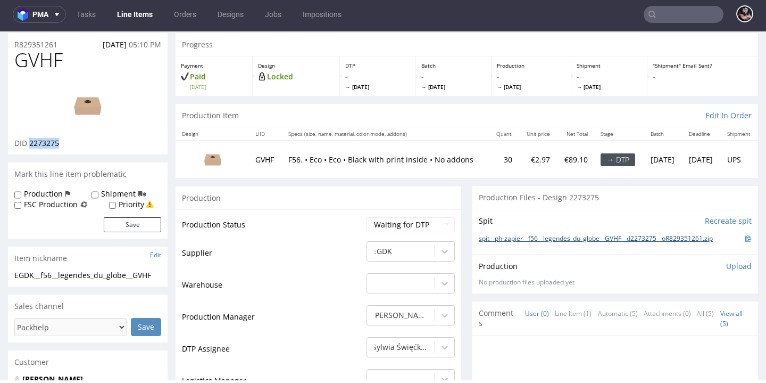
click at [593, 237] on link "spit__ph-zapier__f56__legendes_du_globe__GVHF__d2273275__oR829351261.zip" at bounding box center [596, 238] width 234 height 9
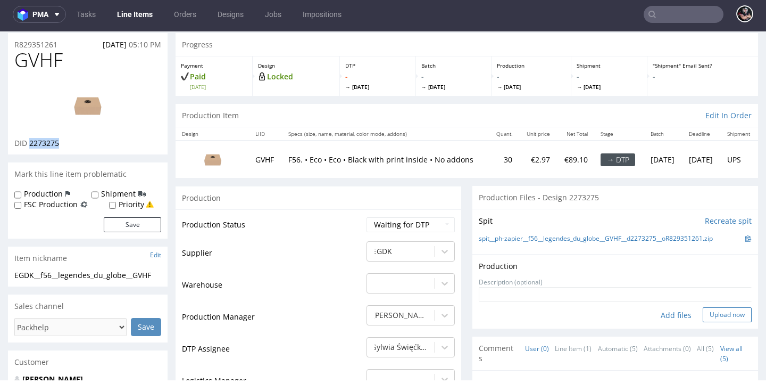
click at [714, 311] on button "Upload now" at bounding box center [727, 314] width 49 height 15
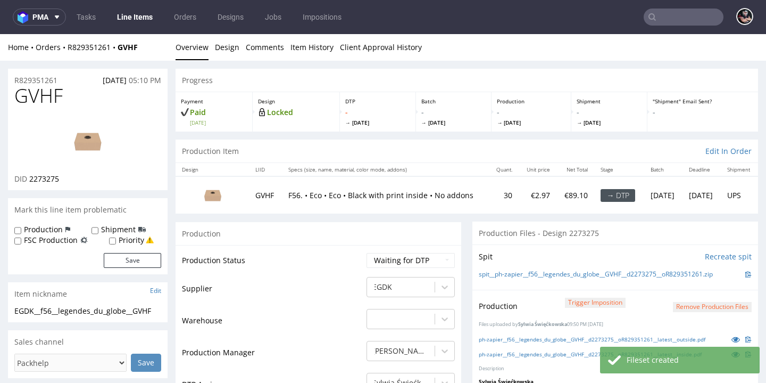
scroll to position [94, 0]
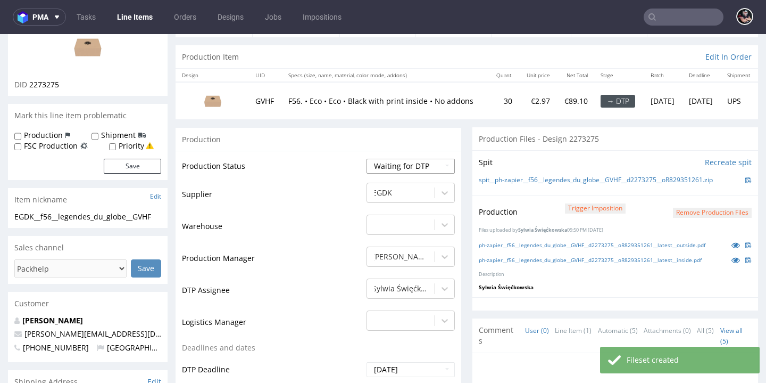
select select "dtp_production_ready"
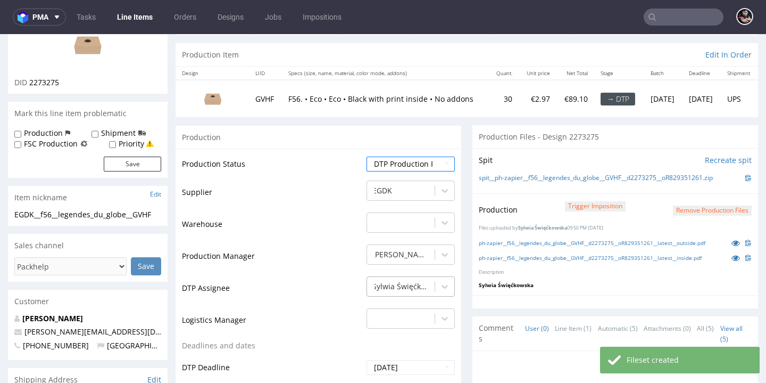
scroll to position [553, 0]
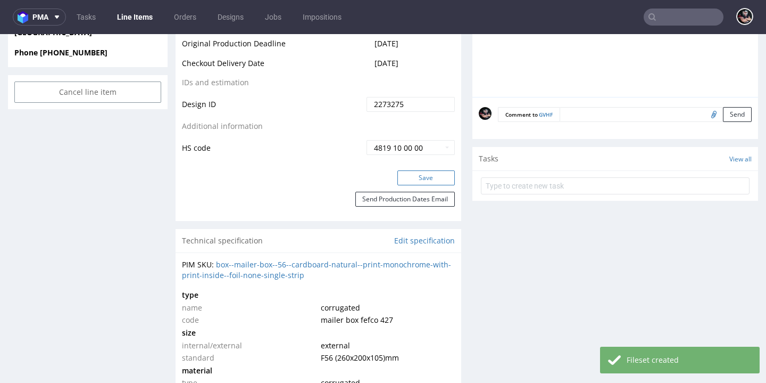
click at [435, 172] on button "Save" at bounding box center [426, 177] width 57 height 15
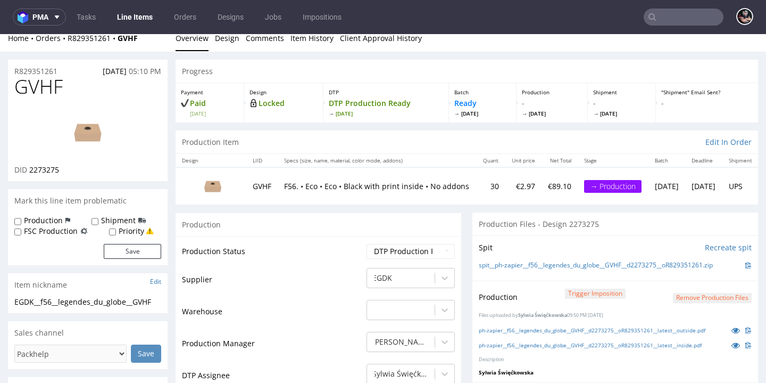
scroll to position [0, 0]
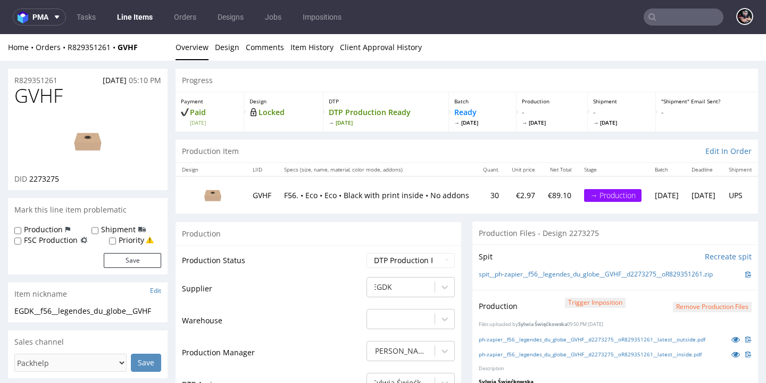
click at [134, 18] on link "Line Items" at bounding box center [135, 17] width 48 height 17
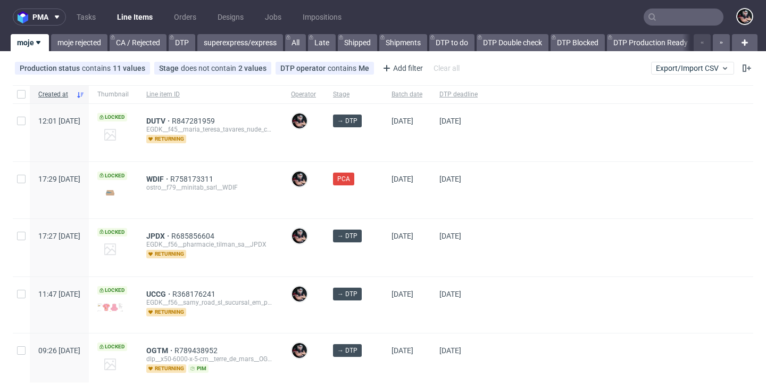
scroll to position [81, 0]
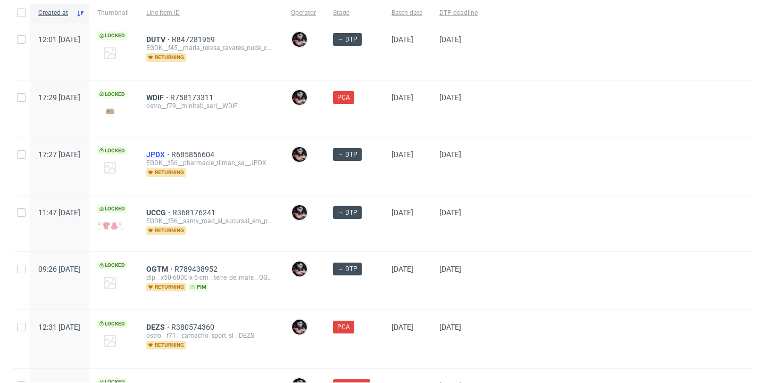
click at [171, 156] on span "JPDX" at bounding box center [158, 154] width 25 height 9
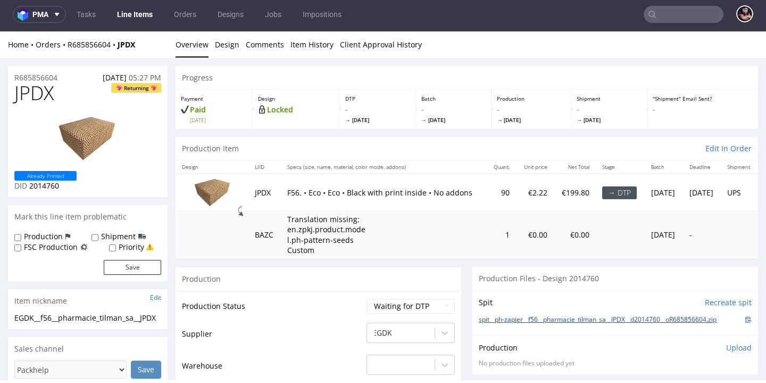
click at [521, 324] on link "spit__ph-zapier__f56__pharmacie_tilman_sa__JPDX__d2014760__oR685856604.zip" at bounding box center [598, 319] width 238 height 9
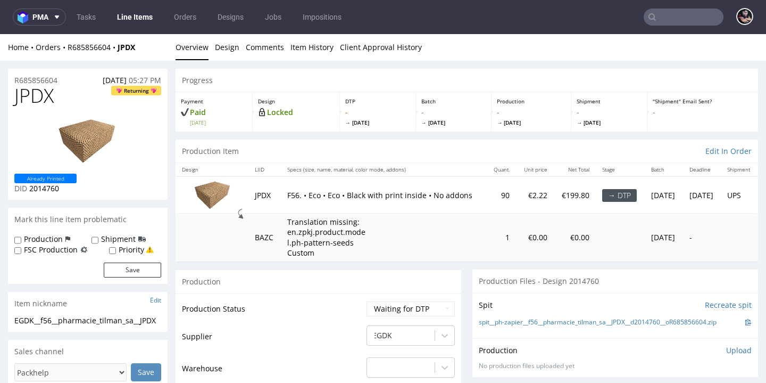
click at [523, 1] on nav "pma Tasks Line Items Orders Designs Jobs Impositions" at bounding box center [383, 17] width 766 height 34
click at [226, 50] on link "Design" at bounding box center [227, 47] width 24 height 26
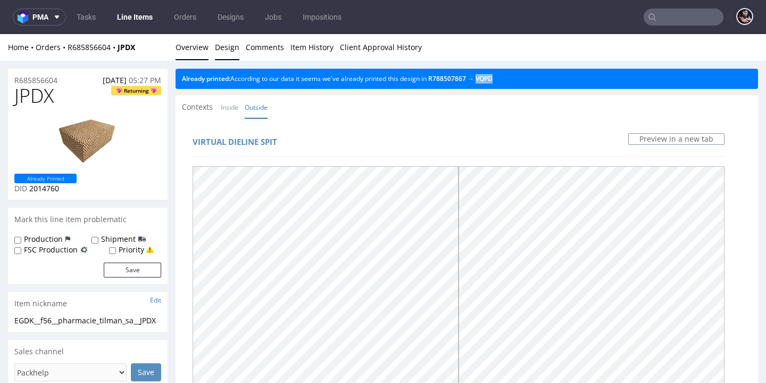
click at [186, 40] on link "Overview" at bounding box center [192, 47] width 33 height 26
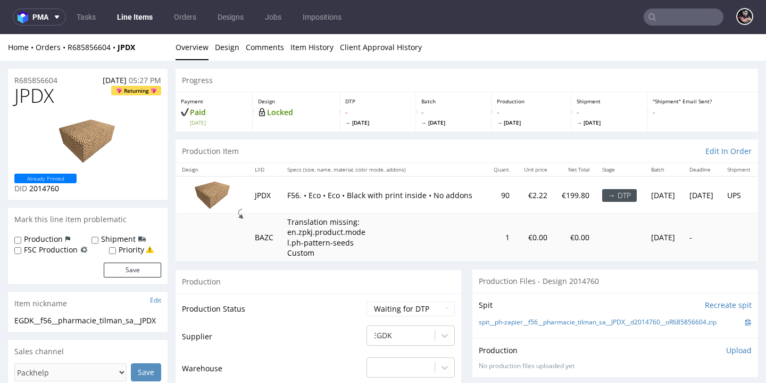
scroll to position [79, 0]
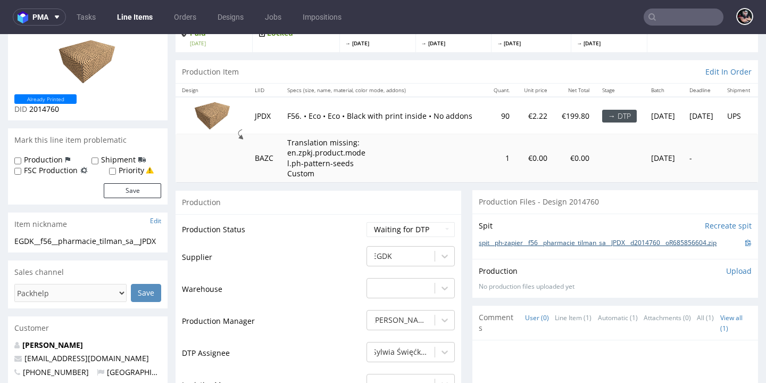
click at [540, 248] on link "spit__ph-zapier__f56__pharmacie_tilman_sa__JPDX__d2014760__oR685856604.zip" at bounding box center [598, 242] width 238 height 9
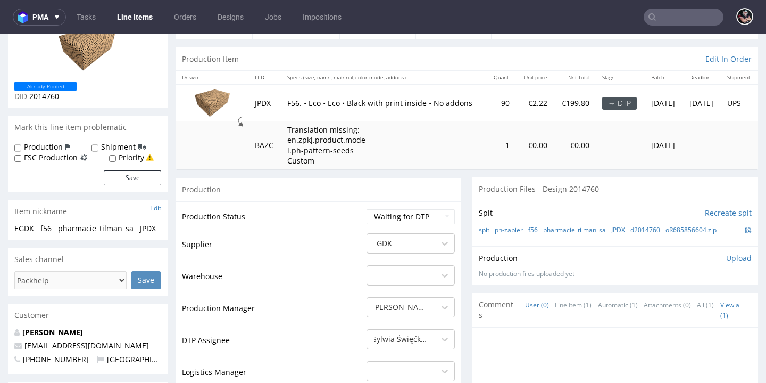
scroll to position [185, 0]
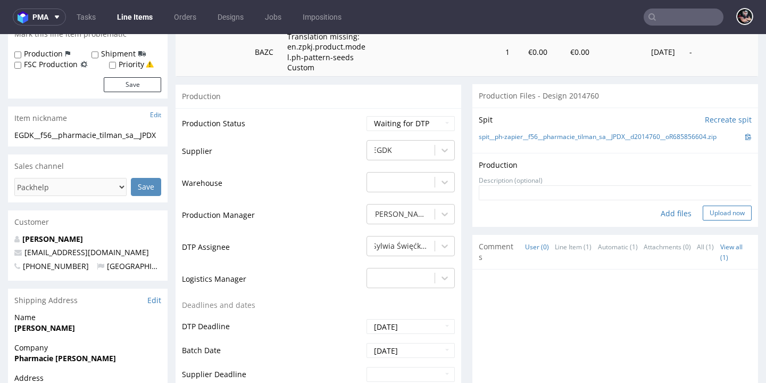
click at [708, 220] on button "Upload now" at bounding box center [727, 212] width 49 height 15
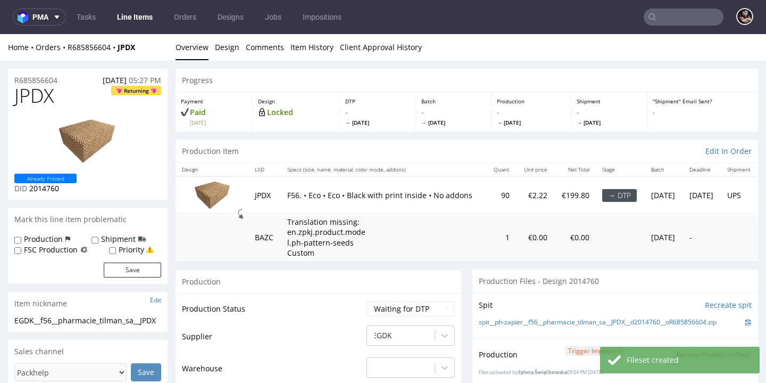
scroll to position [203, 0]
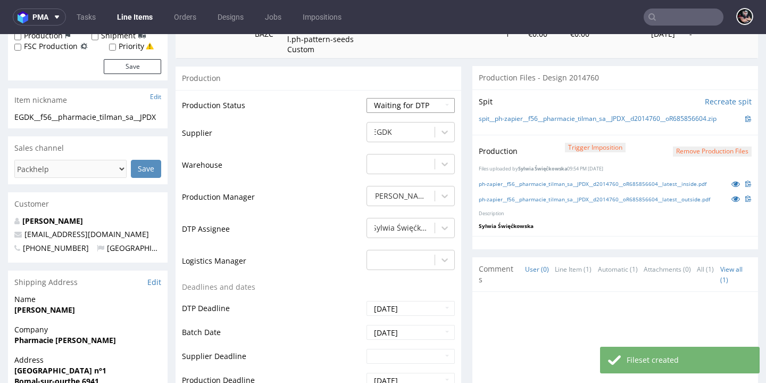
select select "dtp_production_ready"
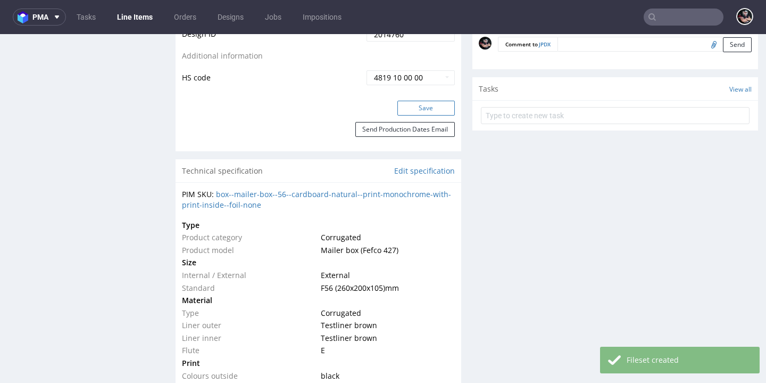
click at [424, 116] on button "Save" at bounding box center [426, 108] width 57 height 15
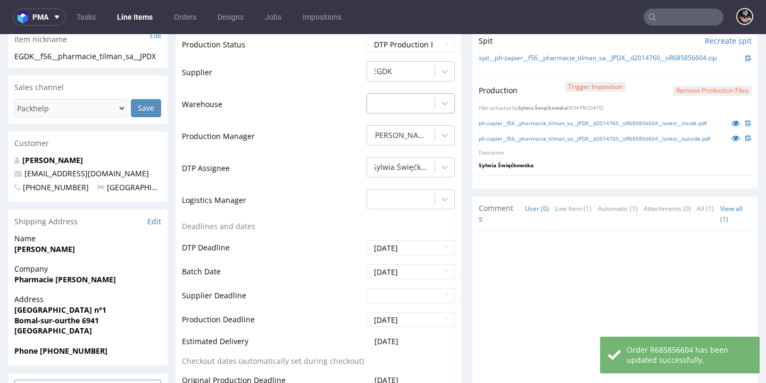
scroll to position [0, 0]
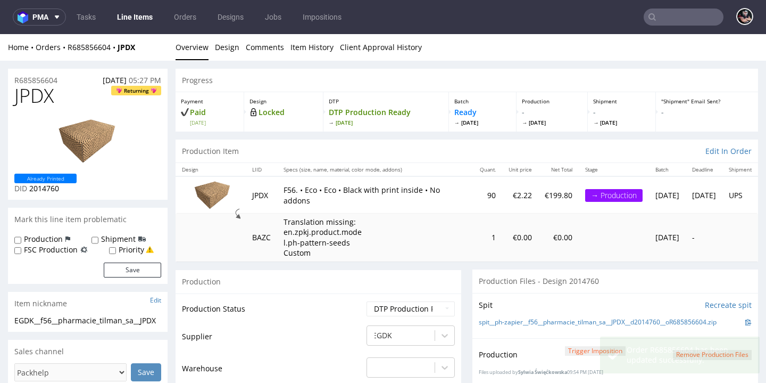
click at [142, 21] on link "Line Items" at bounding box center [135, 17] width 48 height 17
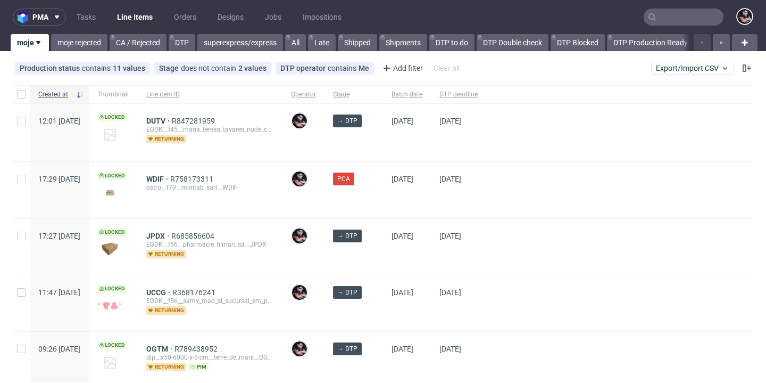
scroll to position [76, 0]
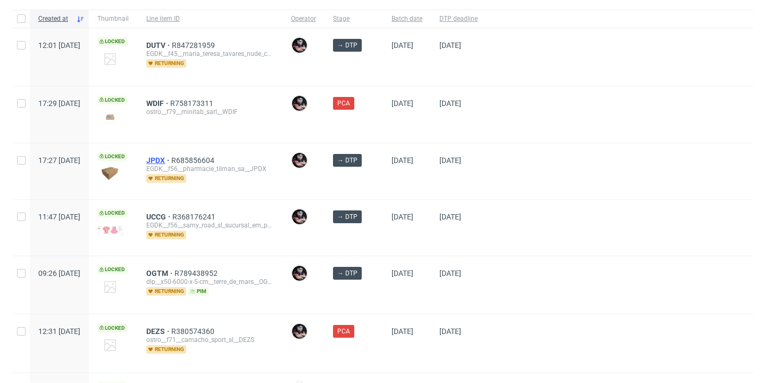
click at [171, 157] on span "JPDX" at bounding box center [158, 160] width 25 height 9
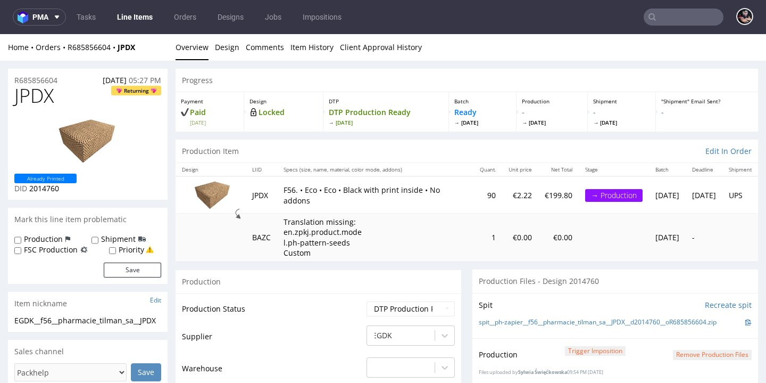
click at [138, 26] on nav "pma Tasks Line Items Orders Designs Jobs Impositions" at bounding box center [383, 17] width 766 height 34
click at [144, 16] on link "Line Items" at bounding box center [135, 17] width 48 height 17
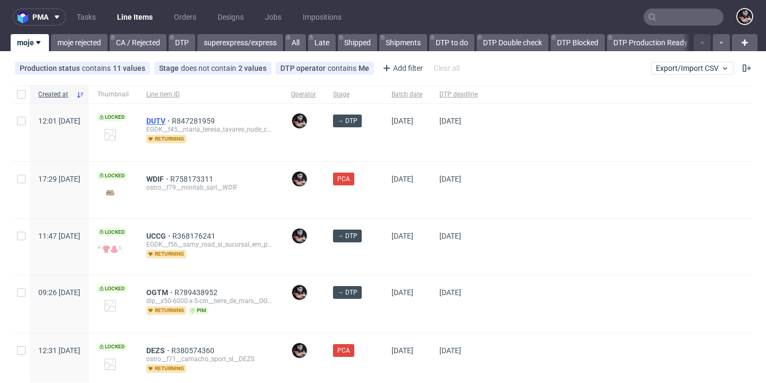
click at [172, 117] on span "DUTV" at bounding box center [159, 121] width 26 height 9
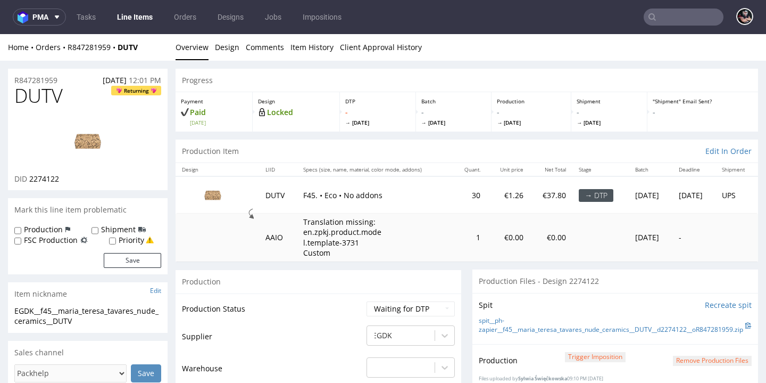
scroll to position [174, 0]
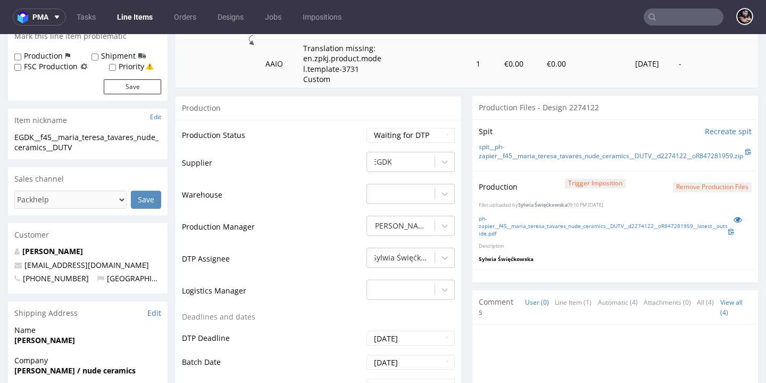
click at [417, 151] on td "Waiting for Artwork Waiting for Diecut Waiting for Mockup Waiting for DTP Waiti…" at bounding box center [409, 139] width 91 height 24
select select "dtp_production_ready"
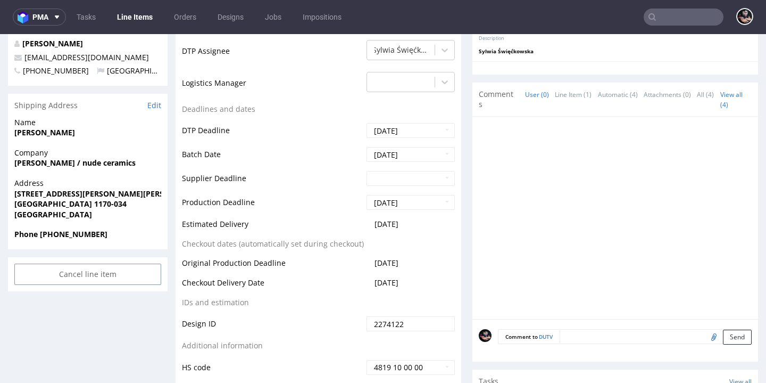
scroll to position [469, 0]
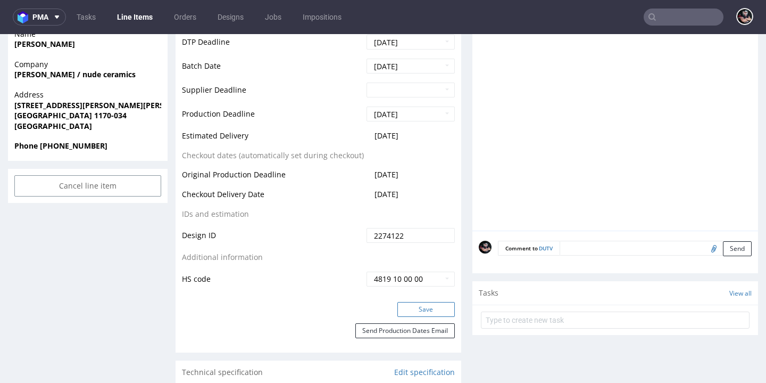
click at [416, 317] on button "Save" at bounding box center [426, 309] width 57 height 15
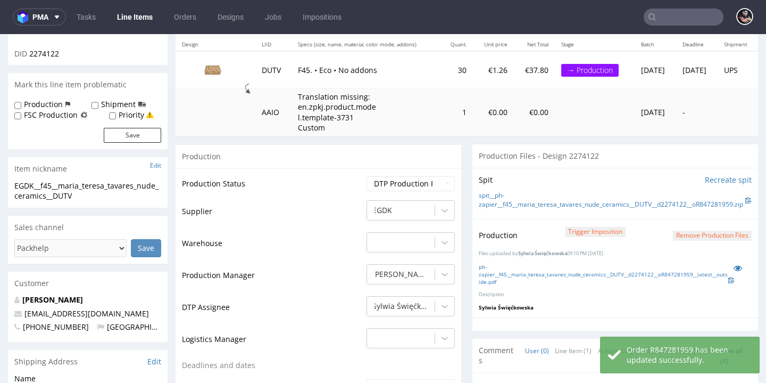
scroll to position [0, 0]
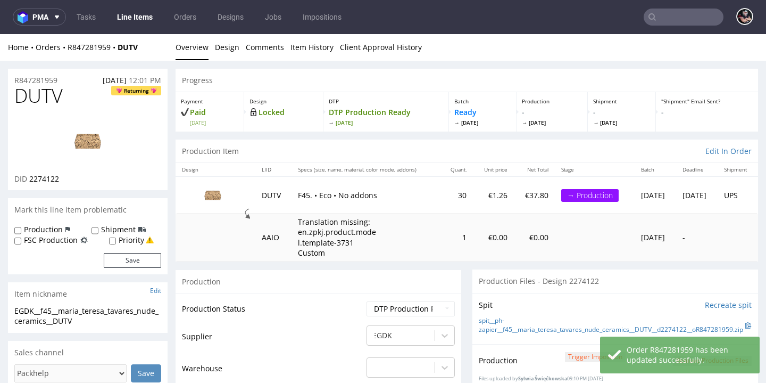
click at [131, 21] on link "Line Items" at bounding box center [135, 17] width 48 height 17
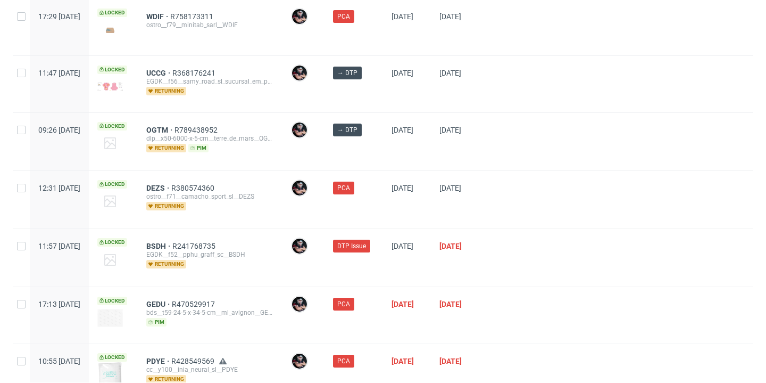
scroll to position [87, 0]
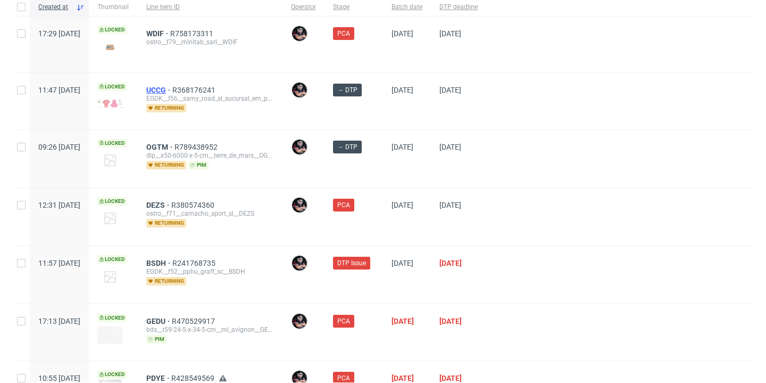
click at [172, 90] on span "UCCG" at bounding box center [159, 90] width 26 height 9
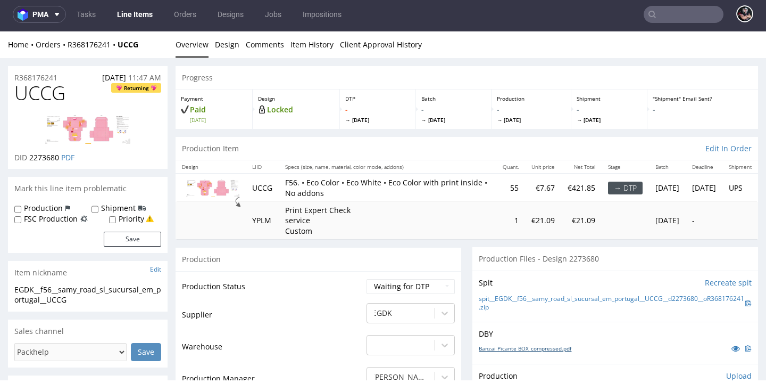
click at [525, 344] on link "Banzai Picante BOX_compressed.pdf" at bounding box center [525, 347] width 93 height 7
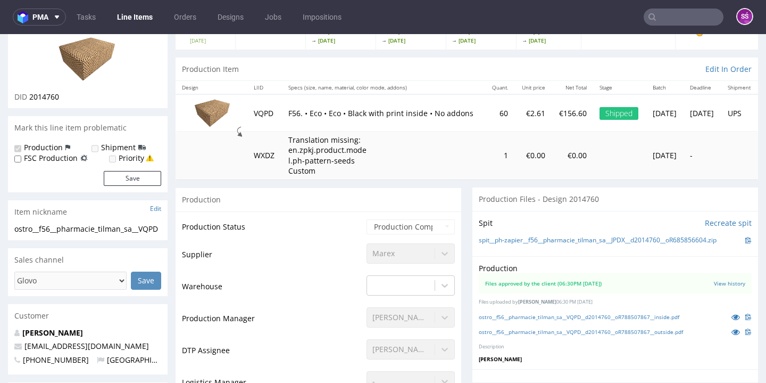
scroll to position [116, 0]
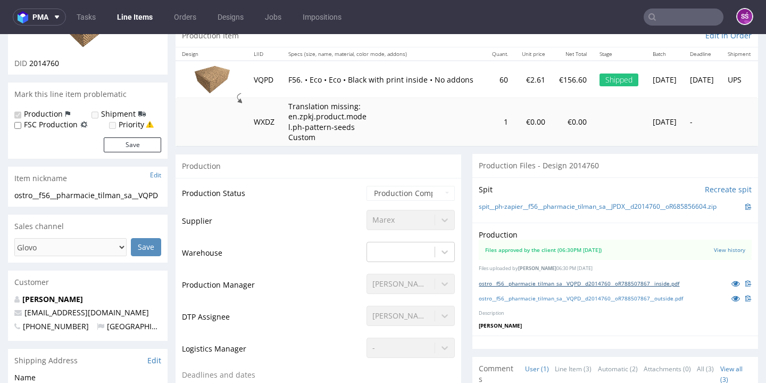
click at [640, 287] on link "ostro__f56__pharmacie_tilman_sa__VQPD__d2014760__oR788507867__inside.pdf" at bounding box center [579, 282] width 201 height 7
click at [559, 304] on div "ostro__f56__pharmacie_tilman_sa__VQPD__d2014760__oR788507867__outside.pdf" at bounding box center [615, 298] width 273 height 12
click at [559, 302] on link "ostro__f56__pharmacie_tilman_sa__VQPD__d2014760__oR788507867__outside.pdf" at bounding box center [581, 297] width 204 height 7
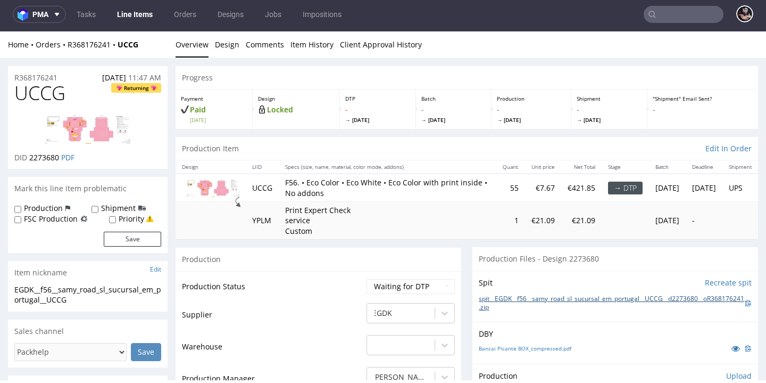
click at [514, 294] on link "spit__EGDK__f56__samy_road_sl_sucursal_em_portugal__UCCG__d2273680__oR368176241…" at bounding box center [612, 303] width 267 height 18
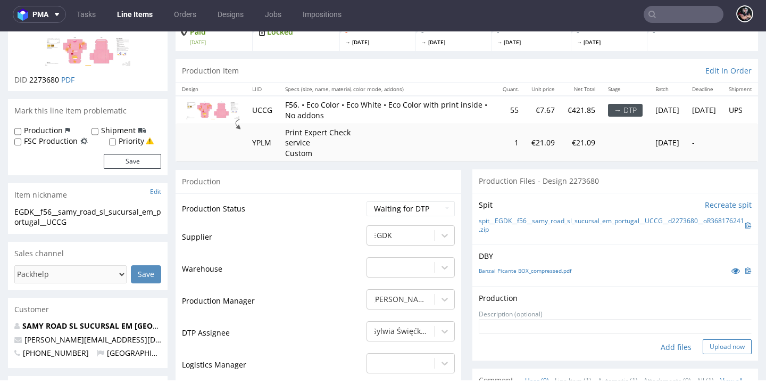
click at [709, 342] on button "Upload now" at bounding box center [727, 346] width 49 height 15
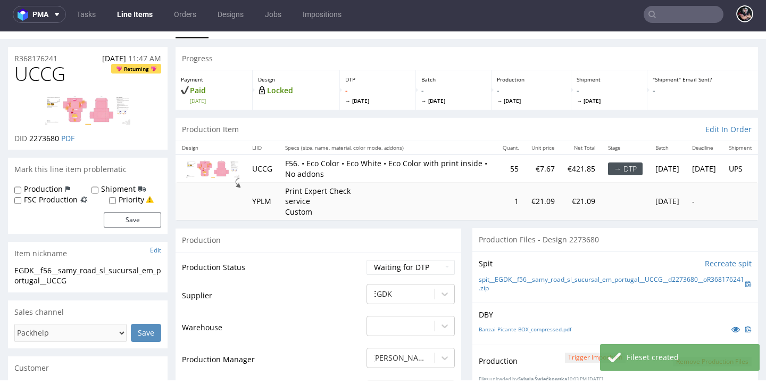
scroll to position [225, 0]
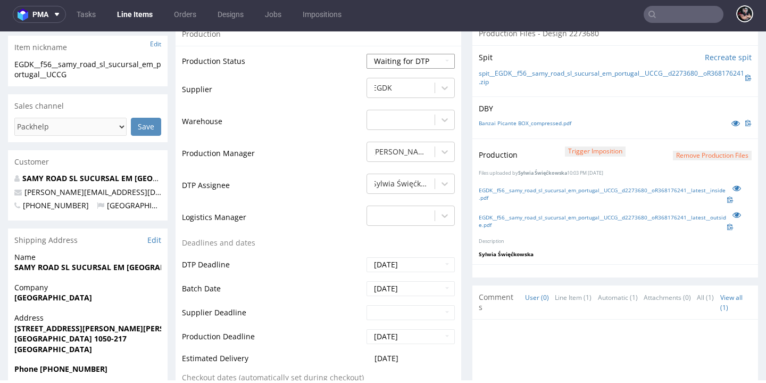
select select "dtp_production_ready"
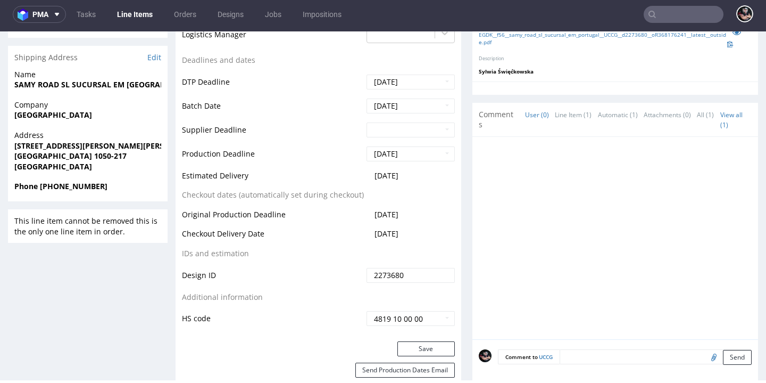
scroll to position [524, 0]
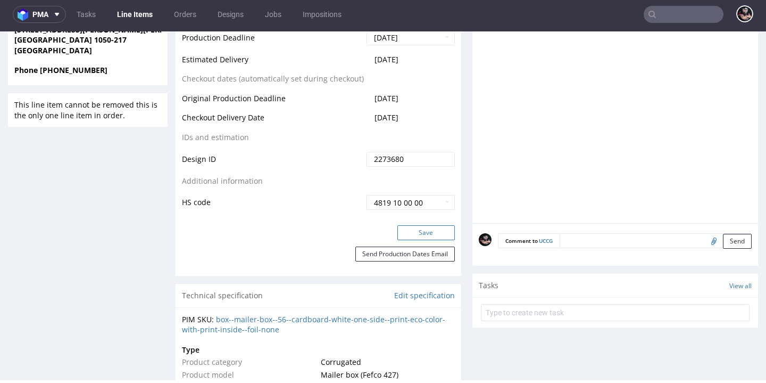
click at [415, 225] on button "Save" at bounding box center [426, 232] width 57 height 15
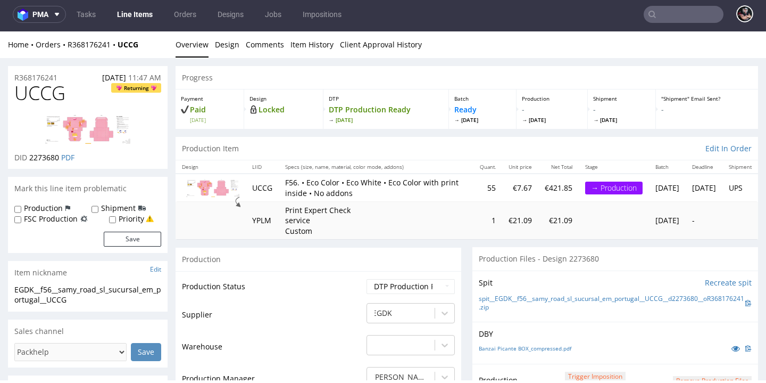
scroll to position [0, 0]
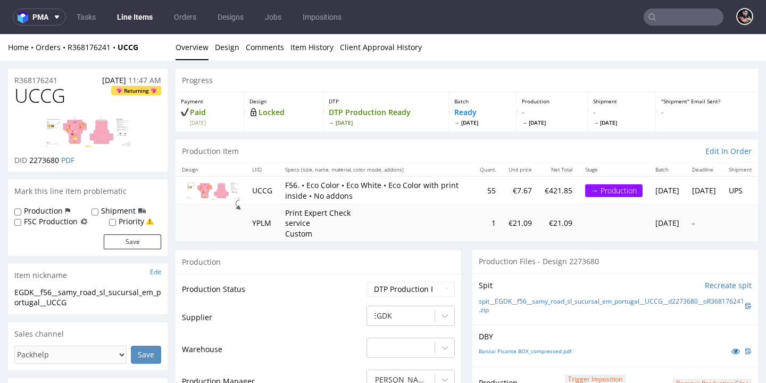
click at [139, 18] on link "Line Items" at bounding box center [135, 17] width 48 height 17
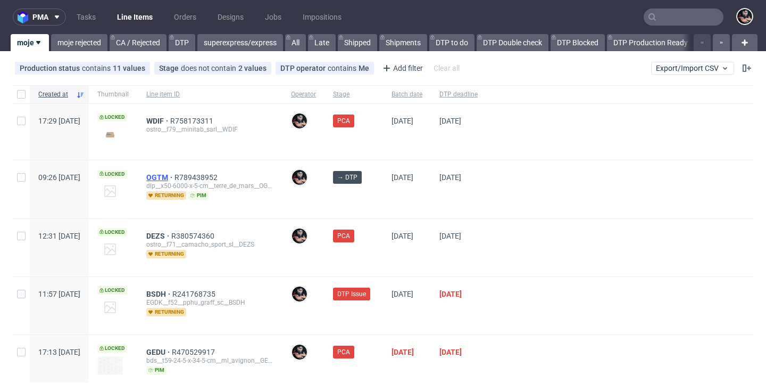
click at [175, 174] on span "OGTM" at bounding box center [160, 177] width 28 height 9
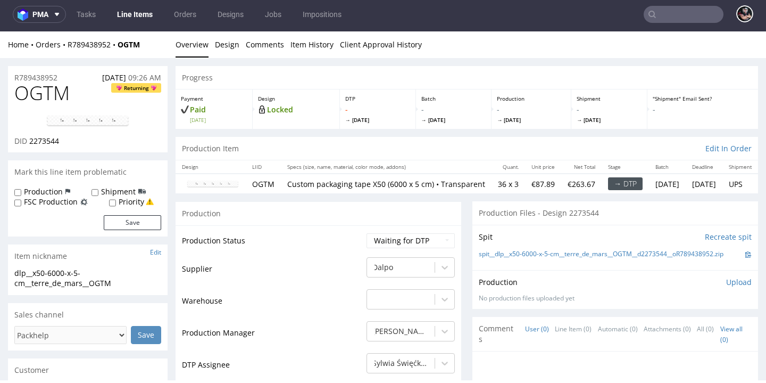
click at [120, 13] on link "Line Items" at bounding box center [135, 14] width 48 height 17
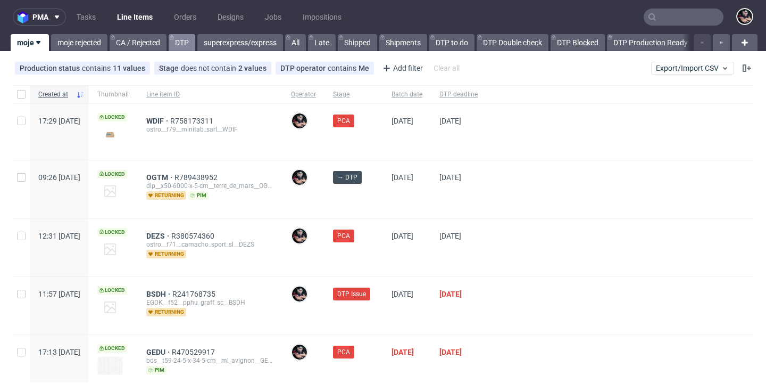
click at [185, 50] on link "DTP" at bounding box center [182, 42] width 27 height 17
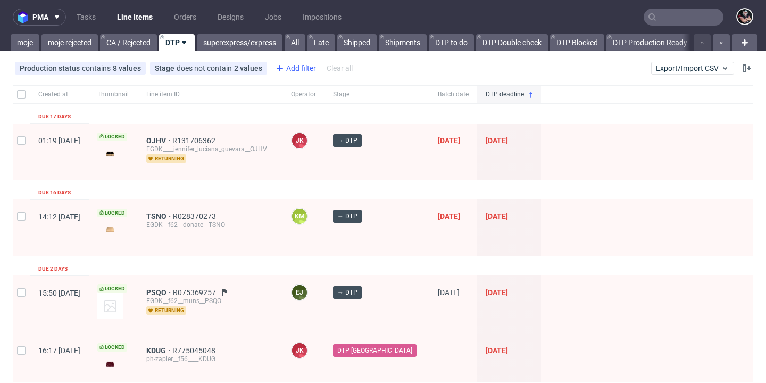
click at [302, 66] on div "Add filter" at bounding box center [294, 68] width 47 height 17
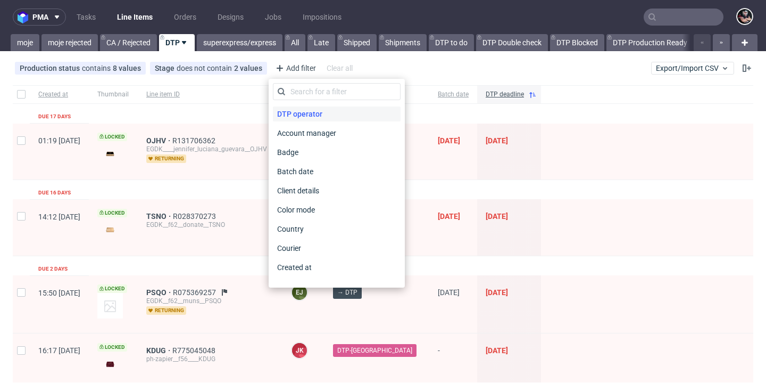
click at [312, 108] on span "DTP operator" at bounding box center [300, 113] width 54 height 15
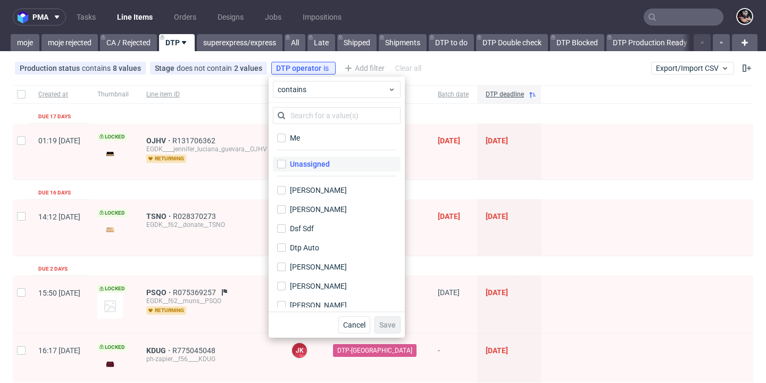
click at [311, 163] on div "Unassigned" at bounding box center [310, 164] width 40 height 11
click at [286, 163] on input "Unassigned" at bounding box center [281, 164] width 9 height 9
checkbox input "true"
click at [387, 322] on span "Save" at bounding box center [388, 324] width 17 height 7
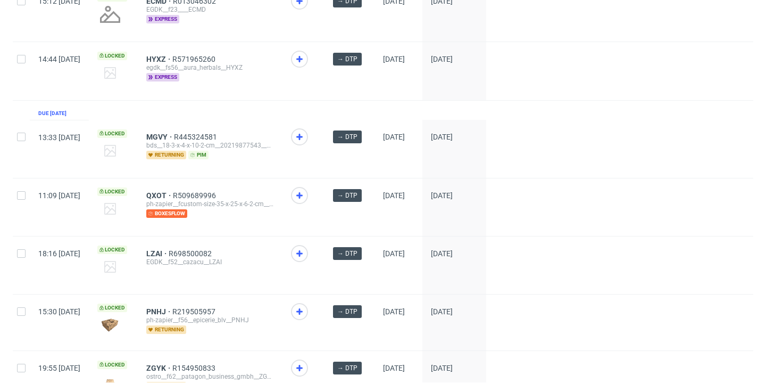
scroll to position [1570, 0]
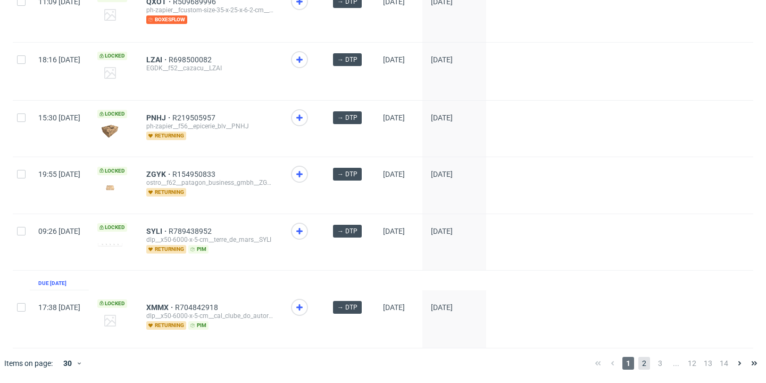
click at [639, 361] on span "2" at bounding box center [645, 363] width 12 height 13
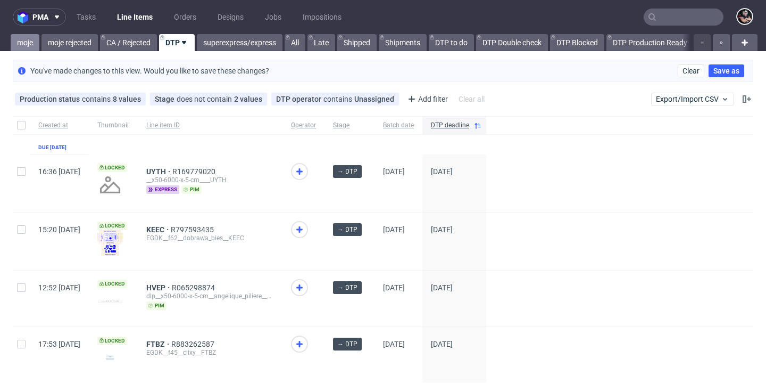
click at [33, 44] on link "moje" at bounding box center [25, 42] width 29 height 17
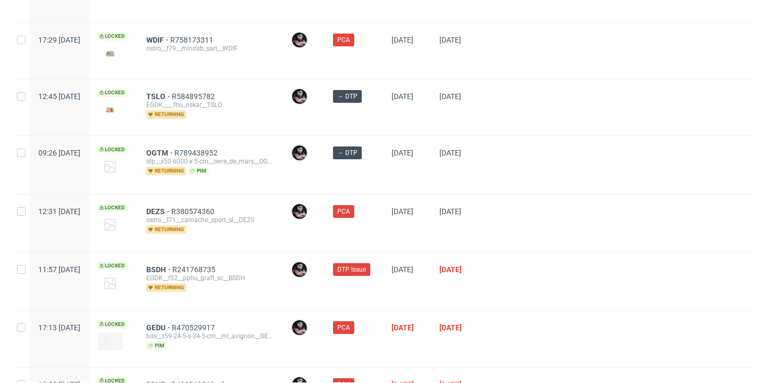
scroll to position [324, 0]
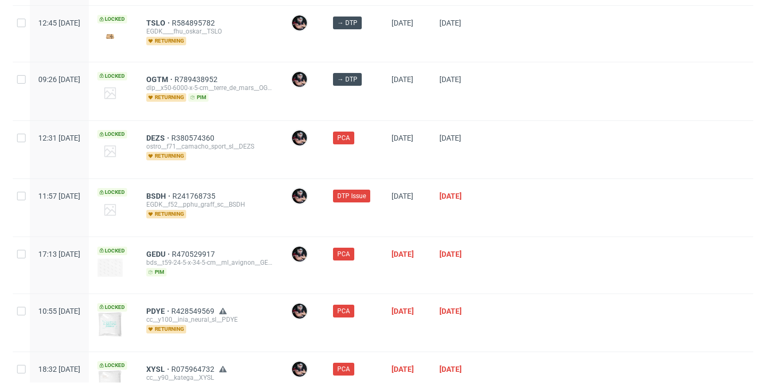
click at [681, 214] on div at bounding box center [620, 207] width 267 height 57
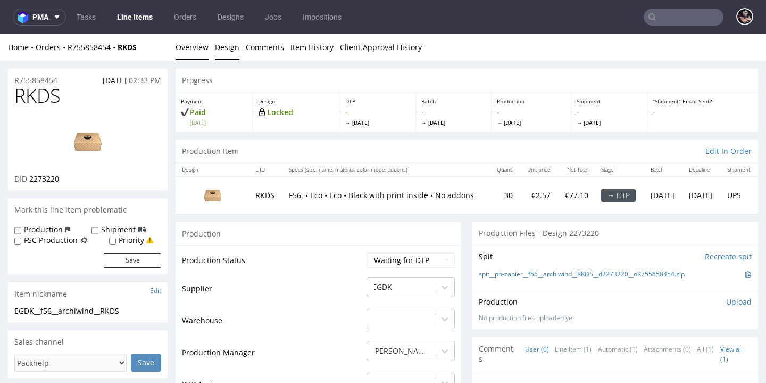
click at [225, 46] on link "Design" at bounding box center [227, 47] width 24 height 26
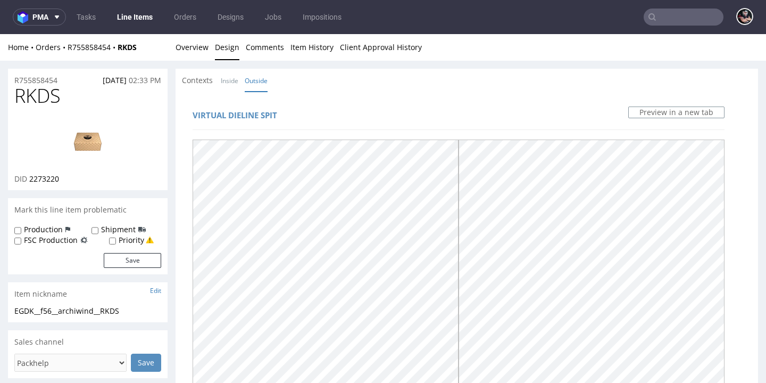
click at [156, 18] on link "Line Items" at bounding box center [135, 17] width 48 height 17
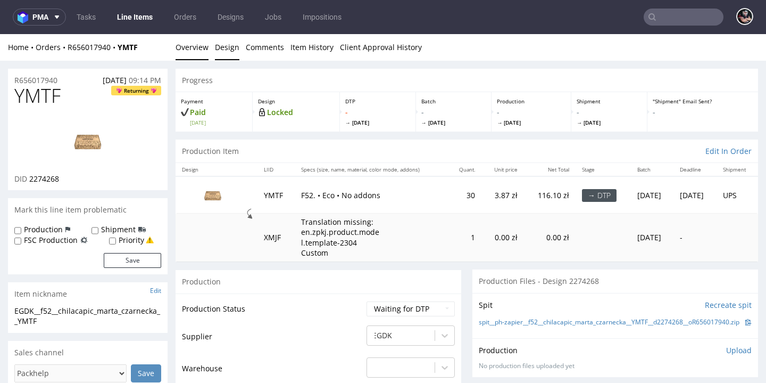
click at [232, 46] on link "Design" at bounding box center [227, 47] width 24 height 26
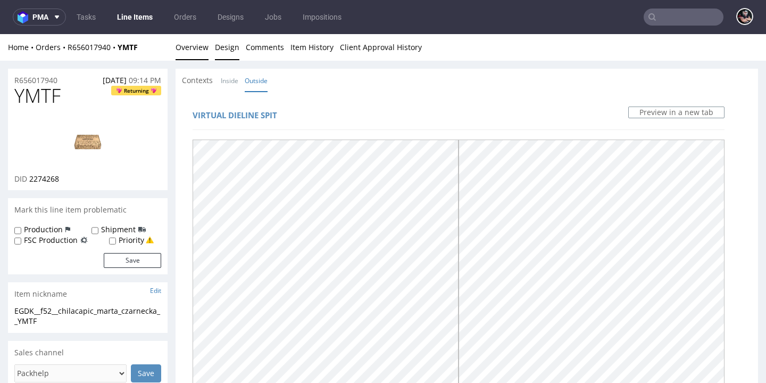
click at [190, 55] on link "Overview" at bounding box center [192, 47] width 33 height 26
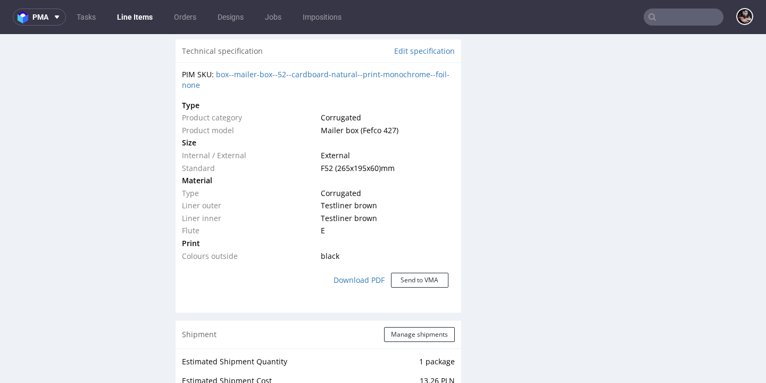
scroll to position [110, 0]
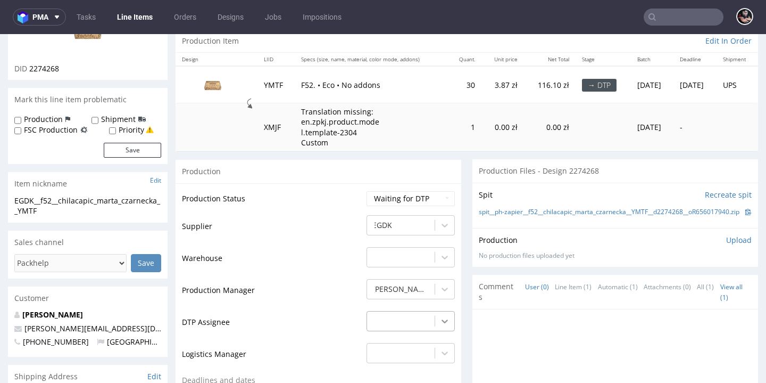
click at [433, 311] on div "-" at bounding box center [411, 318] width 88 height 15
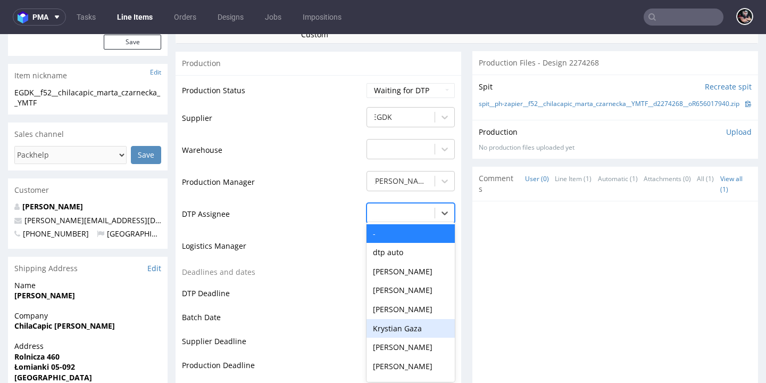
scroll to position [355, 0]
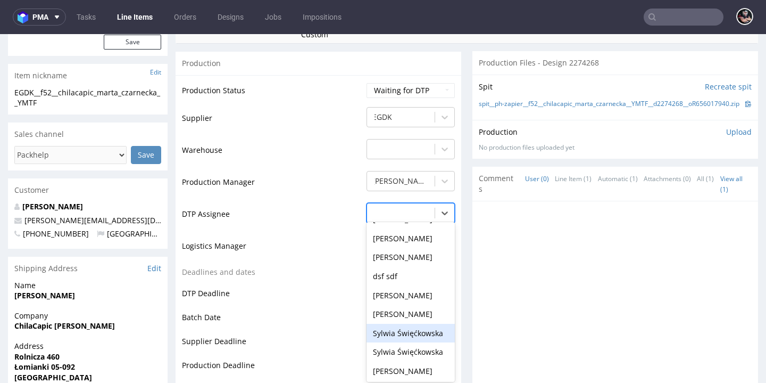
click at [424, 324] on div "Sylwia Święćkowska" at bounding box center [411, 333] width 88 height 19
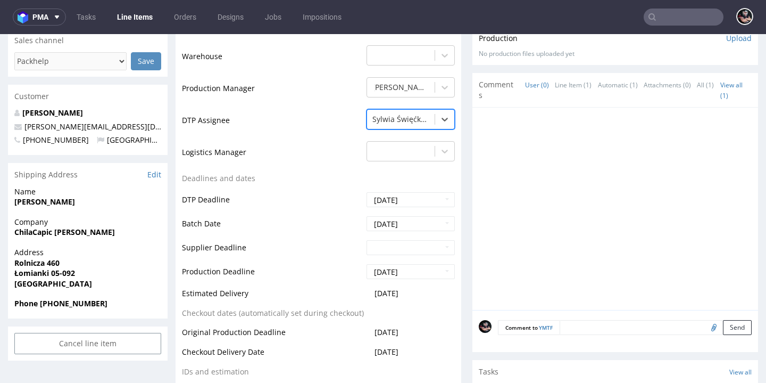
scroll to position [408, 0]
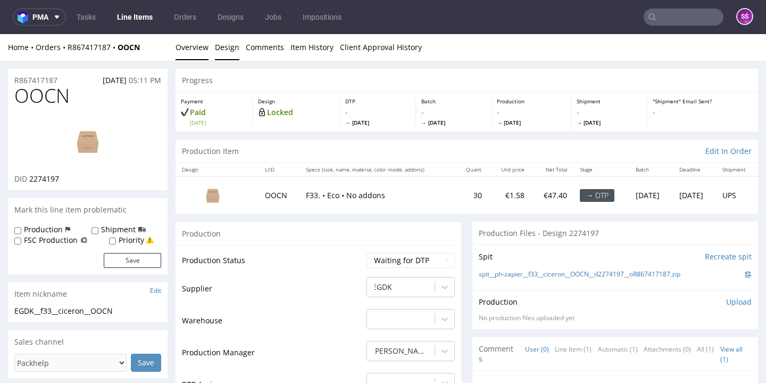
click at [234, 40] on link "Design" at bounding box center [227, 47] width 24 height 26
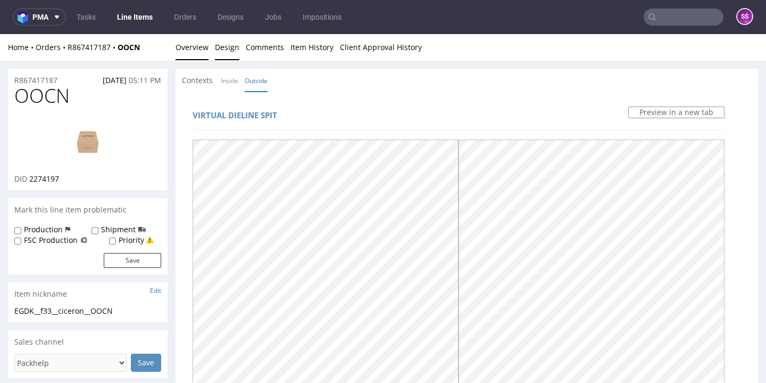
click at [204, 48] on link "Overview" at bounding box center [192, 47] width 33 height 26
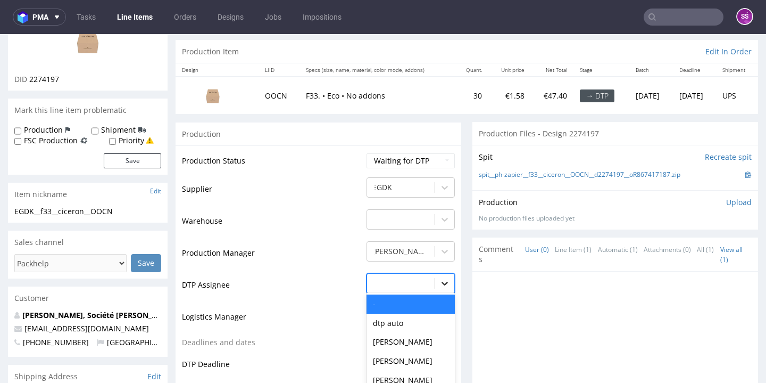
click at [429, 278] on div "- selected, 1 of 31. 31 results available. Use Up and Down to choose options, p…" at bounding box center [411, 280] width 88 height 15
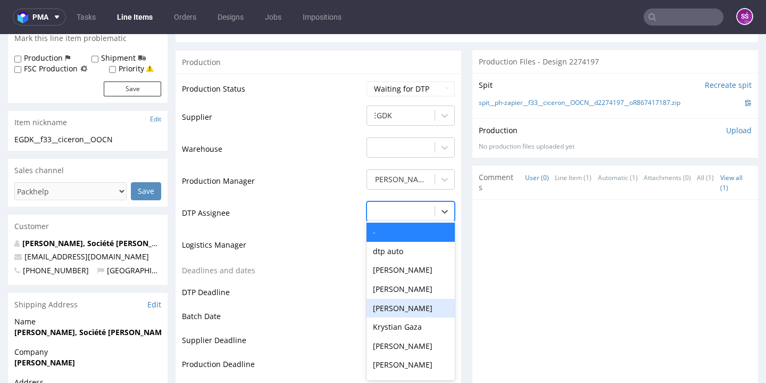
scroll to position [349, 0]
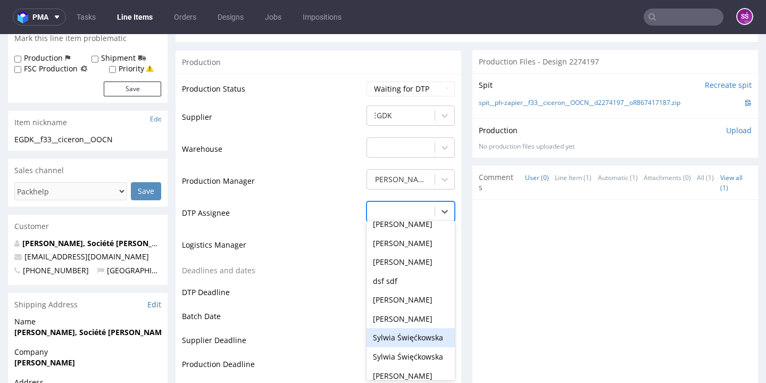
click at [411, 328] on div "Sylwia Święćkowska" at bounding box center [411, 337] width 88 height 19
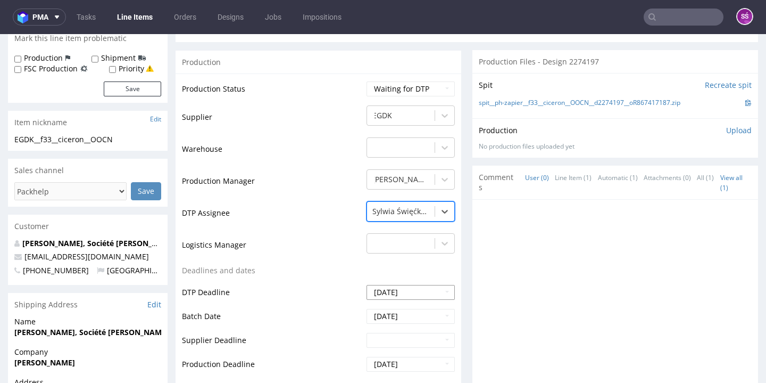
scroll to position [518, 0]
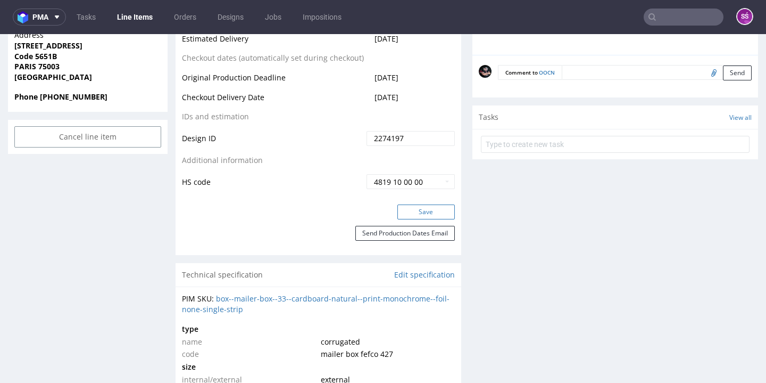
click at [413, 210] on button "Save" at bounding box center [426, 211] width 57 height 15
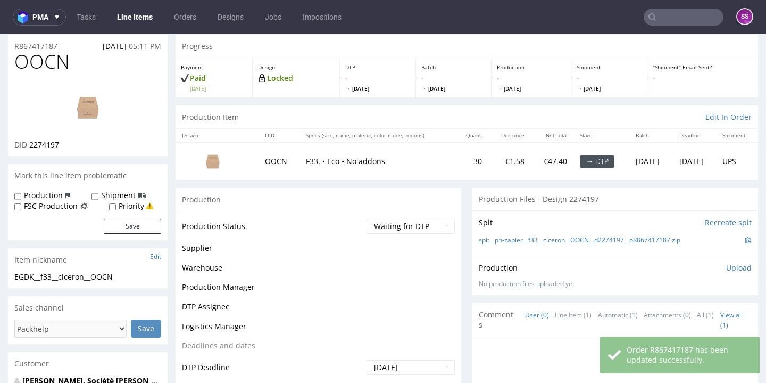
scroll to position [34, 0]
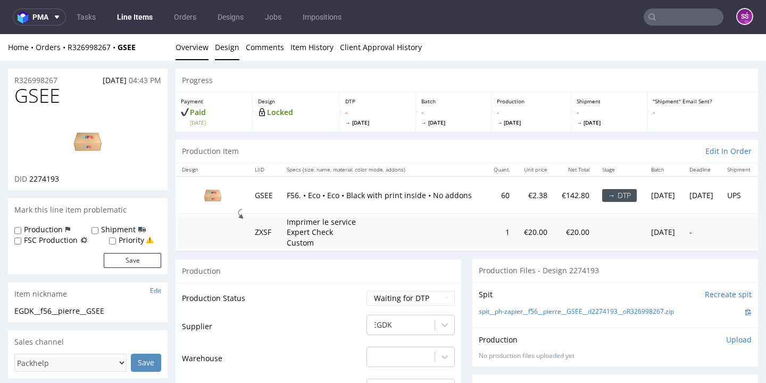
click at [226, 40] on link "Design" at bounding box center [227, 47] width 24 height 26
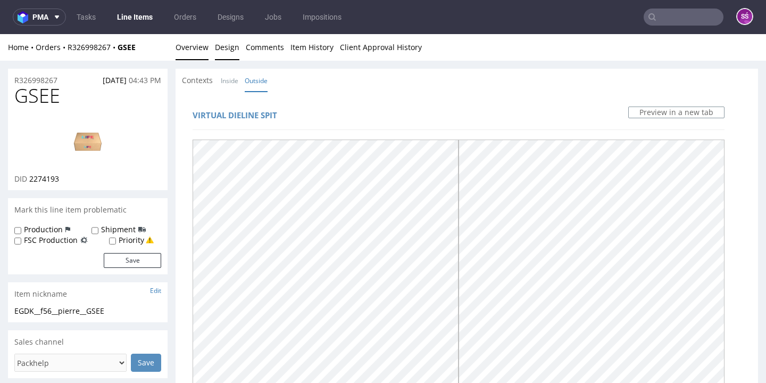
click at [189, 51] on link "Overview" at bounding box center [192, 47] width 33 height 26
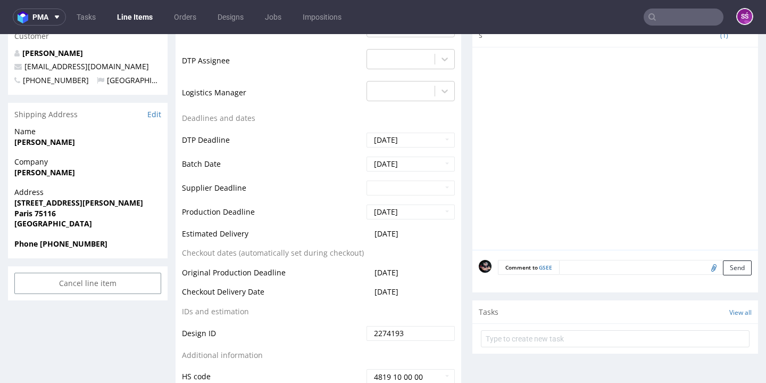
scroll to position [341, 0]
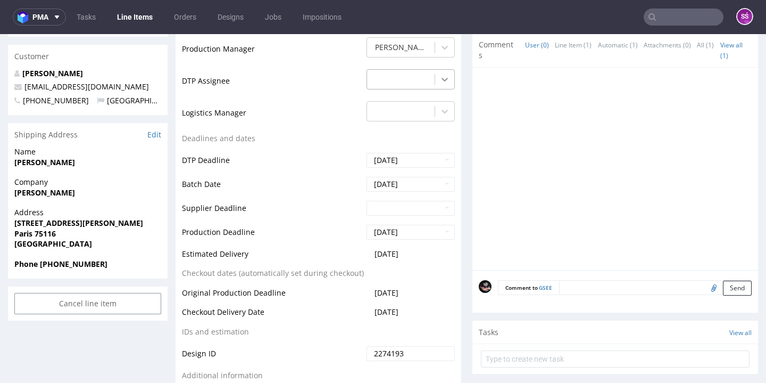
click at [435, 85] on div at bounding box center [444, 79] width 19 height 19
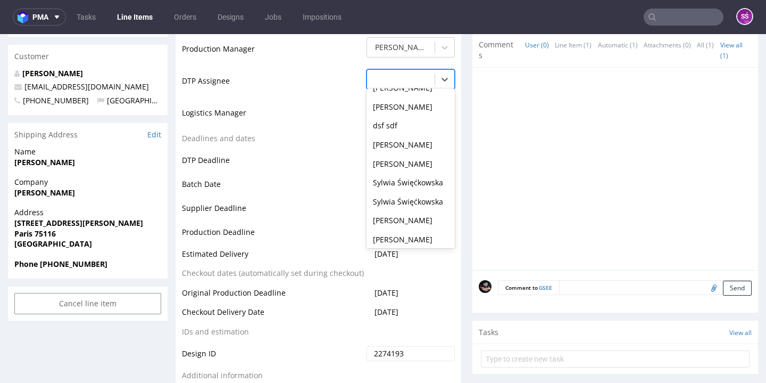
scroll to position [430, 0]
click at [415, 116] on div "Sylwia Święćkowska" at bounding box center [411, 124] width 88 height 19
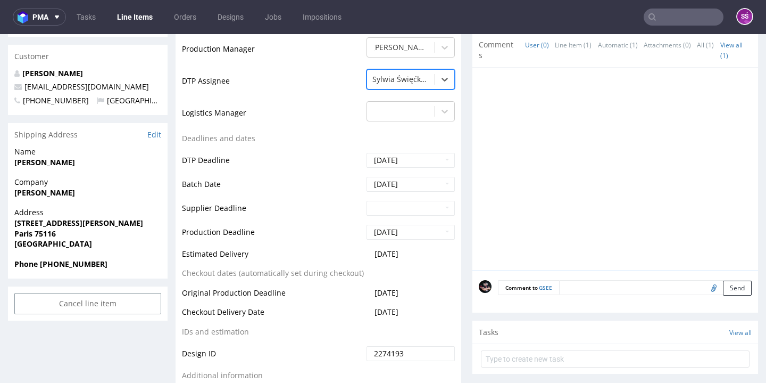
scroll to position [551, 0]
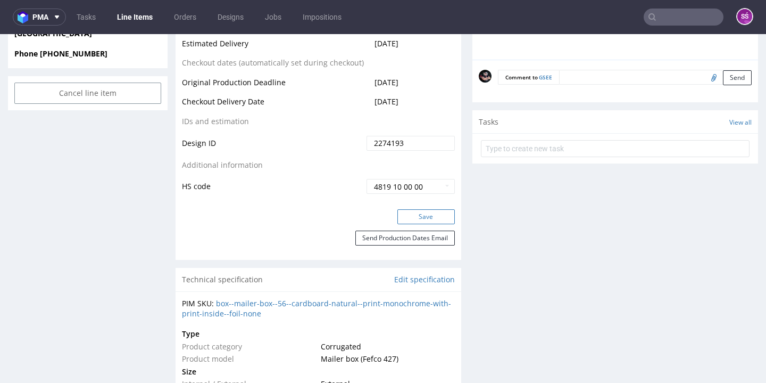
click at [419, 209] on button "Save" at bounding box center [426, 216] width 57 height 15
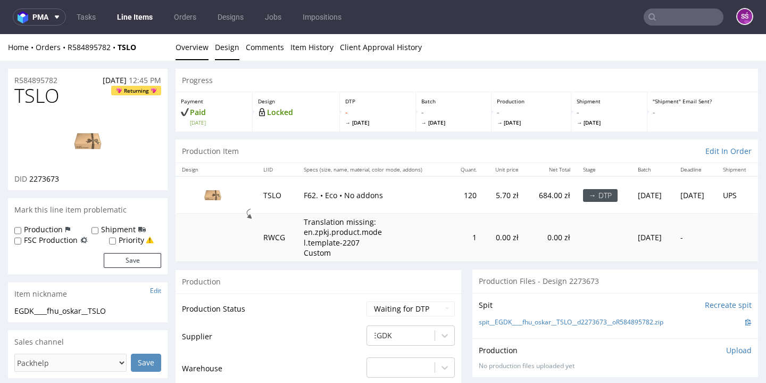
click at [230, 54] on link "Design" at bounding box center [227, 47] width 24 height 26
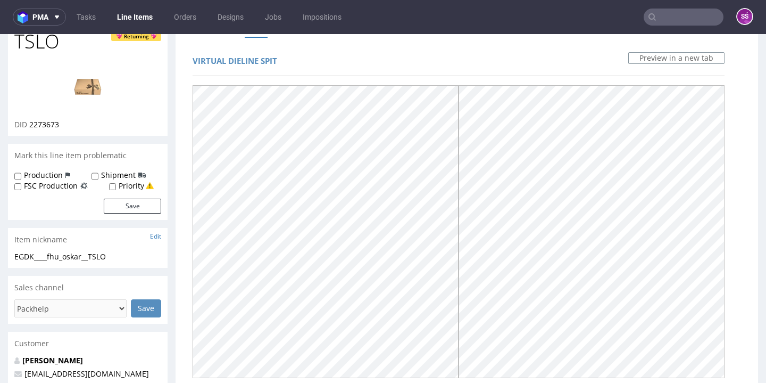
scroll to position [34, 0]
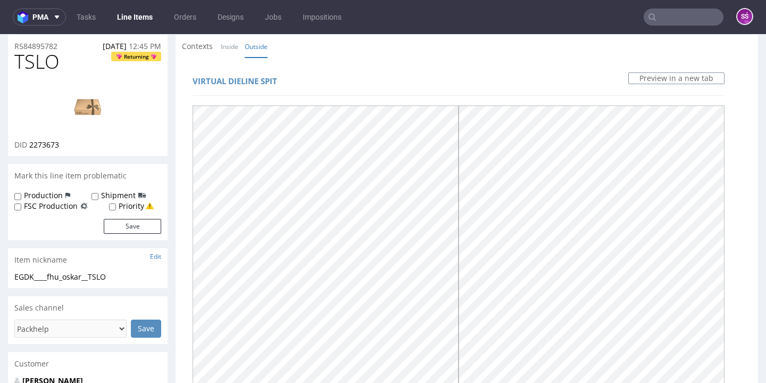
click at [208, 48] on span "Contexts" at bounding box center [197, 46] width 31 height 11
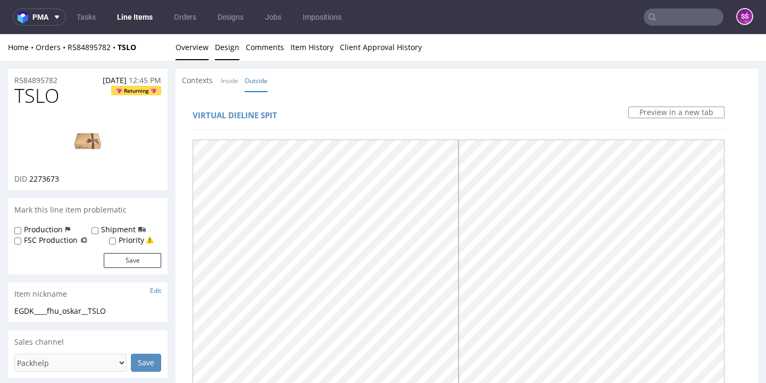
click at [207, 52] on link "Overview" at bounding box center [192, 47] width 33 height 26
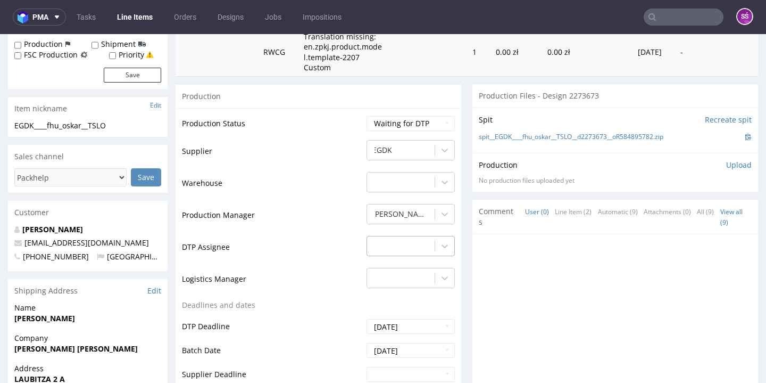
click at [421, 240] on div "-" at bounding box center [411, 243] width 88 height 15
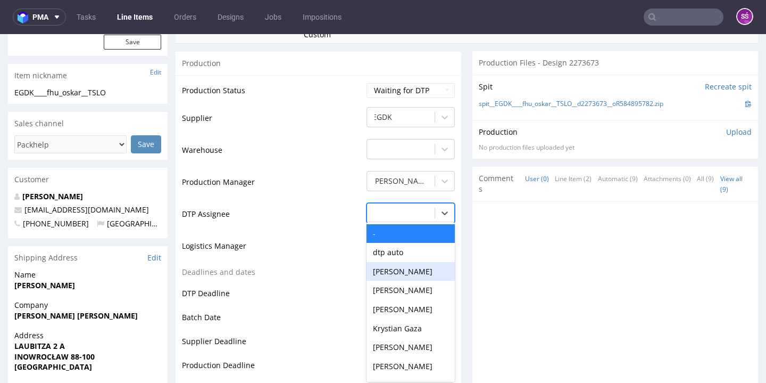
scroll to position [368, 0]
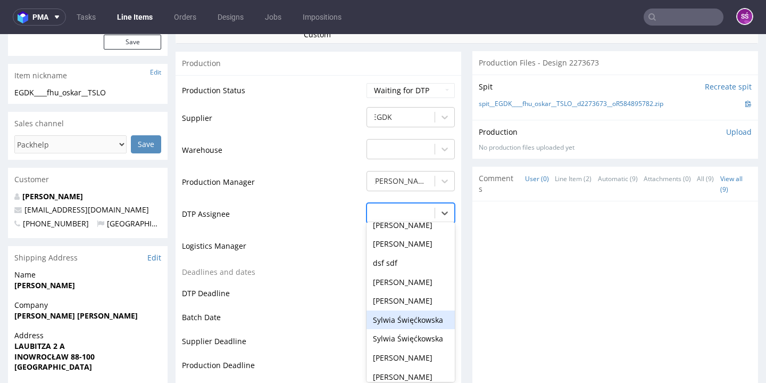
click at [413, 310] on div "Sylwia Święćkowska" at bounding box center [411, 319] width 88 height 19
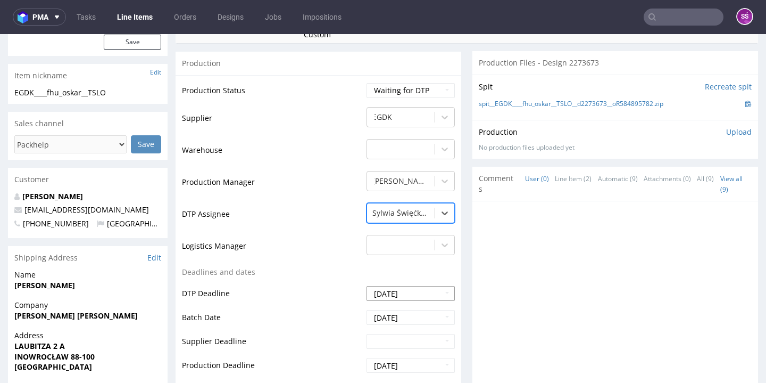
scroll to position [549, 0]
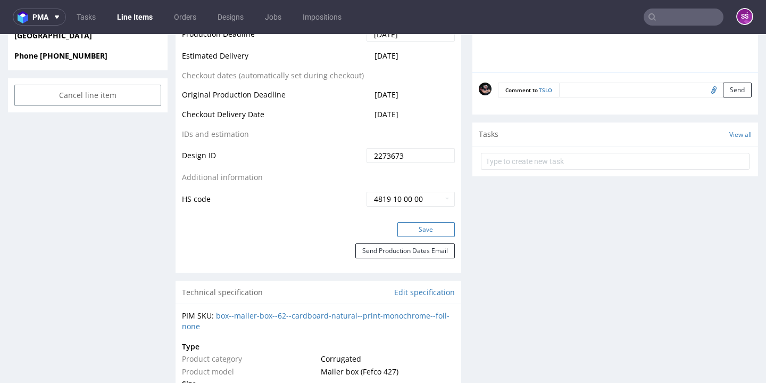
click at [421, 224] on button "Save" at bounding box center [426, 229] width 57 height 15
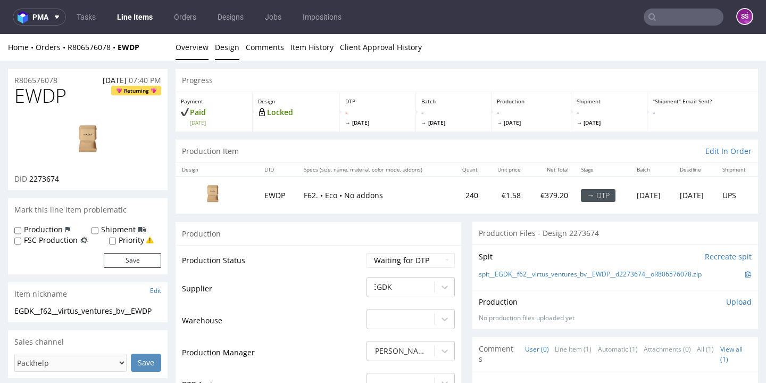
click at [224, 47] on link "Design" at bounding box center [227, 47] width 24 height 26
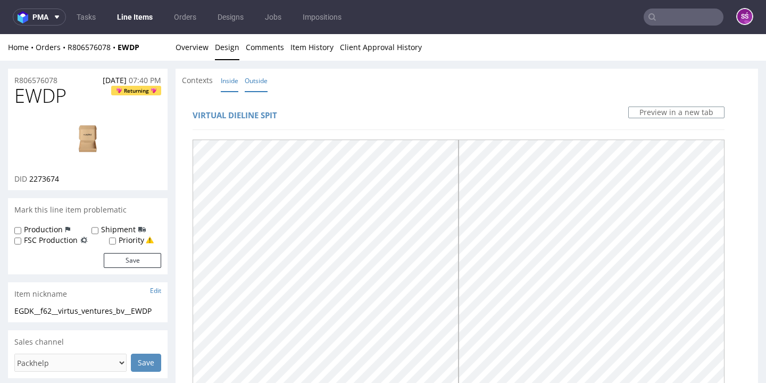
click at [238, 77] on link "Inside" at bounding box center [230, 80] width 18 height 23
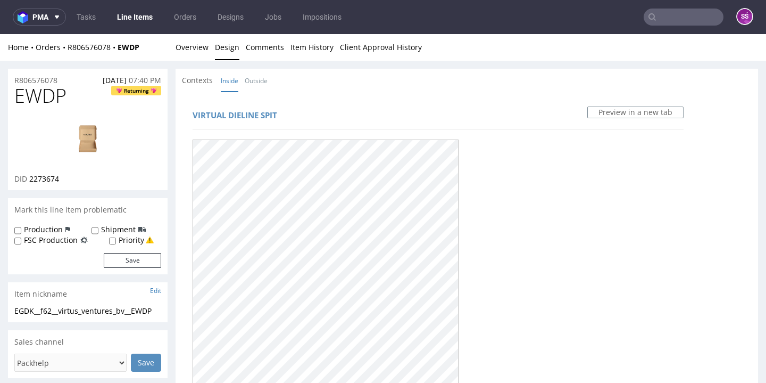
click at [209, 54] on div "Home Orders R806576078 EWDP Overview Design Comments Item History Client Approv…" at bounding box center [383, 47] width 766 height 27
click at [204, 52] on link "Overview" at bounding box center [192, 47] width 33 height 26
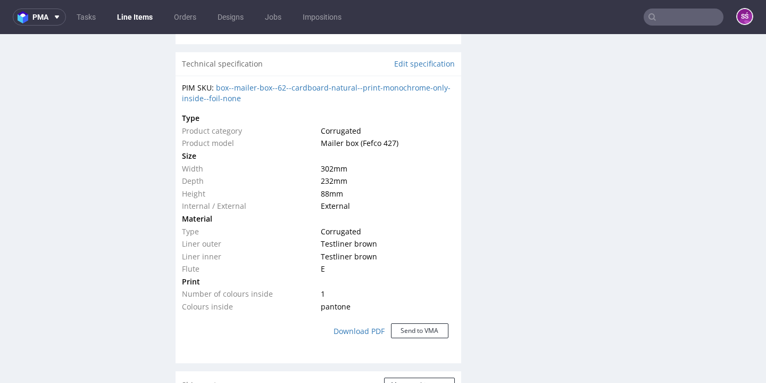
scroll to position [220, 0]
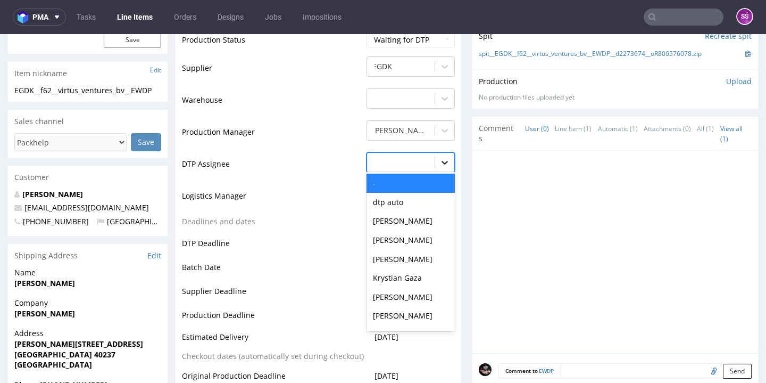
click at [440, 157] on icon at bounding box center [445, 162] width 11 height 11
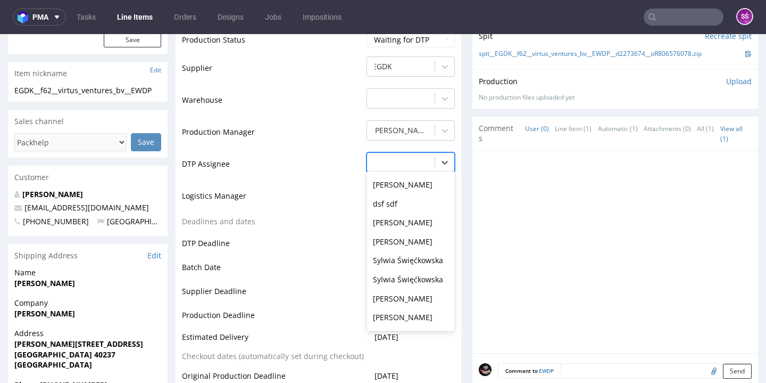
scroll to position [430, 0]
